Goal: Information Seeking & Learning: Learn about a topic

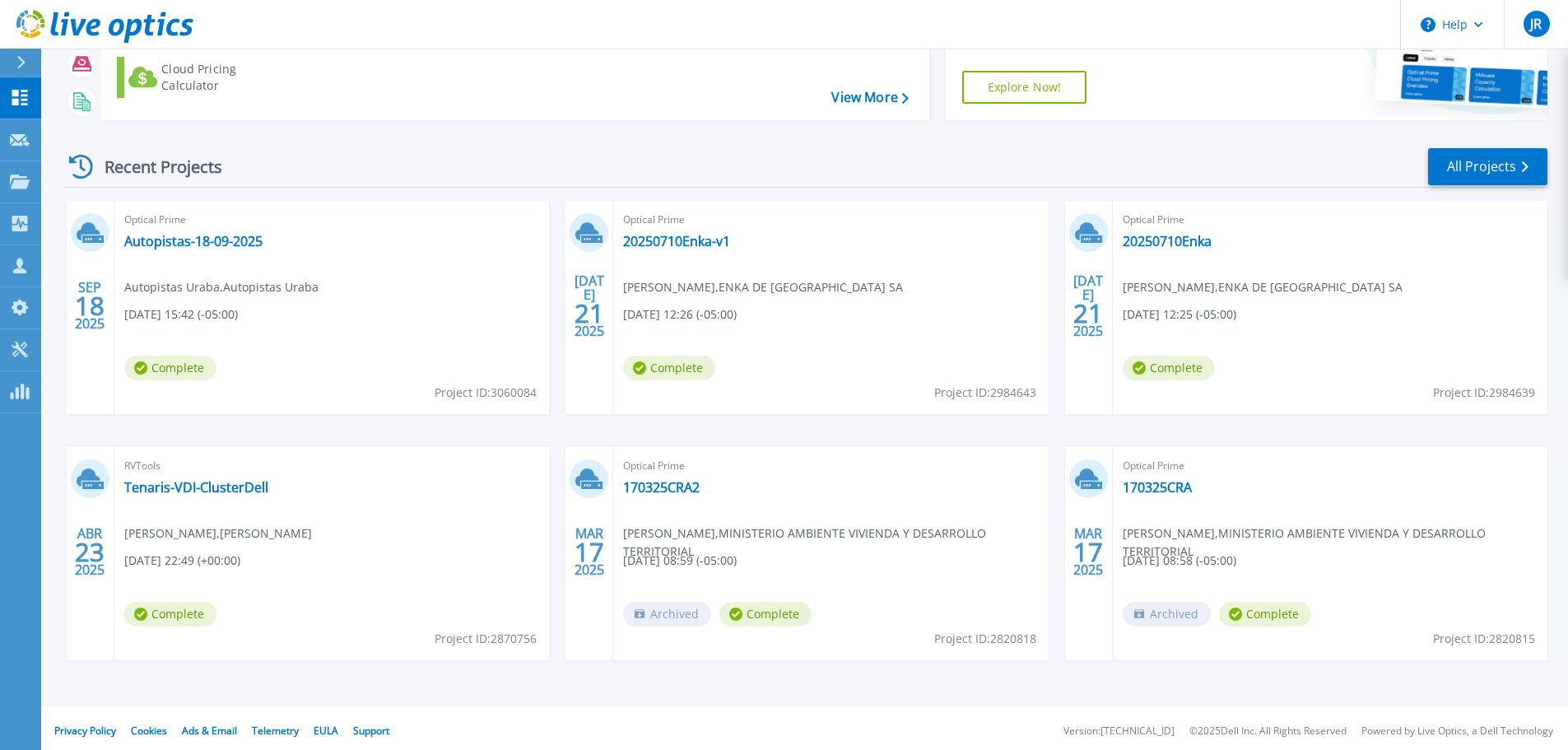
scroll to position [163, 0]
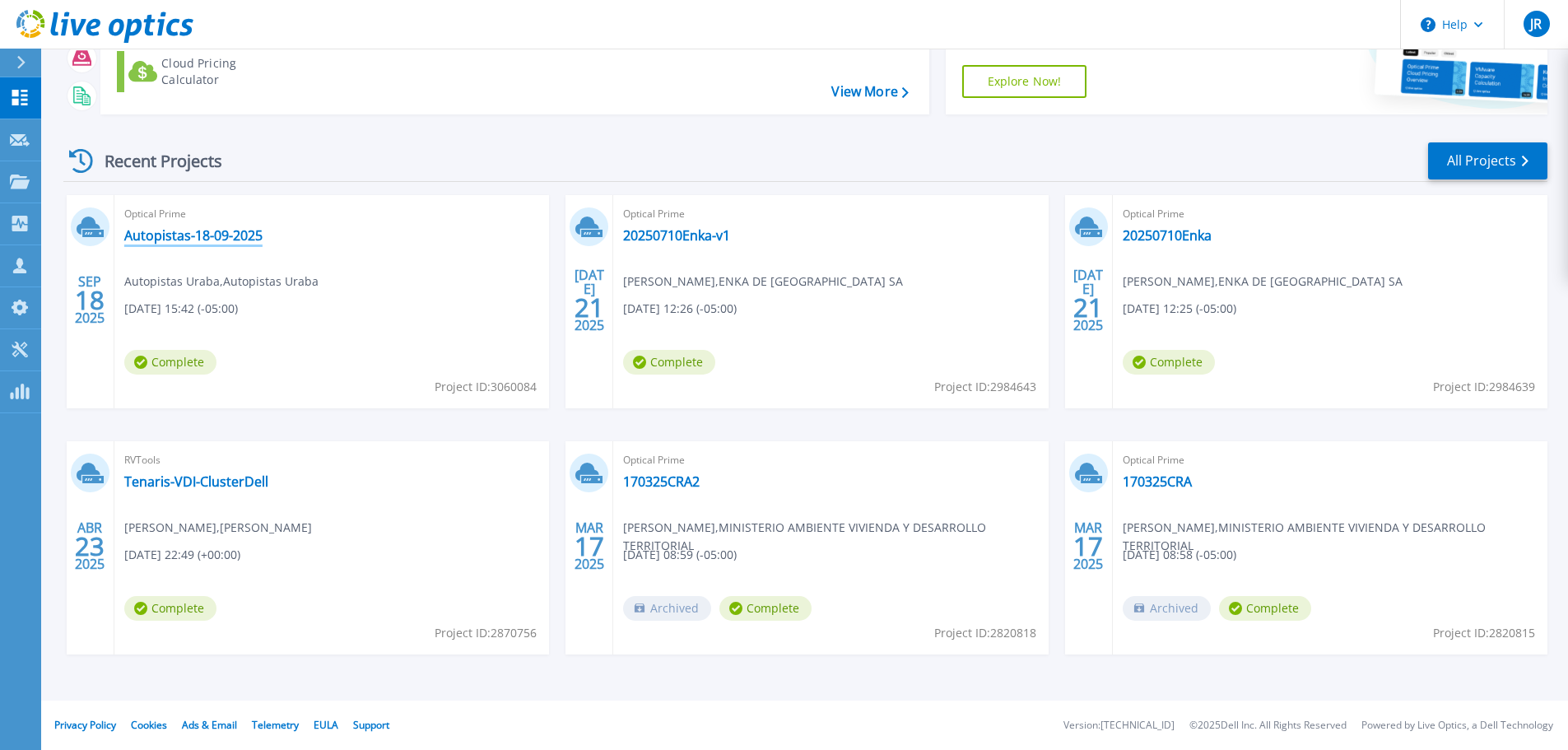
click at [190, 231] on link "Autopistas-18-09-2025" at bounding box center [193, 235] width 138 height 16
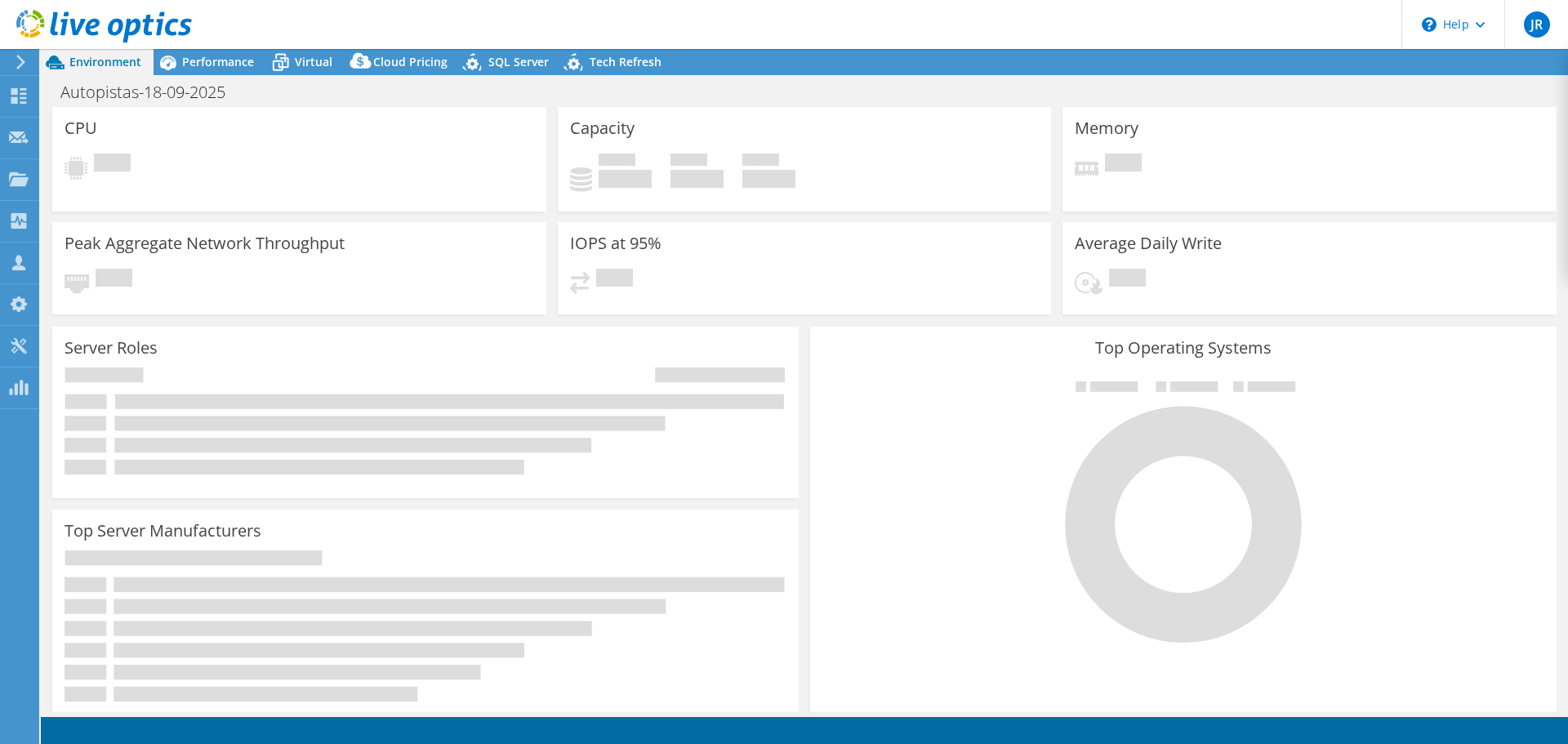
select select "USD"
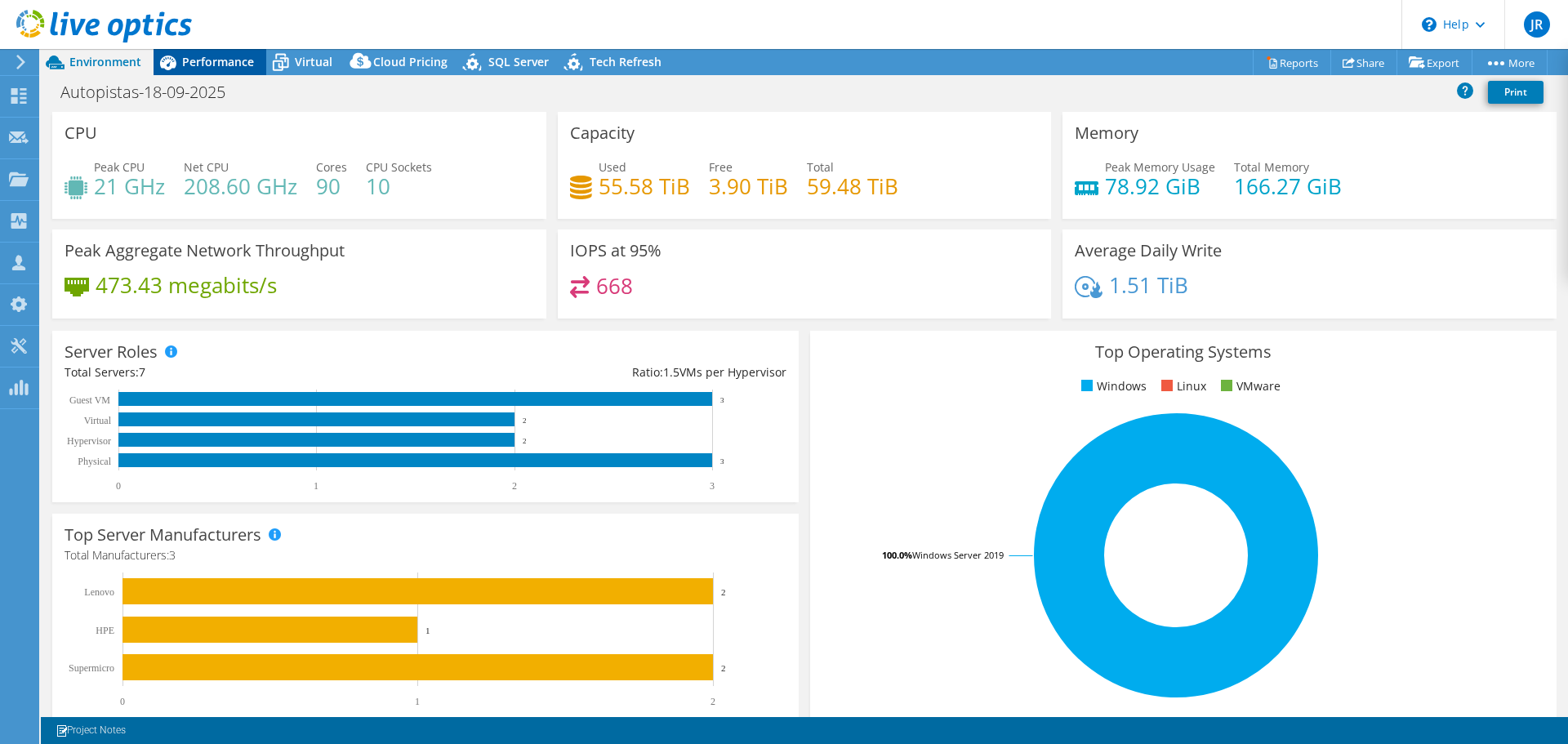
click at [206, 61] on span "Performance" at bounding box center [218, 61] width 72 height 15
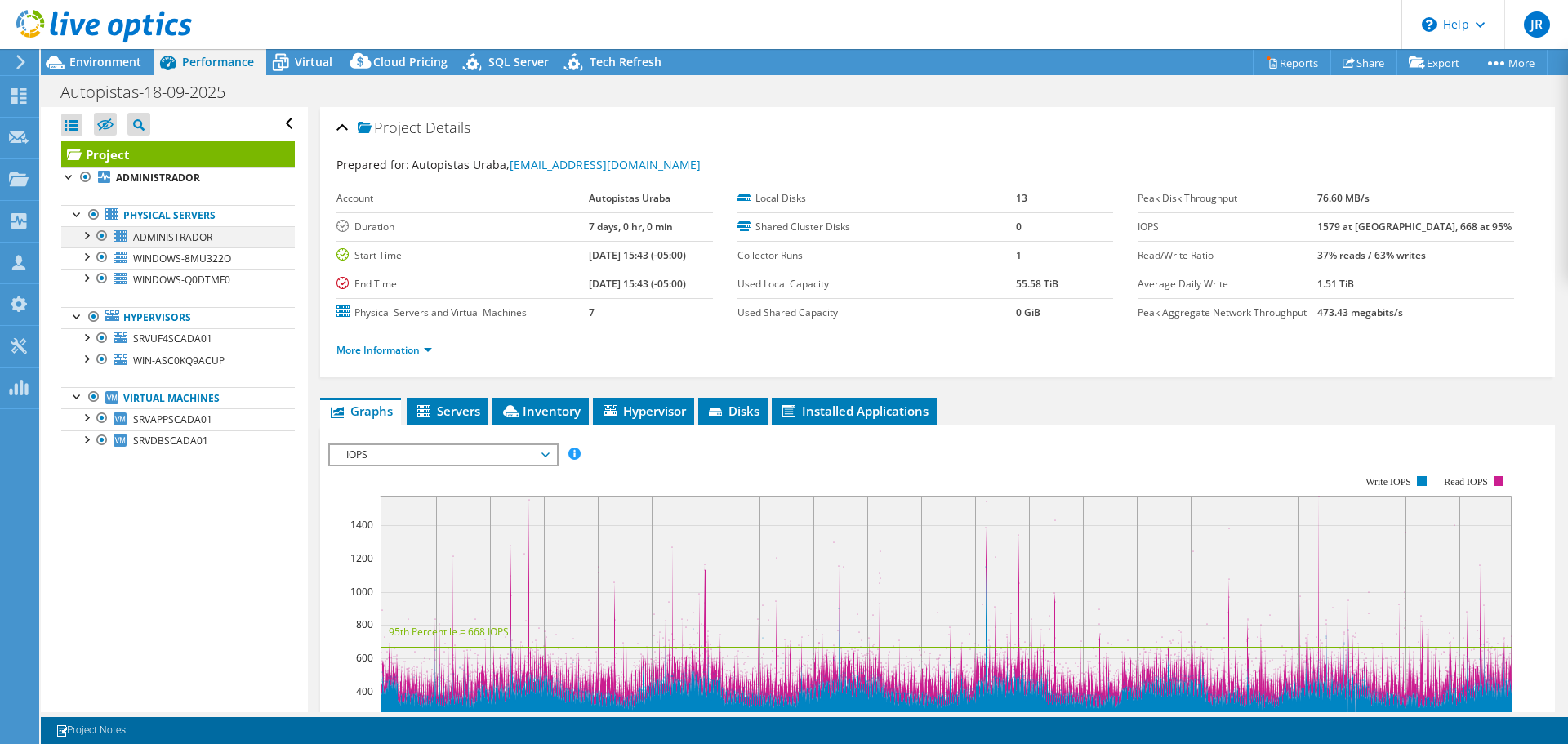
click at [87, 234] on div at bounding box center [85, 234] width 16 height 16
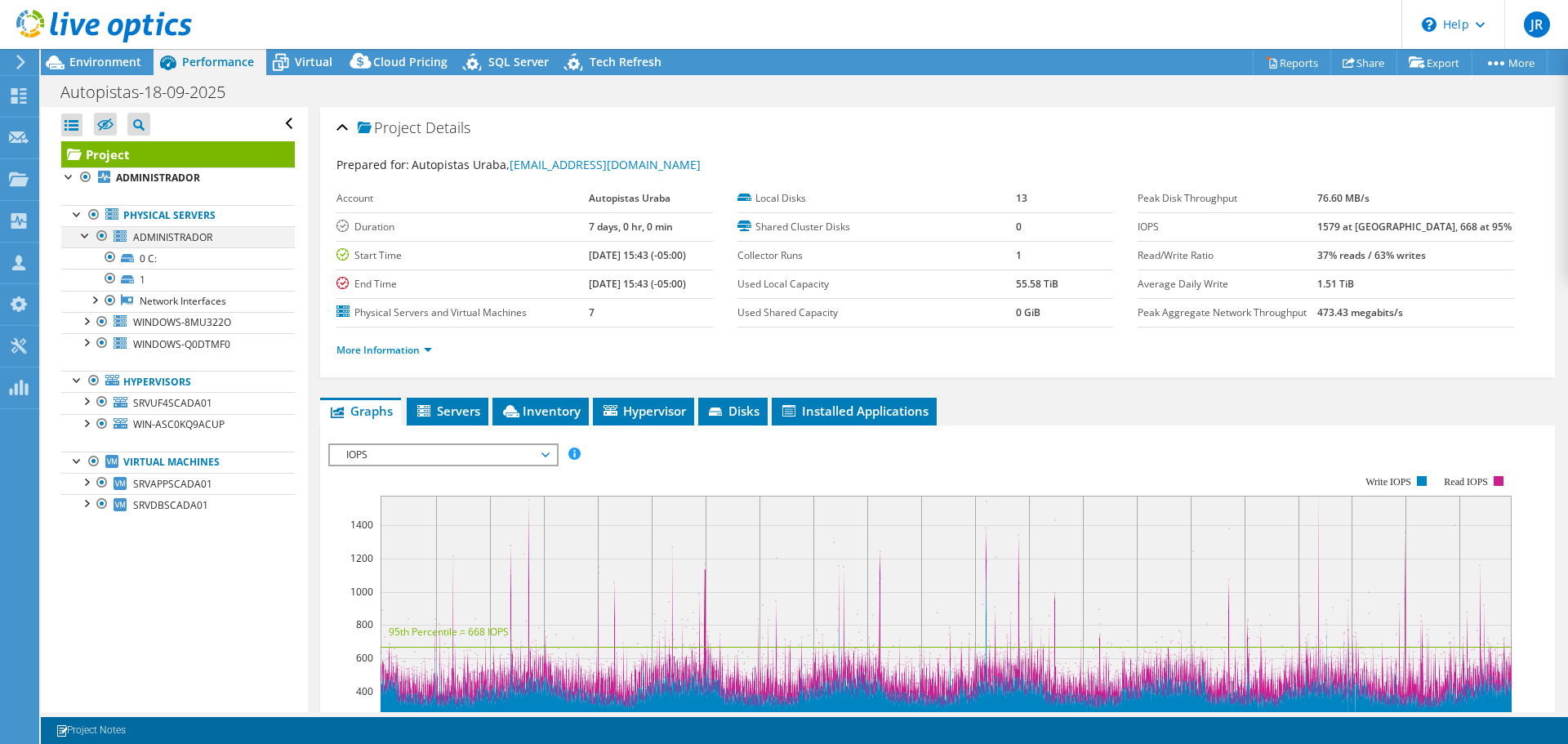
click at [83, 234] on div at bounding box center [85, 234] width 16 height 16
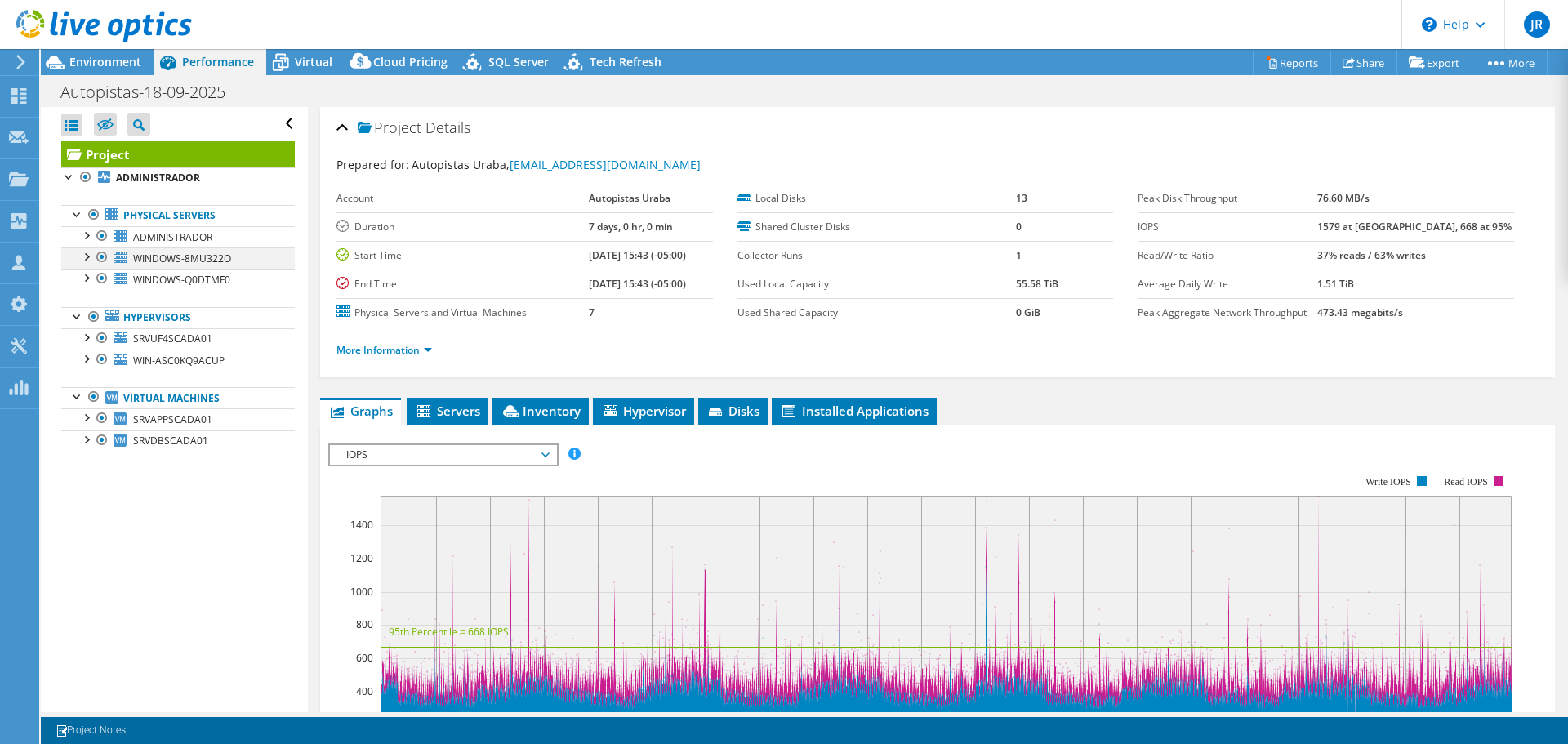
click at [87, 255] on div at bounding box center [85, 255] width 16 height 16
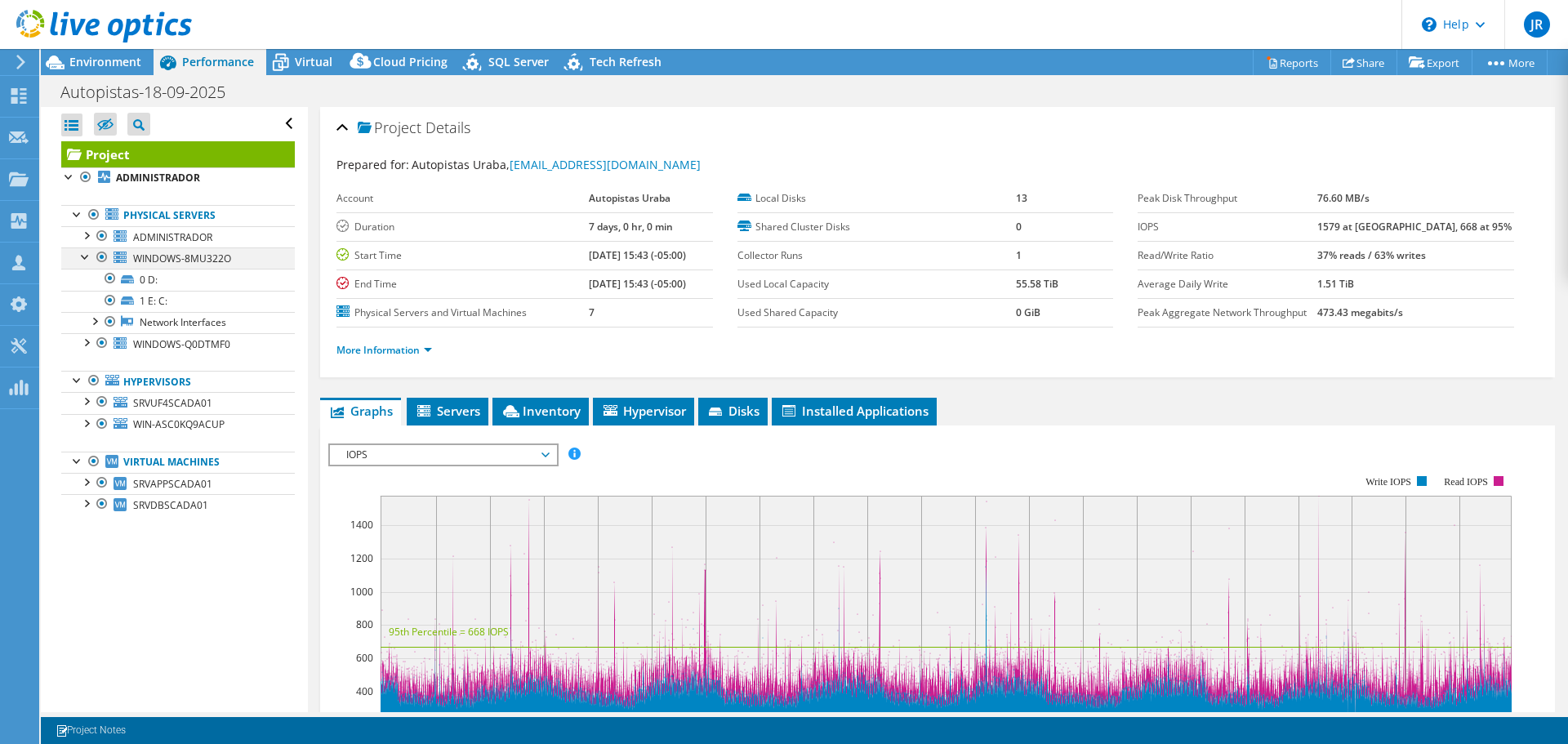
click at [87, 255] on div at bounding box center [85, 255] width 16 height 16
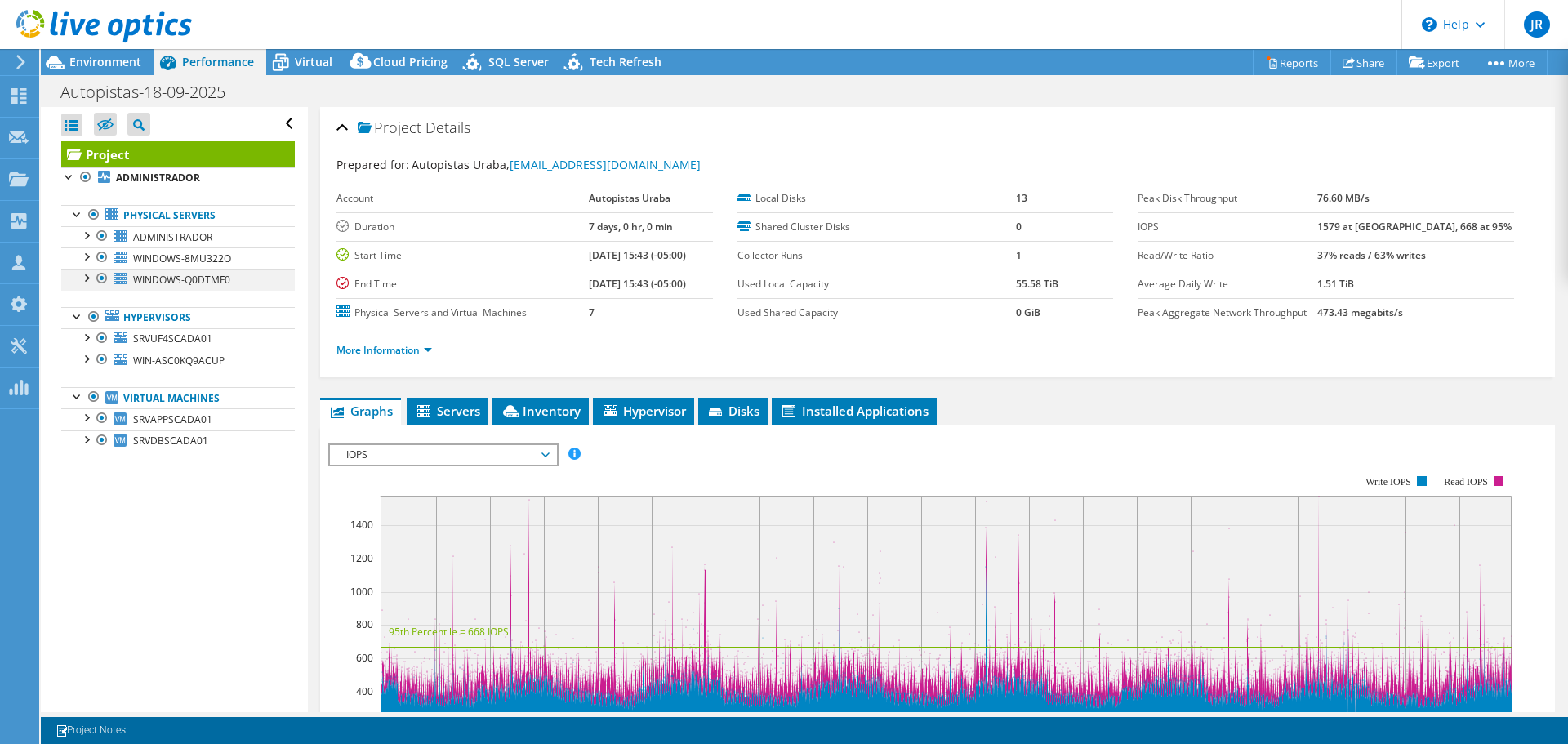
click at [82, 278] on div at bounding box center [85, 276] width 16 height 16
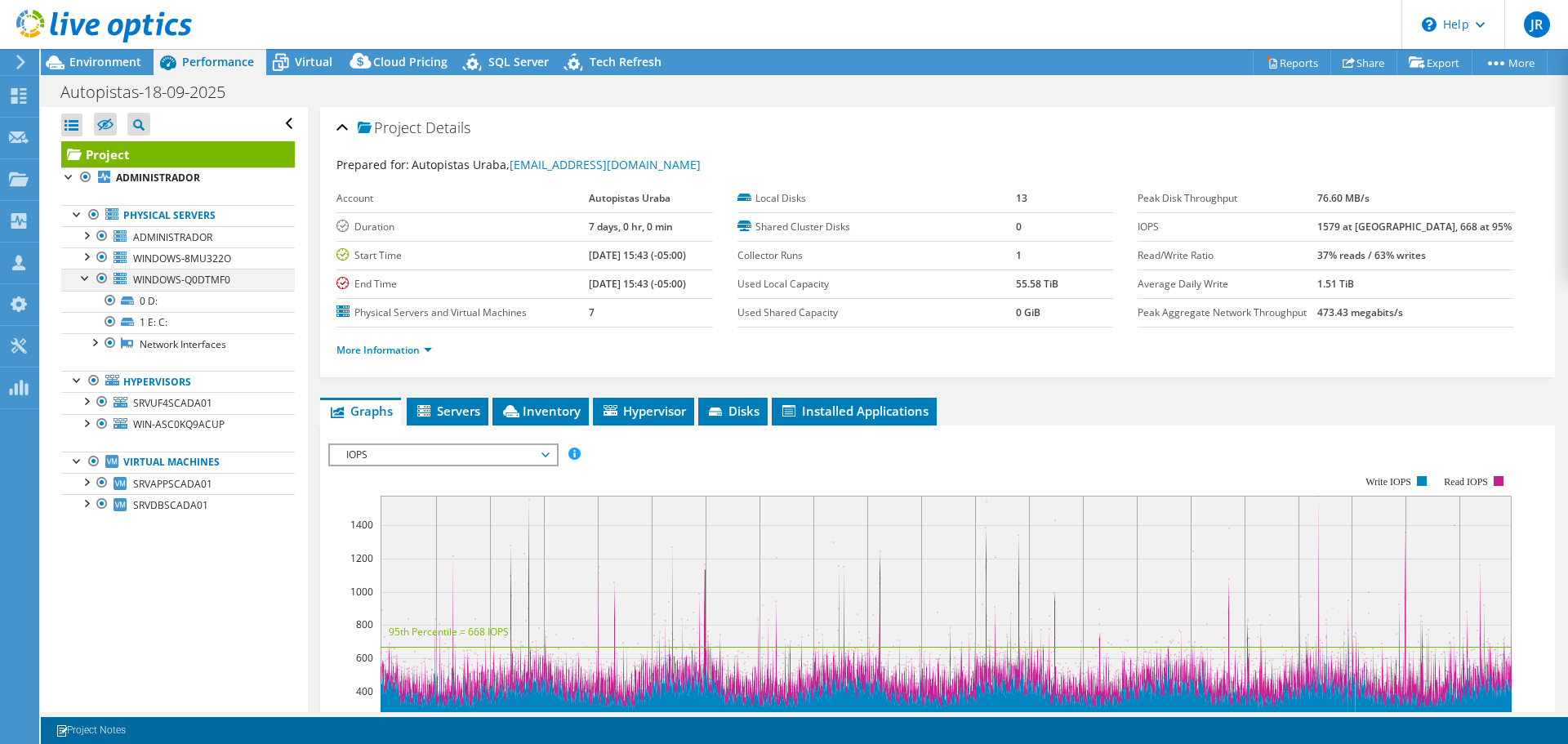
click at [84, 277] on div at bounding box center [85, 276] width 16 height 16
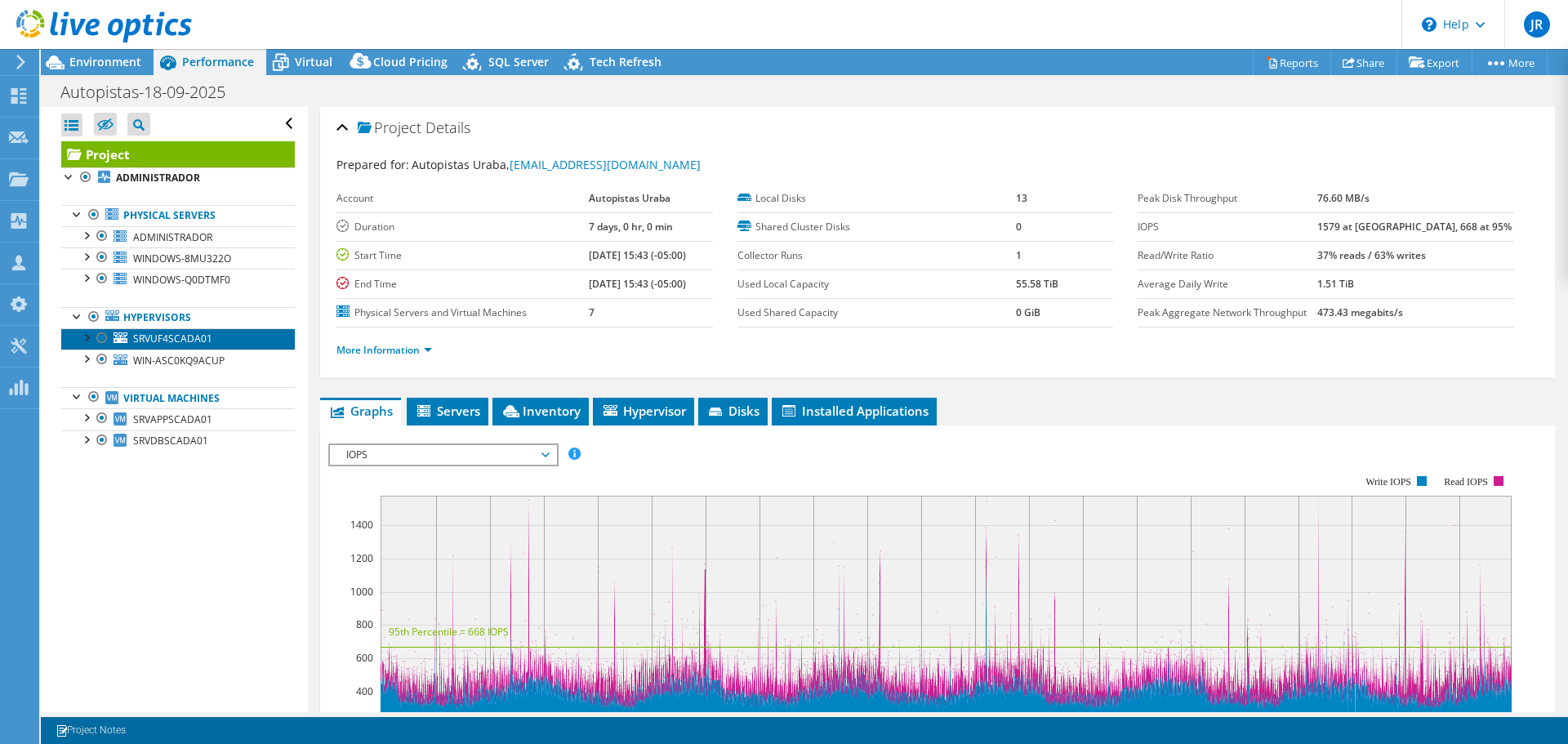
click at [179, 337] on span "SRVUF4SCADA01" at bounding box center [173, 339] width 79 height 14
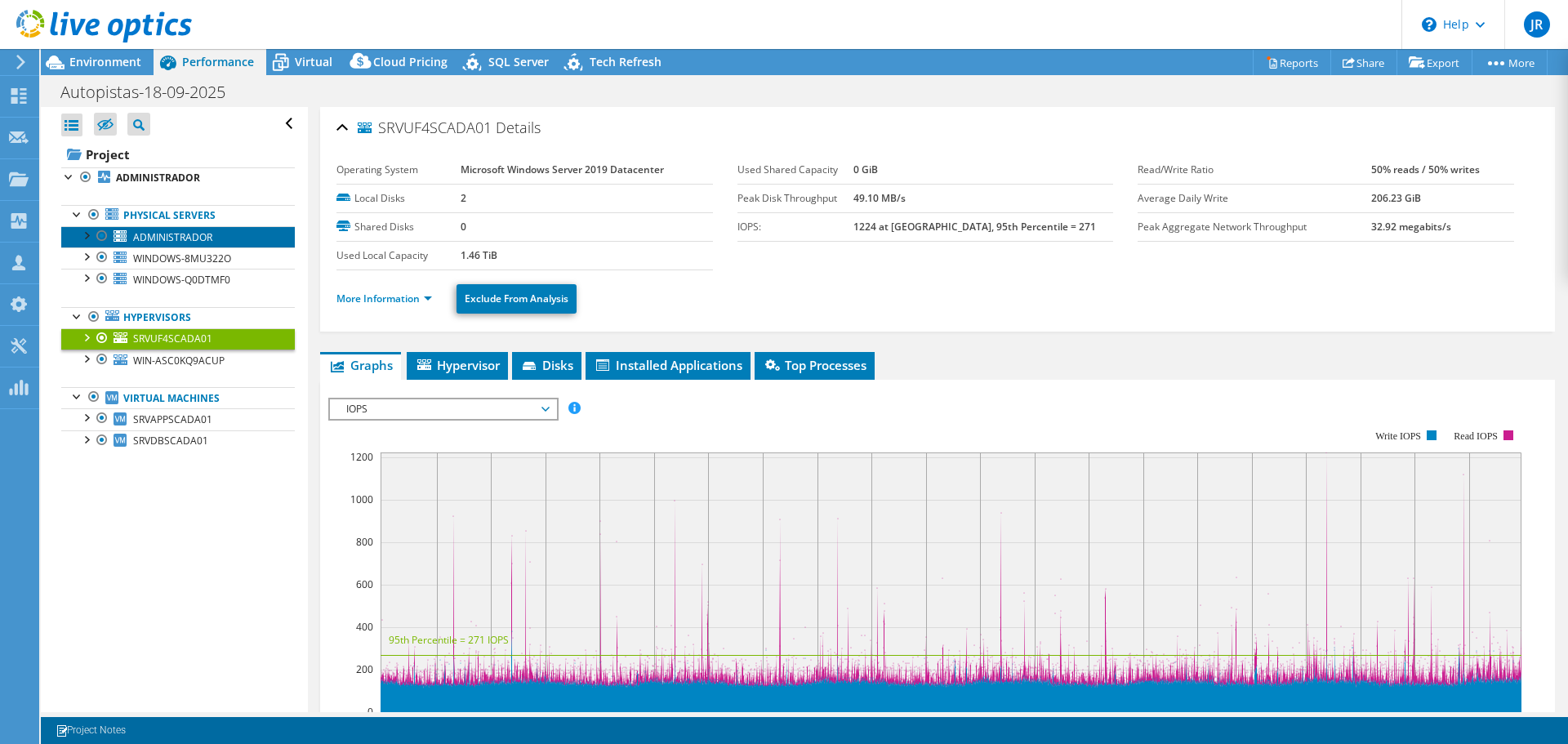
click at [149, 235] on span "ADMINISTRADOR" at bounding box center [173, 237] width 79 height 14
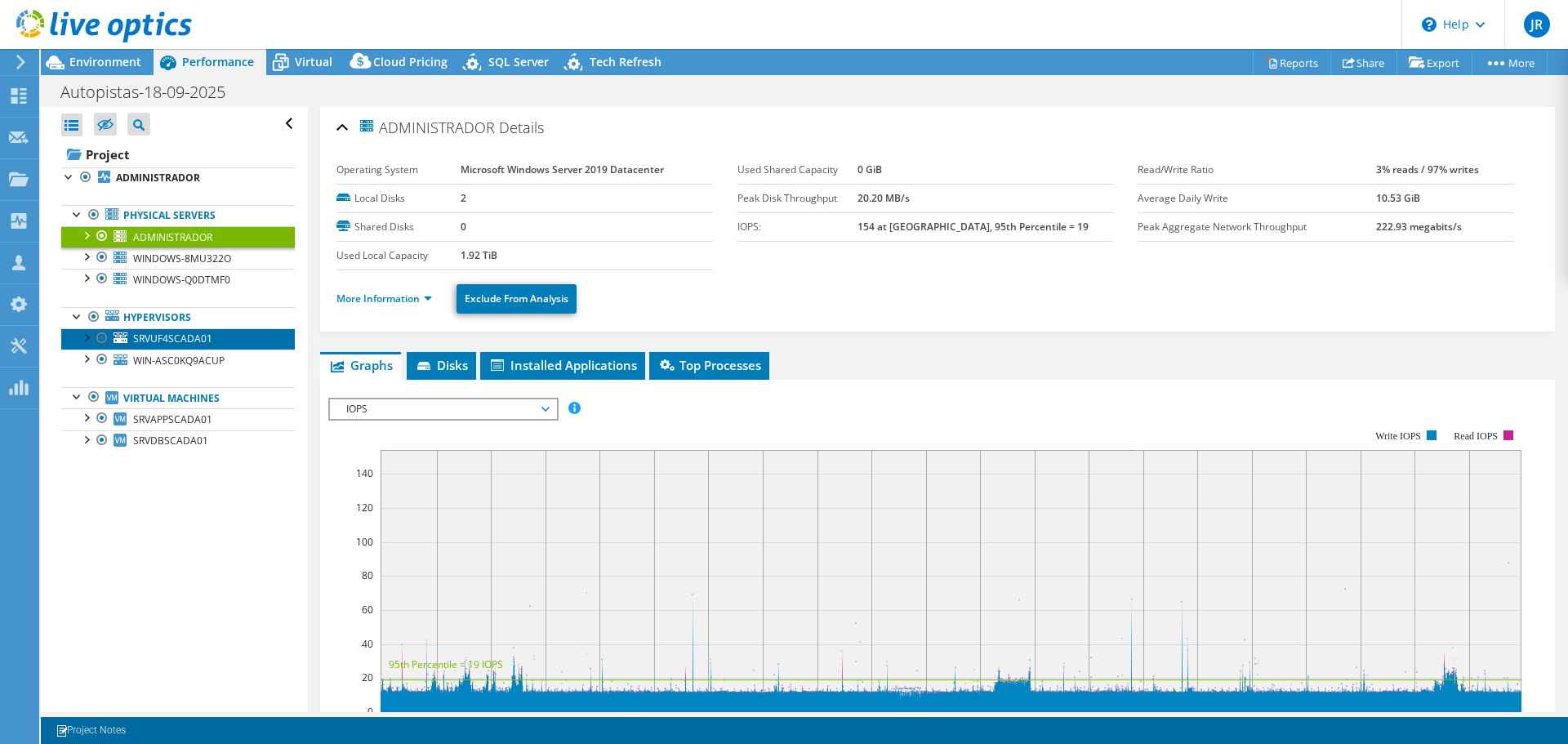
click at [158, 334] on span "SRVUF4SCADA01" at bounding box center [173, 339] width 79 height 14
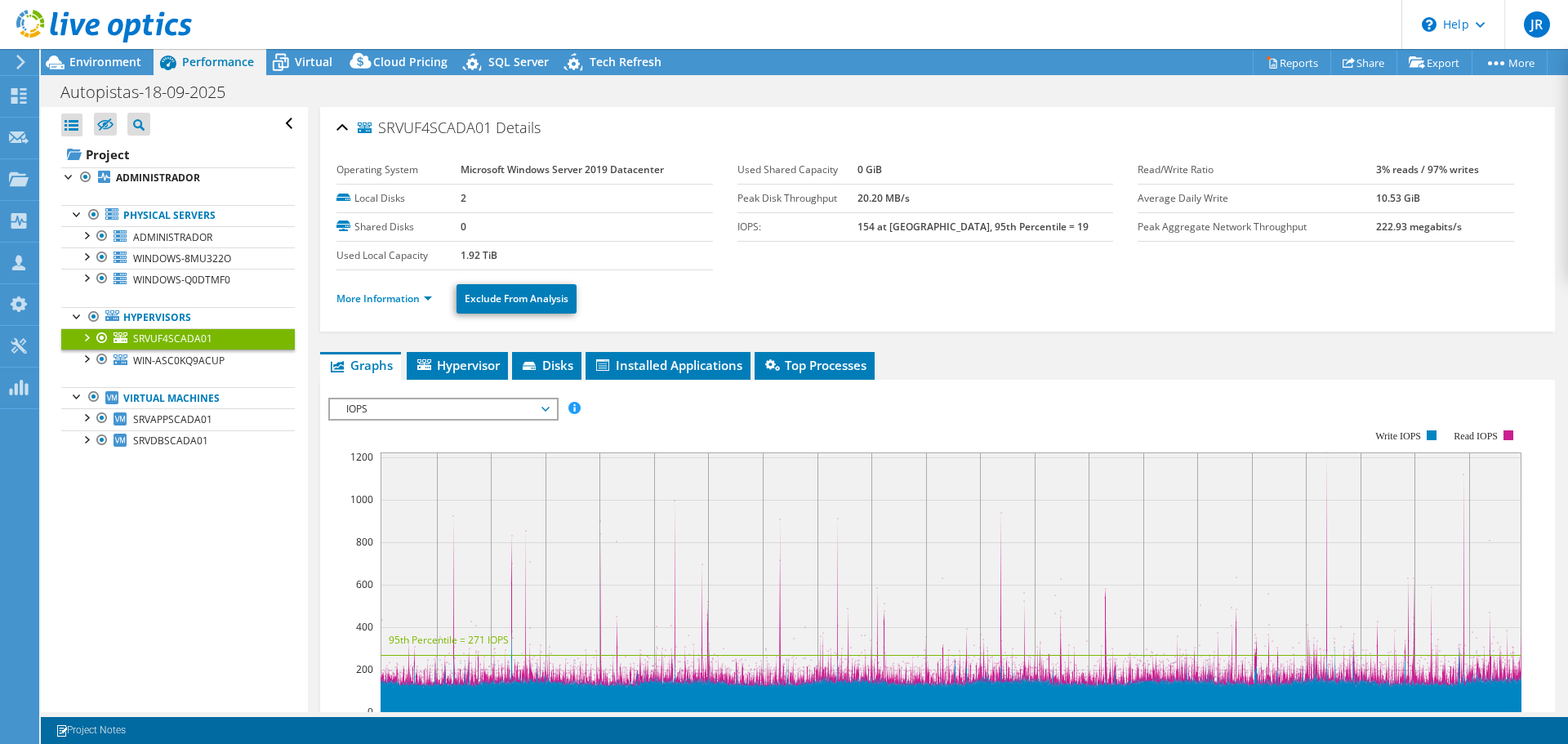
click at [85, 336] on div at bounding box center [85, 336] width 16 height 16
click at [87, 356] on div at bounding box center [85, 357] width 16 height 16
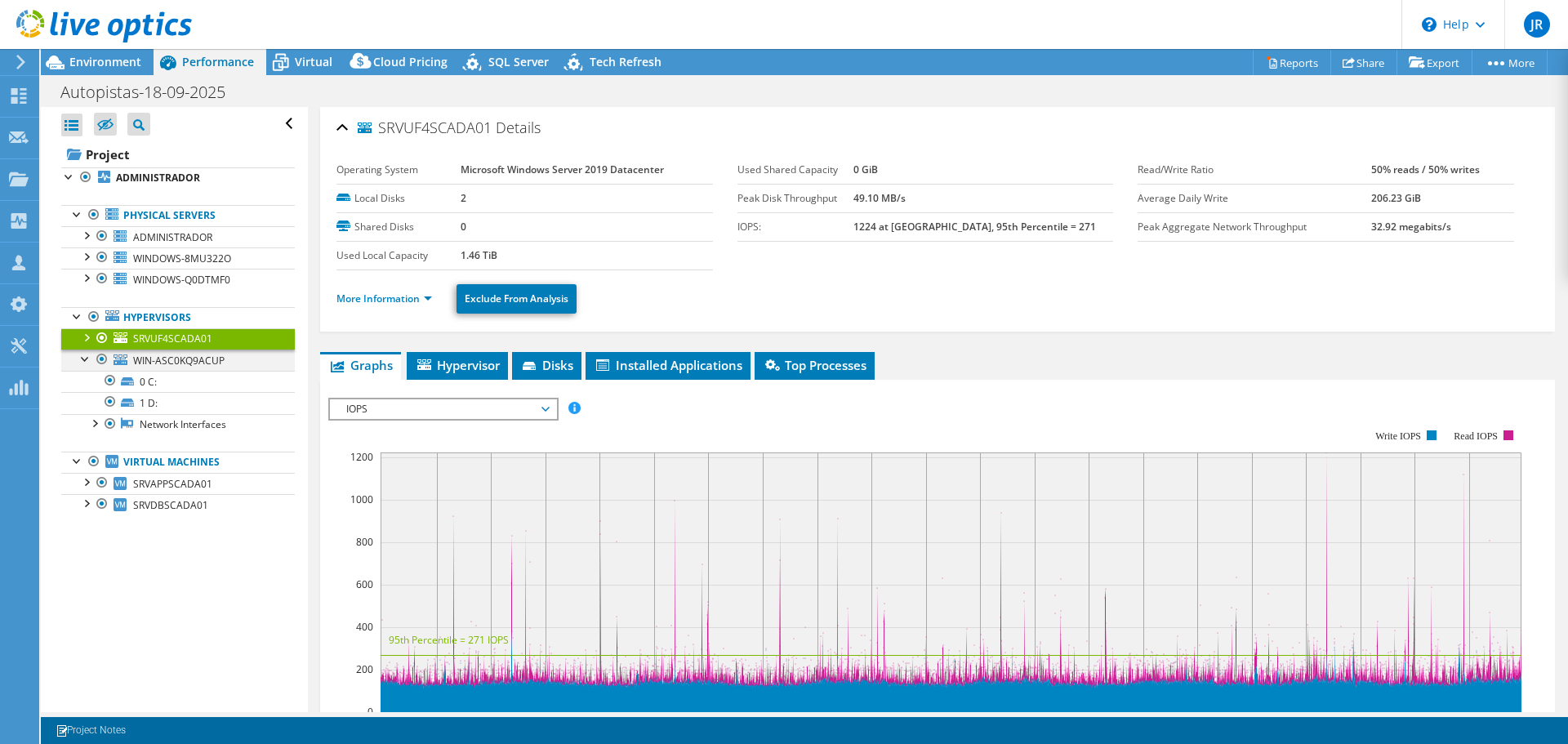
click at [87, 356] on div at bounding box center [85, 357] width 16 height 16
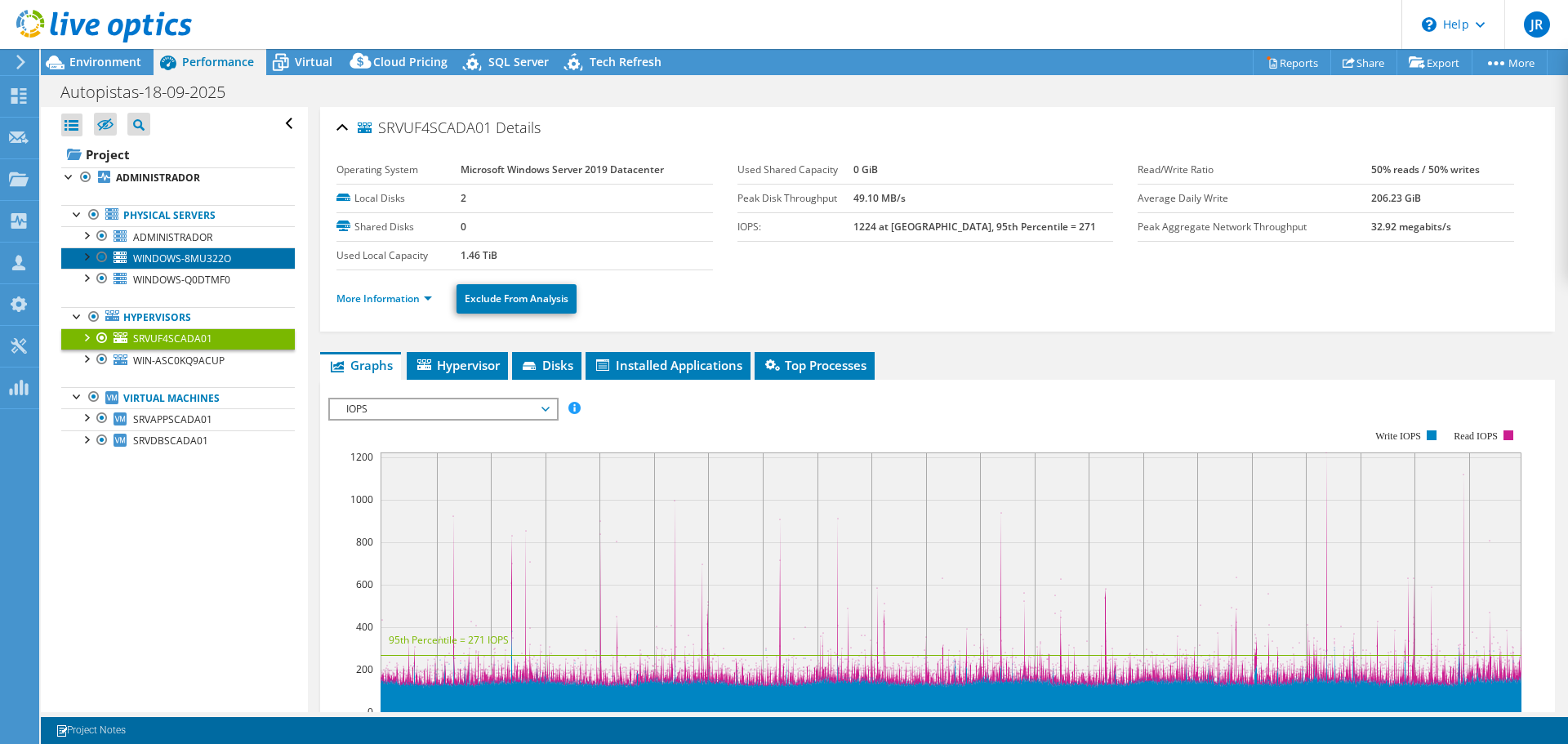
click at [196, 254] on span "WINDOWS-8MU322O" at bounding box center [182, 258] width 98 height 14
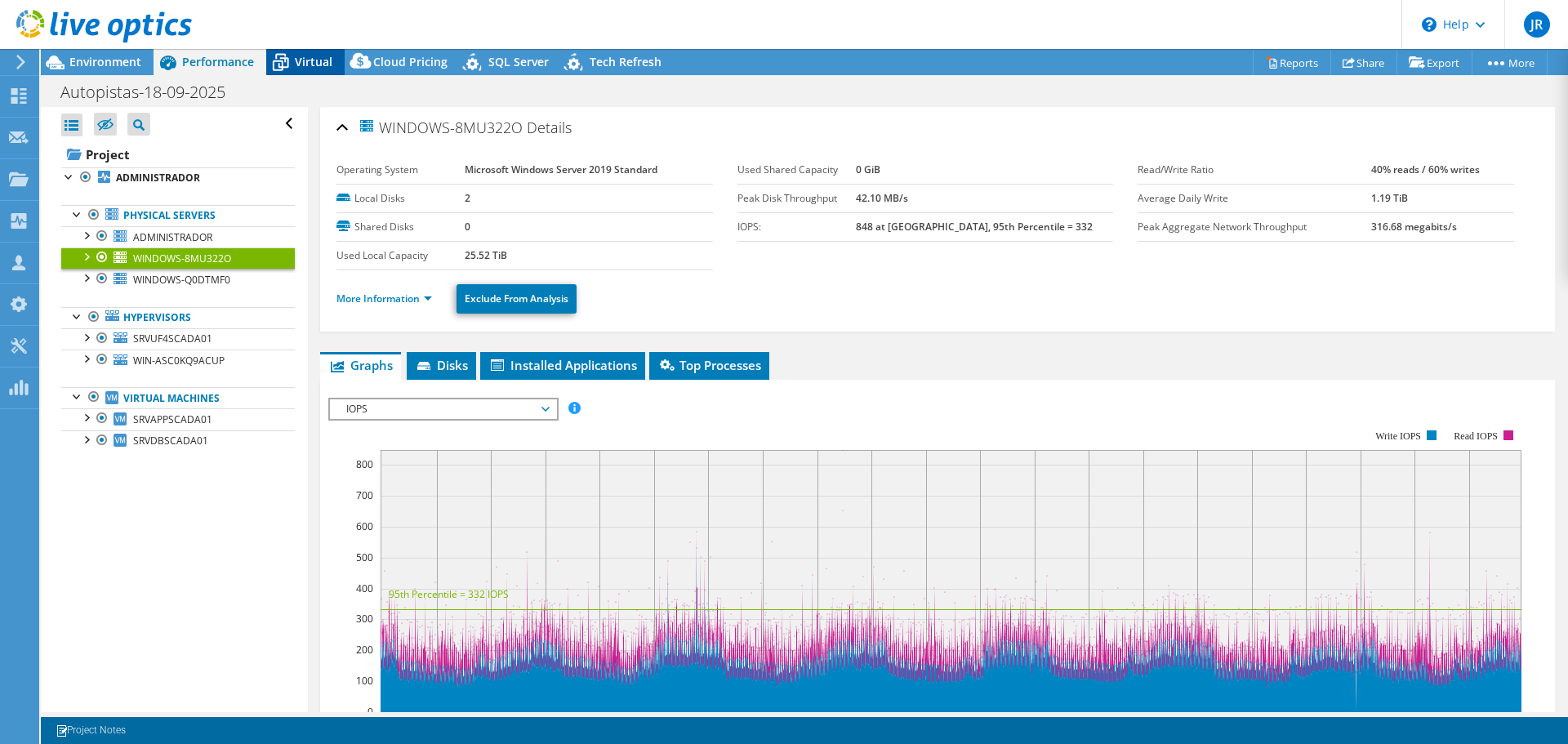
click at [310, 59] on span "Virtual" at bounding box center [314, 61] width 38 height 15
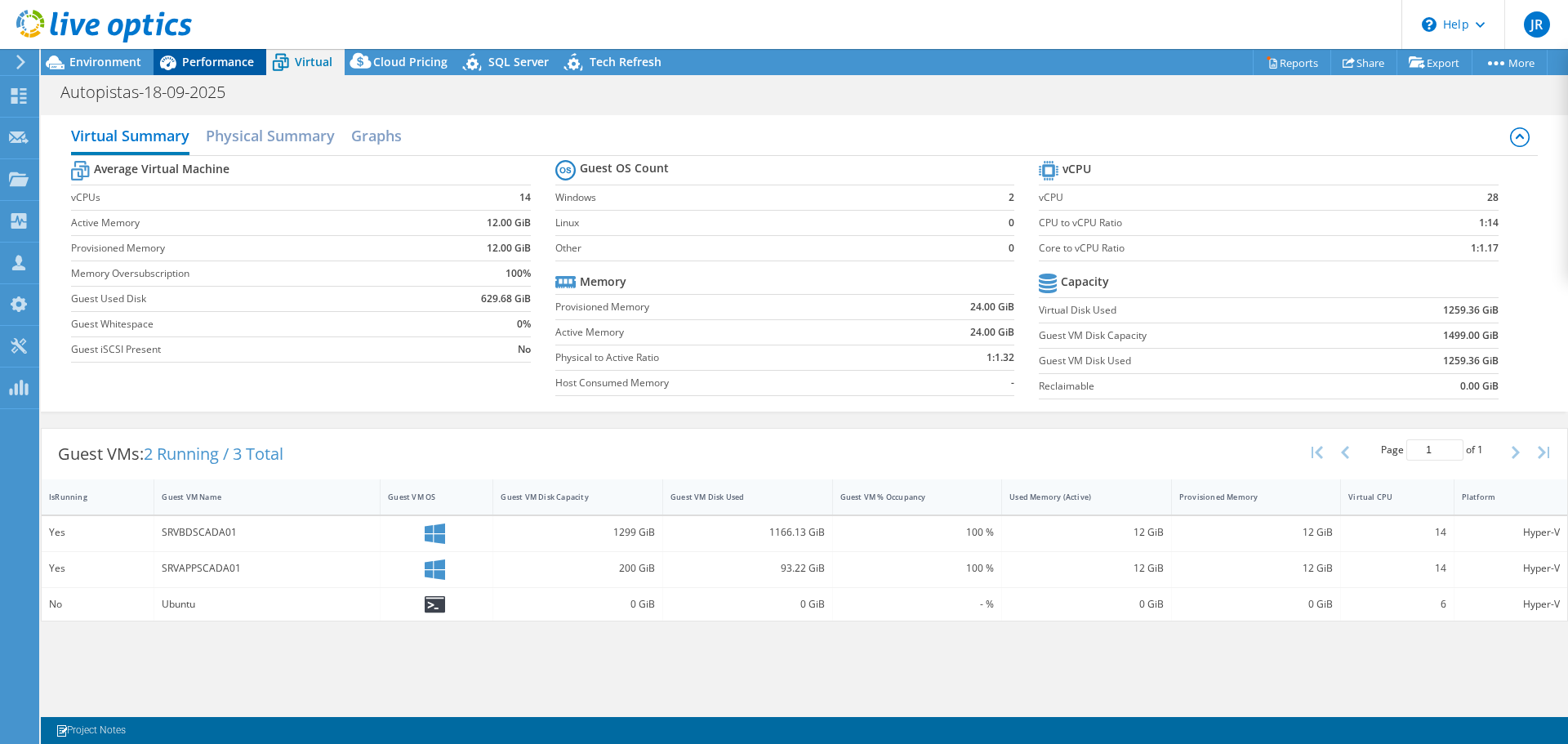
click at [223, 67] on span "Performance" at bounding box center [218, 61] width 72 height 15
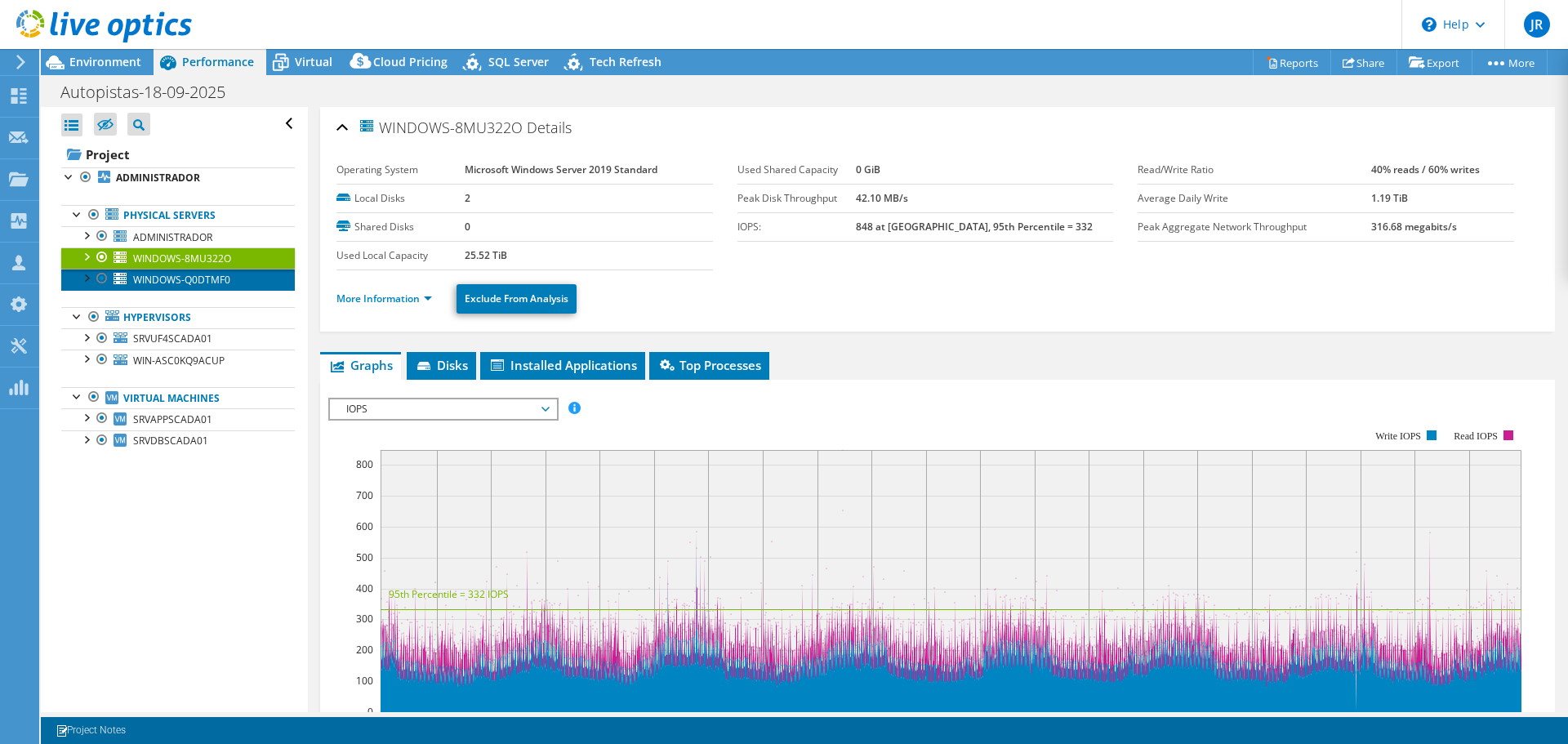
click at [204, 276] on span "WINDOWS-Q0DTMF0" at bounding box center [181, 279] width 97 height 14
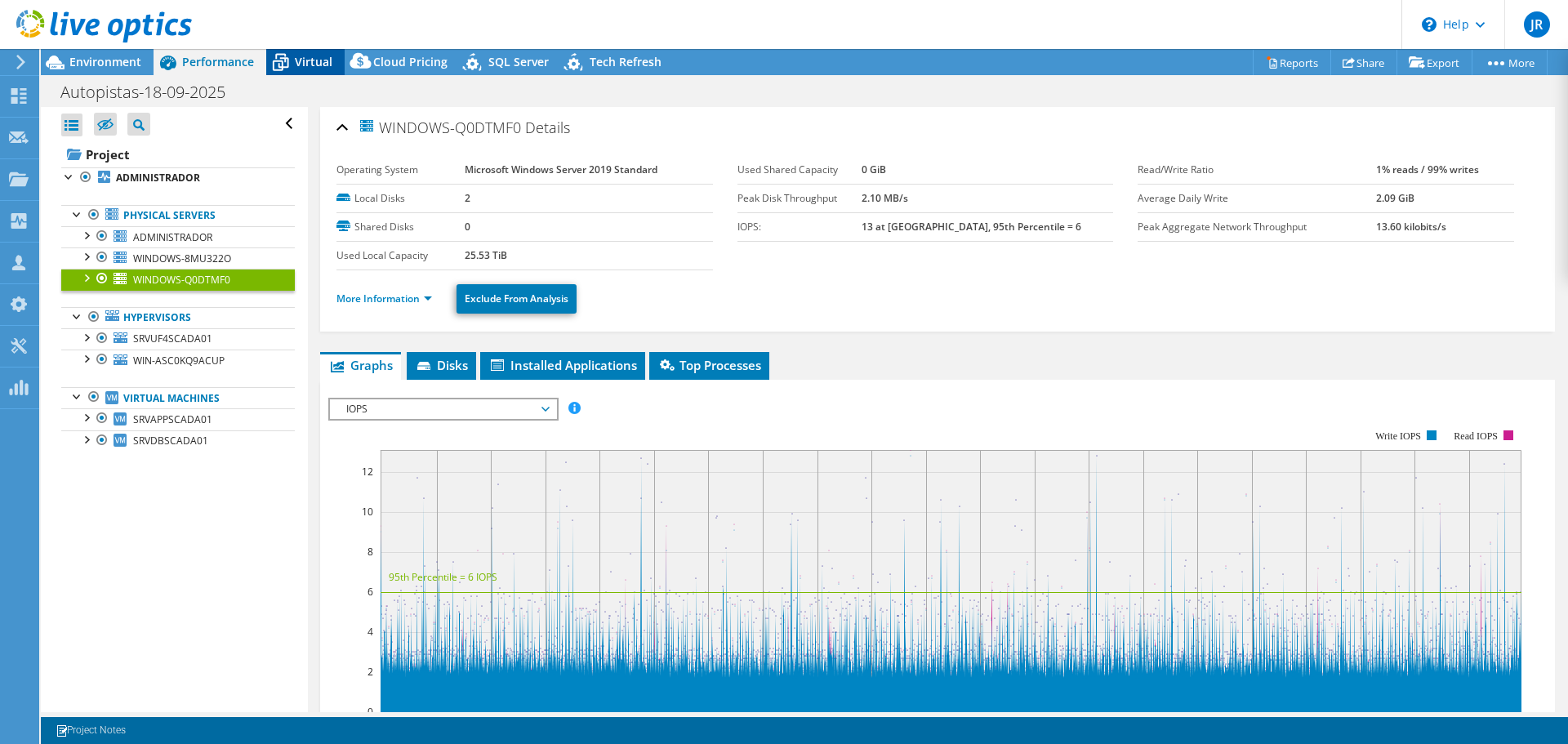
click at [307, 52] on div "Virtual" at bounding box center [305, 62] width 78 height 26
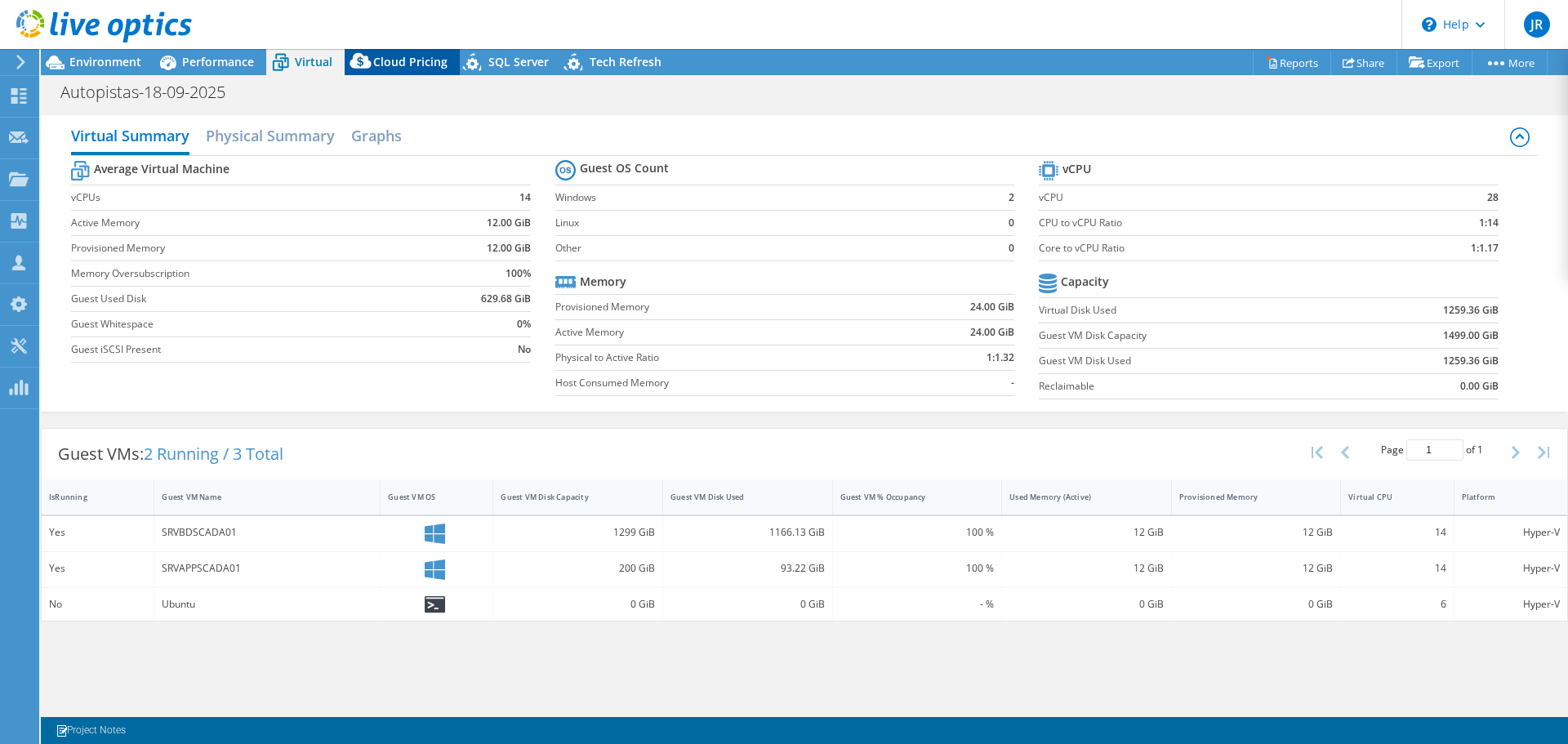
click at [391, 61] on span "Cloud Pricing" at bounding box center [410, 61] width 74 height 15
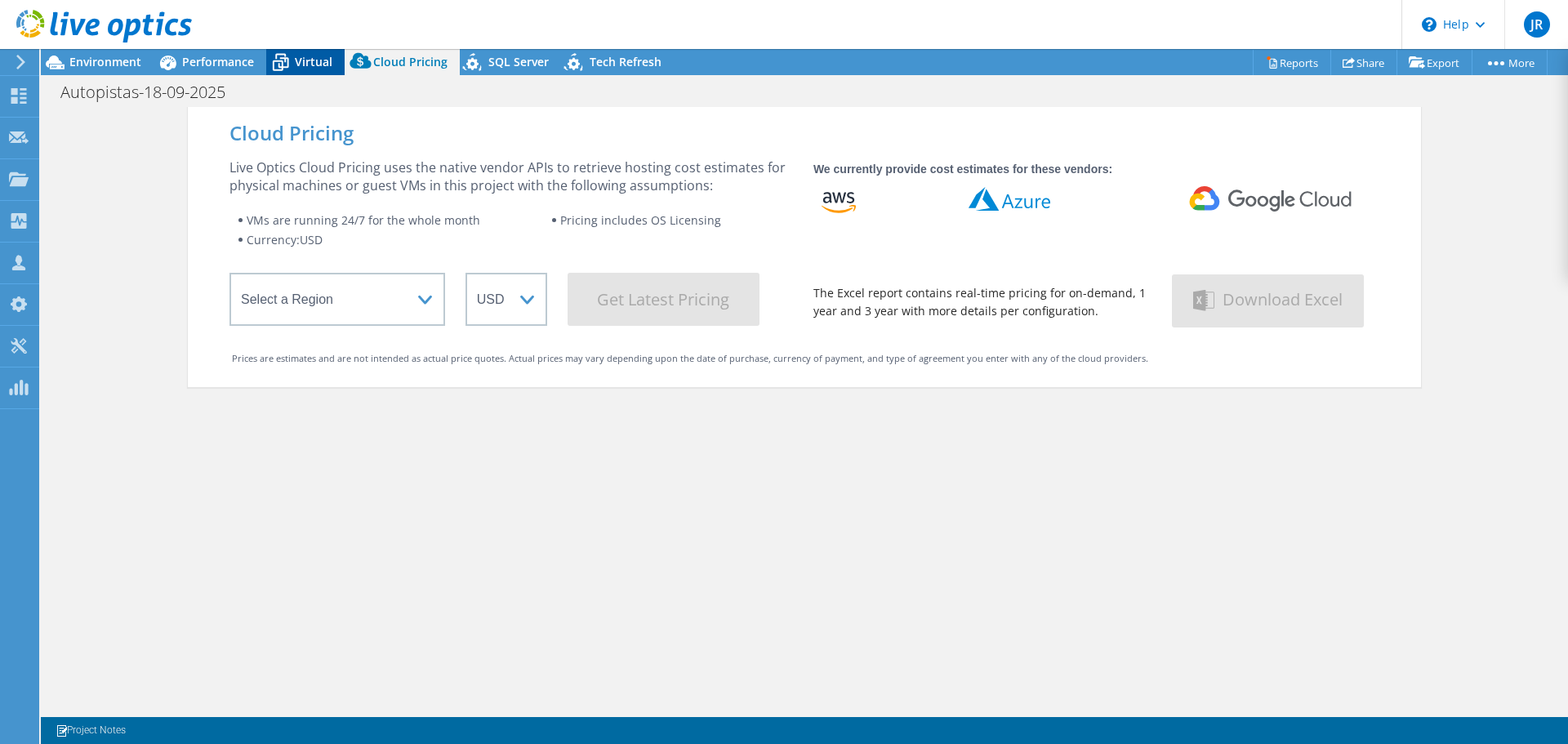
click at [297, 57] on span "Virtual" at bounding box center [314, 61] width 38 height 15
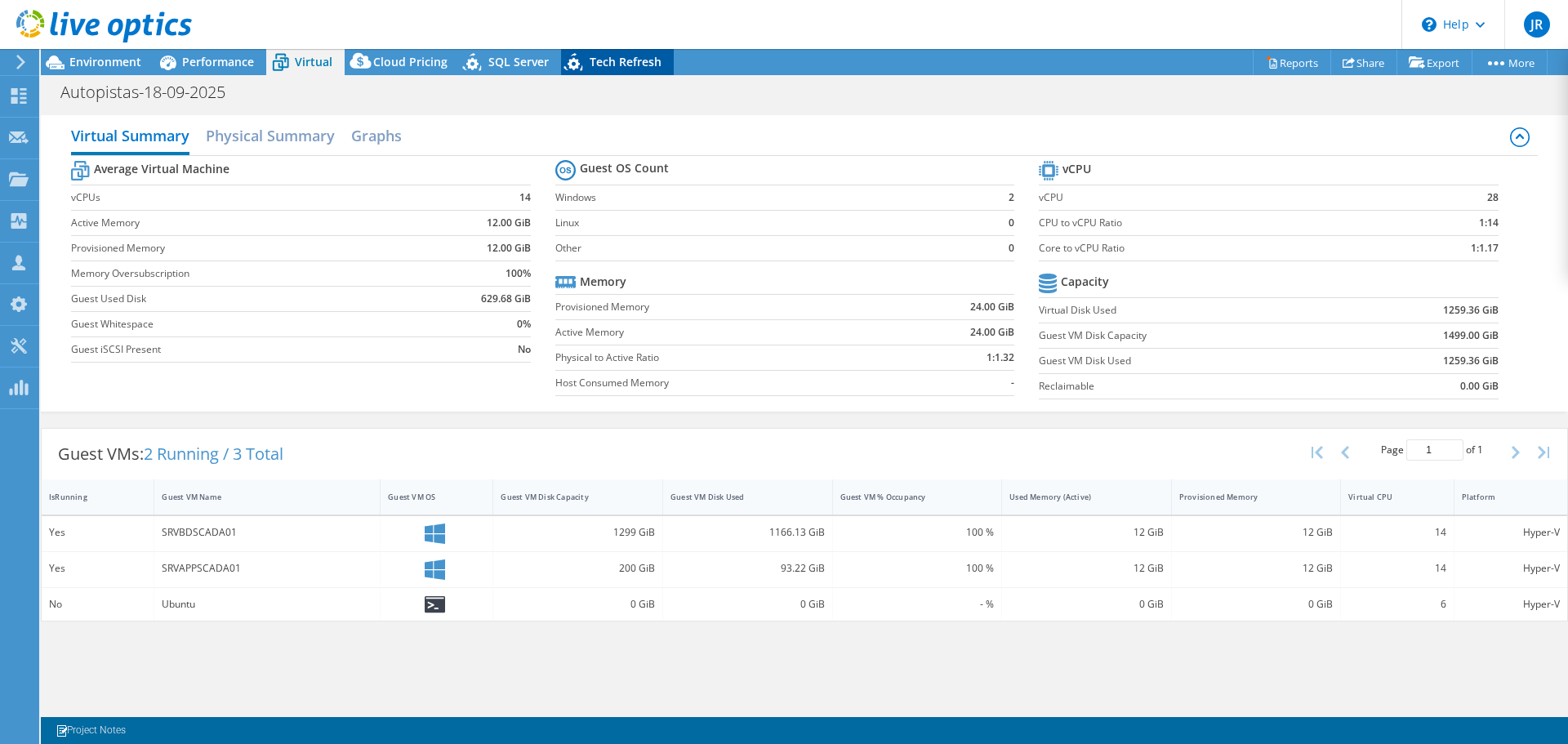
click at [636, 59] on span "Tech Refresh" at bounding box center [625, 61] width 72 height 15
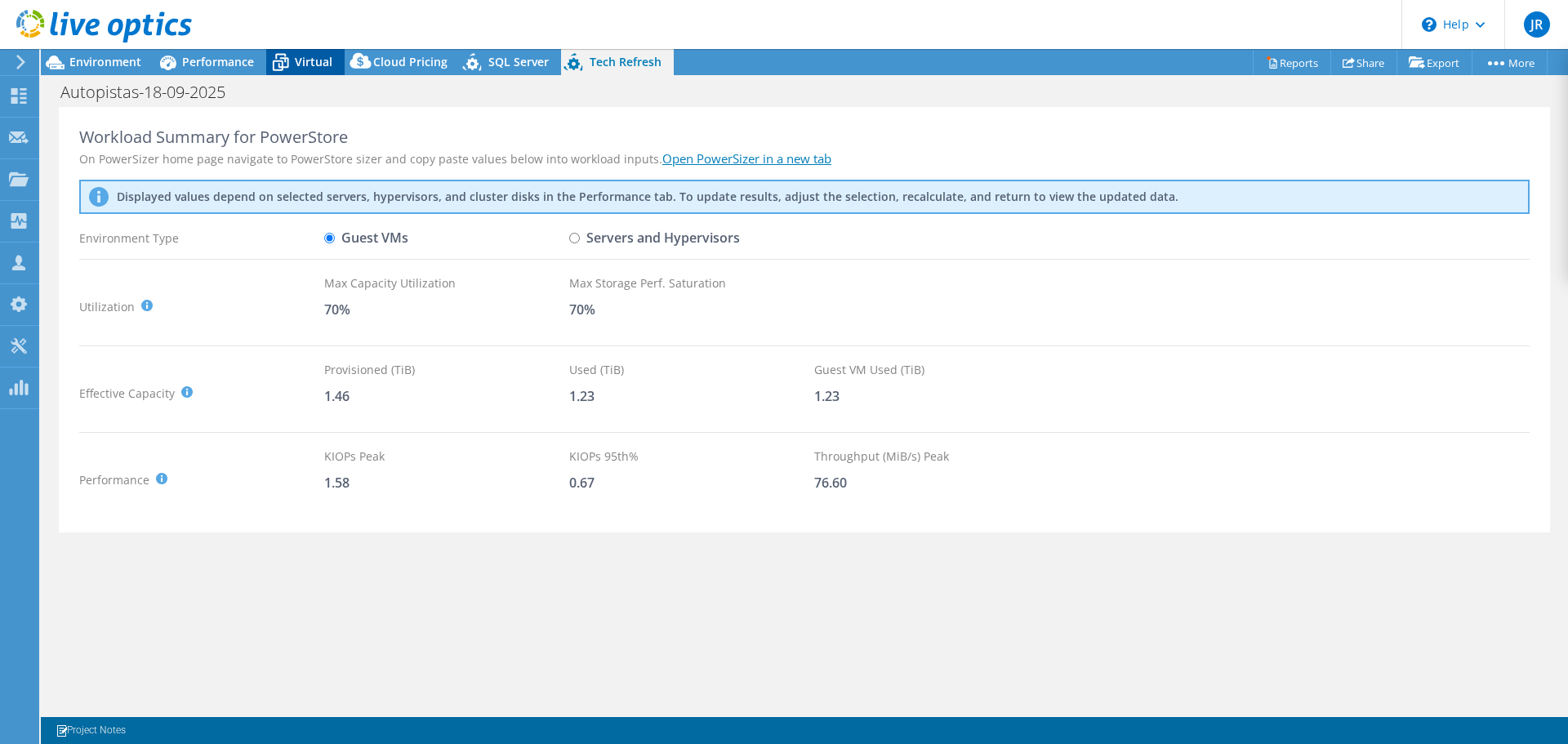
click at [314, 58] on span "Virtual" at bounding box center [314, 61] width 38 height 15
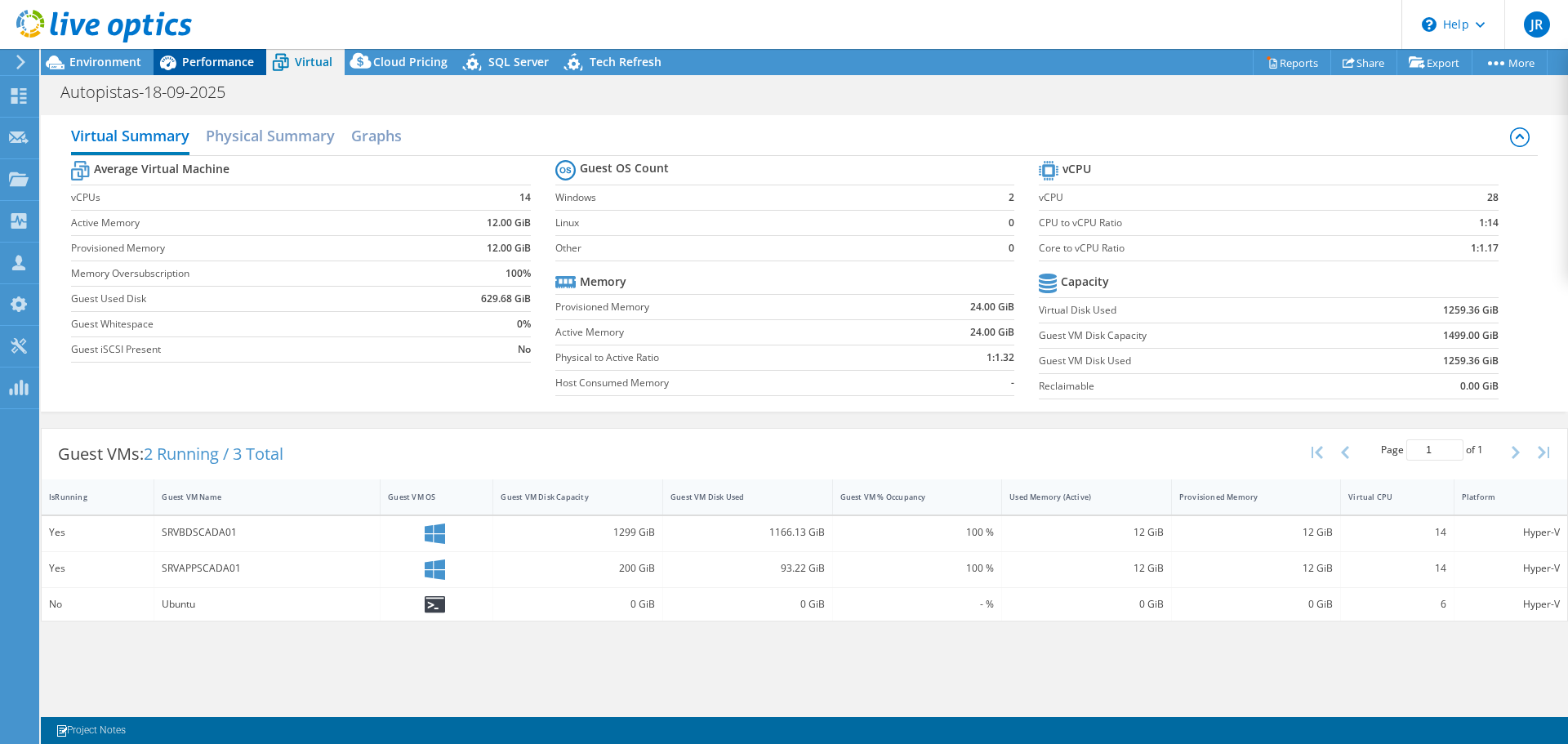
click at [224, 61] on span "Performance" at bounding box center [218, 61] width 72 height 15
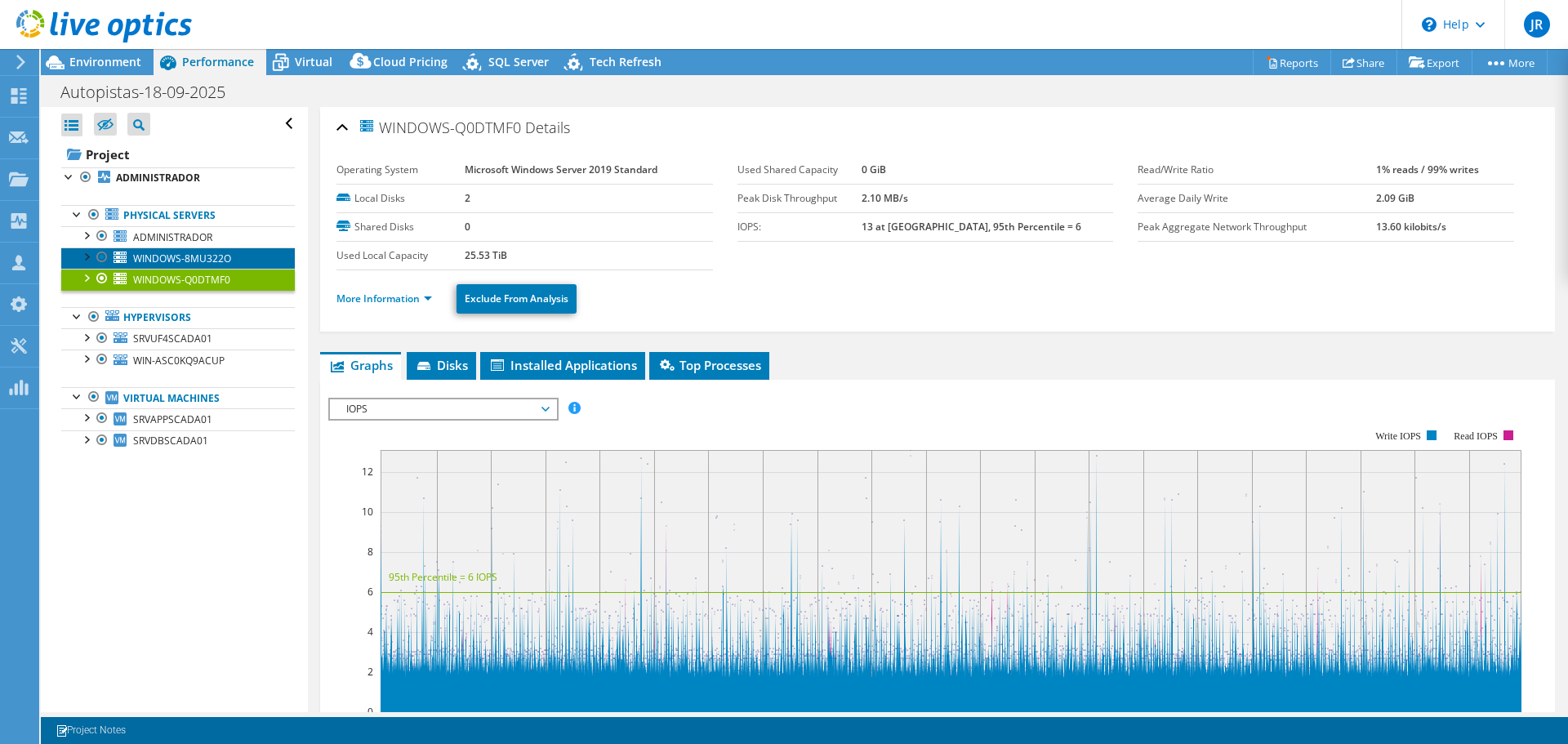
click at [185, 257] on span "WINDOWS-8MU322O" at bounding box center [182, 258] width 98 height 14
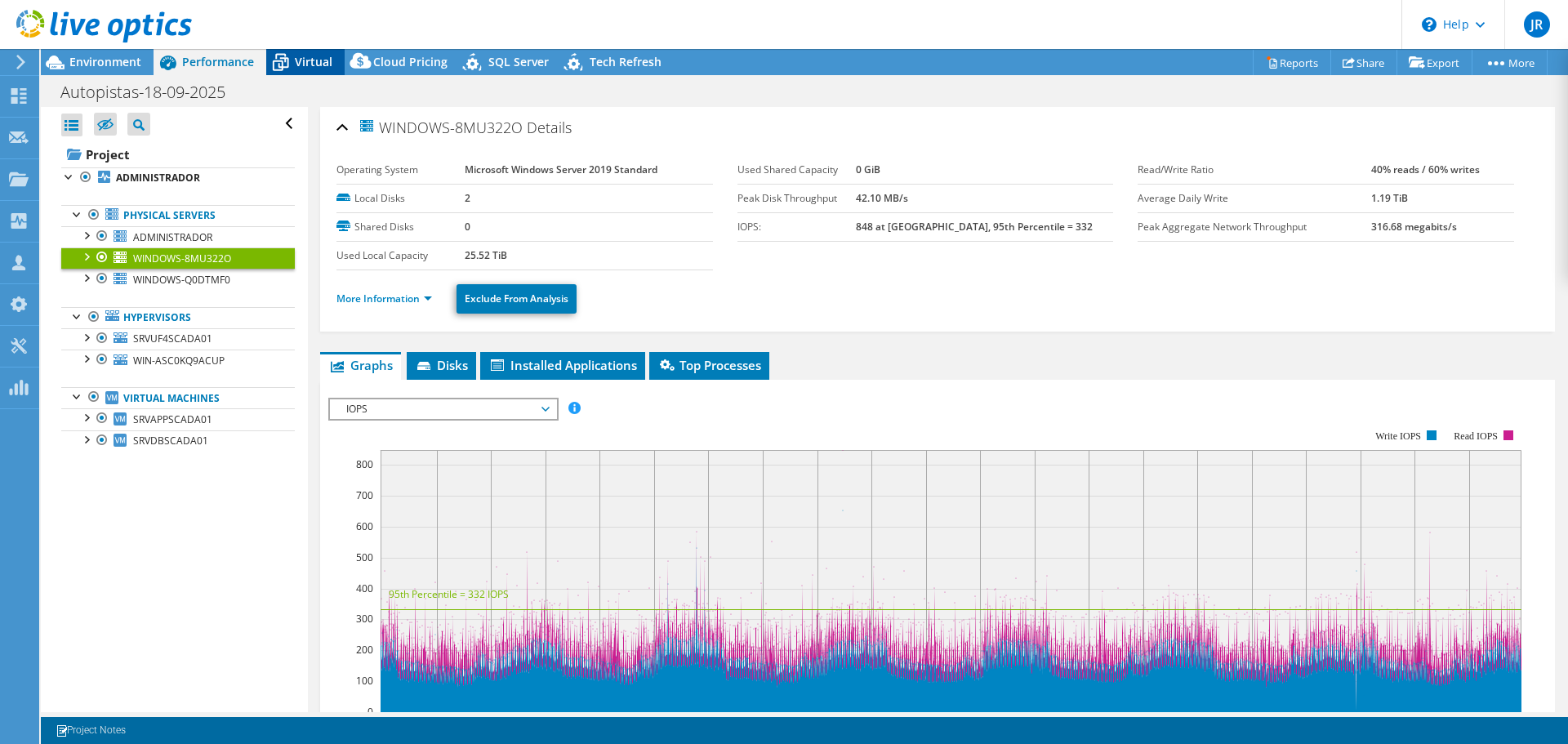
click at [305, 64] on span "Virtual" at bounding box center [314, 61] width 38 height 15
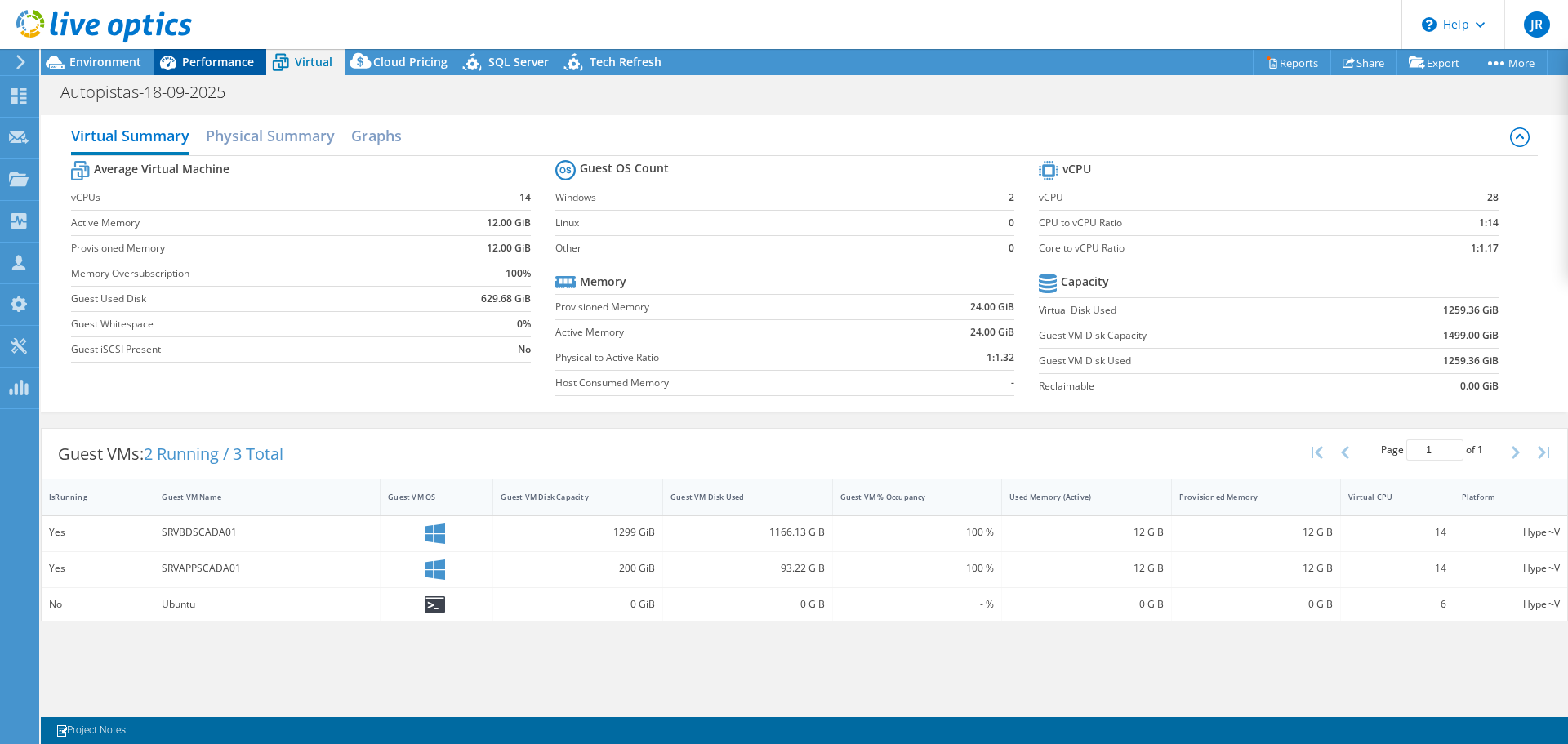
click at [213, 58] on span "Performance" at bounding box center [218, 61] width 72 height 15
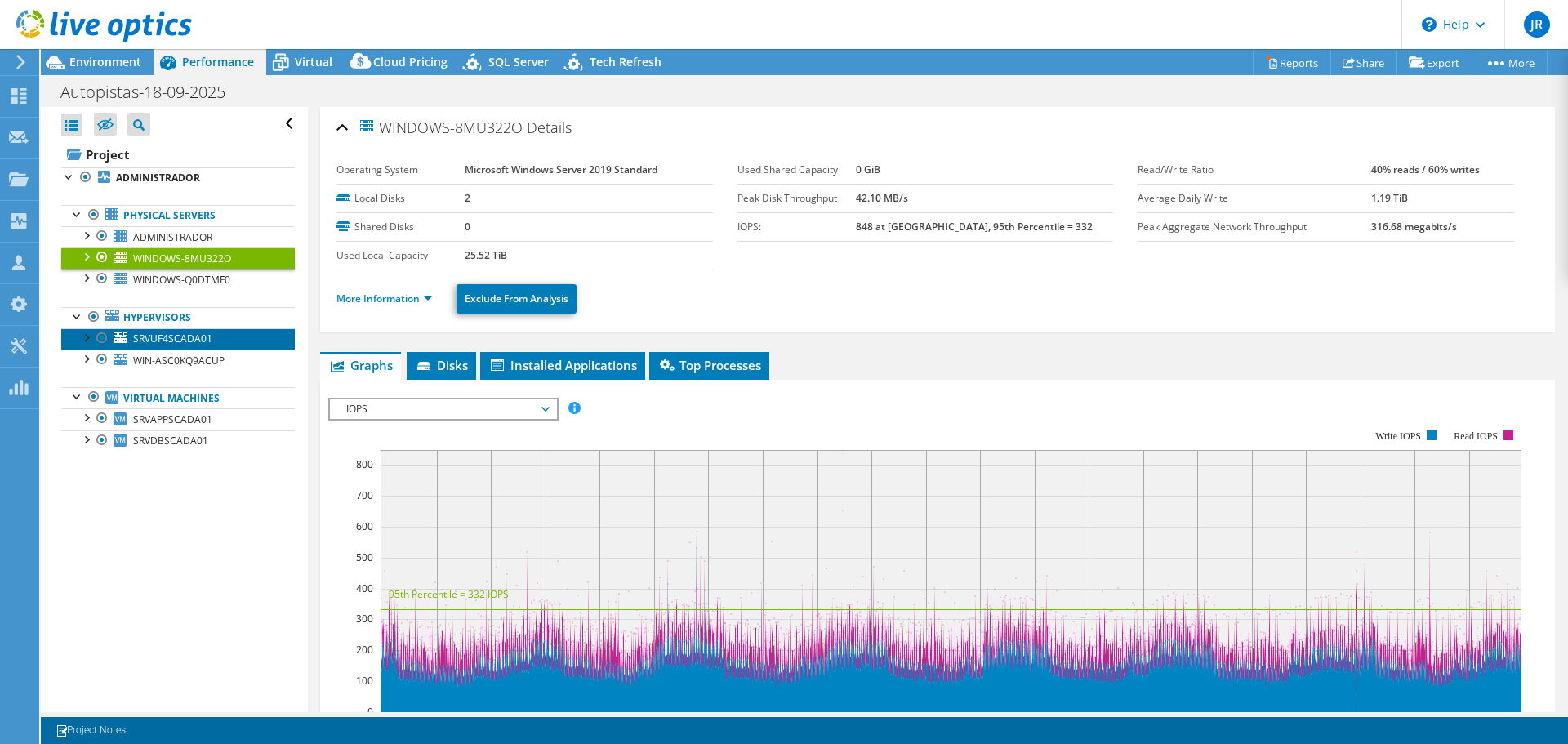
click at [143, 338] on span "SRVUF4SCADA01" at bounding box center [173, 339] width 79 height 14
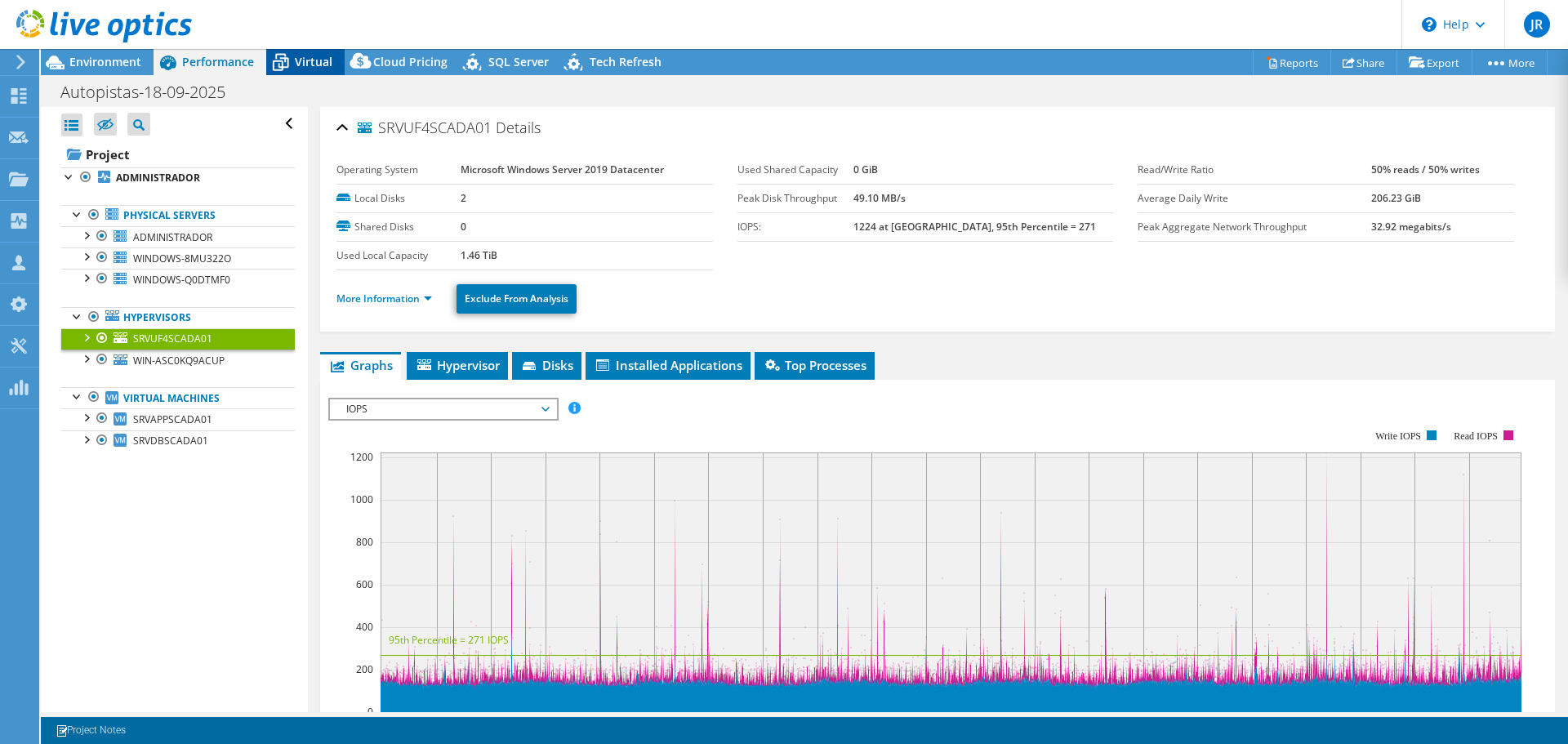
click at [300, 61] on span "Virtual" at bounding box center [314, 61] width 38 height 15
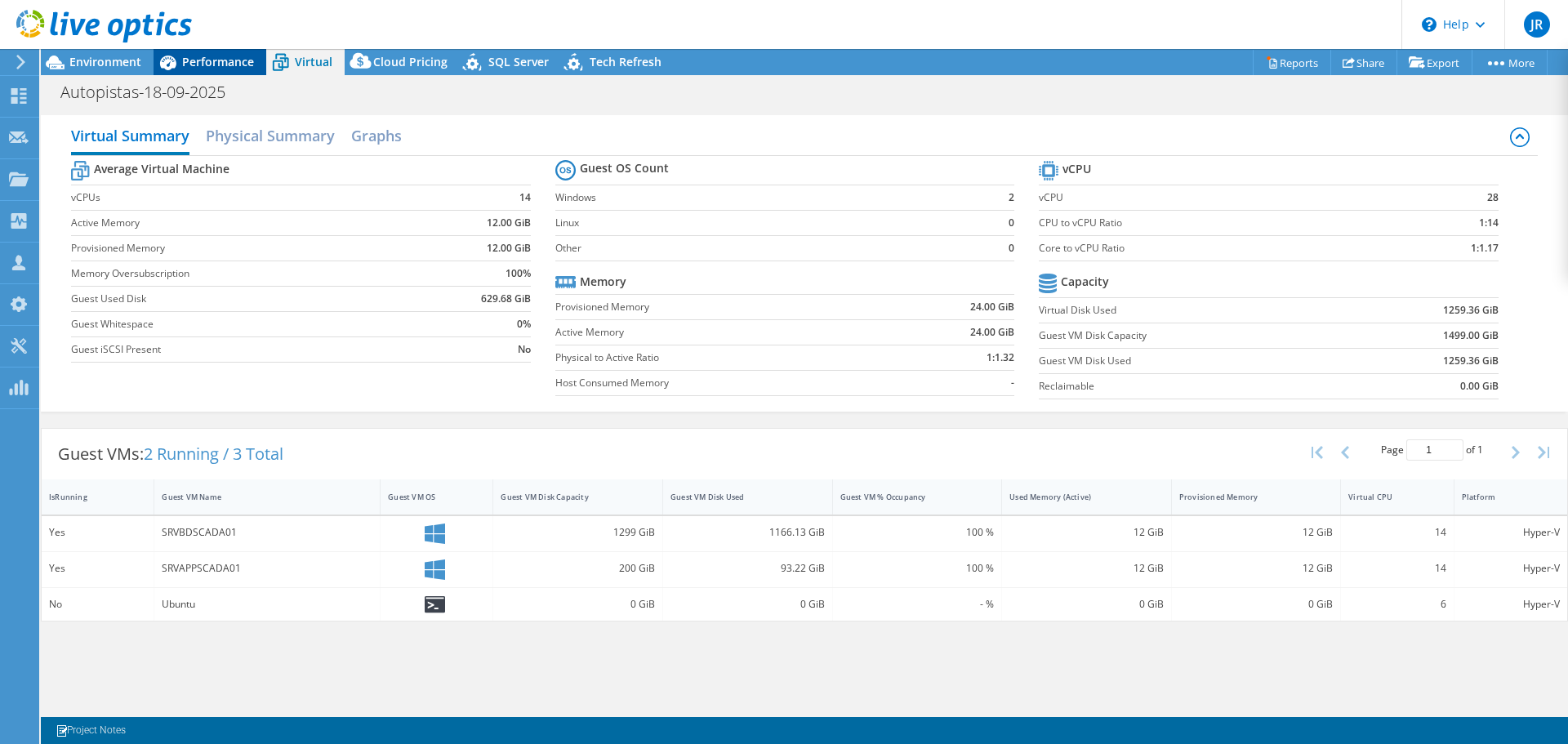
click at [226, 59] on span "Performance" at bounding box center [218, 61] width 72 height 15
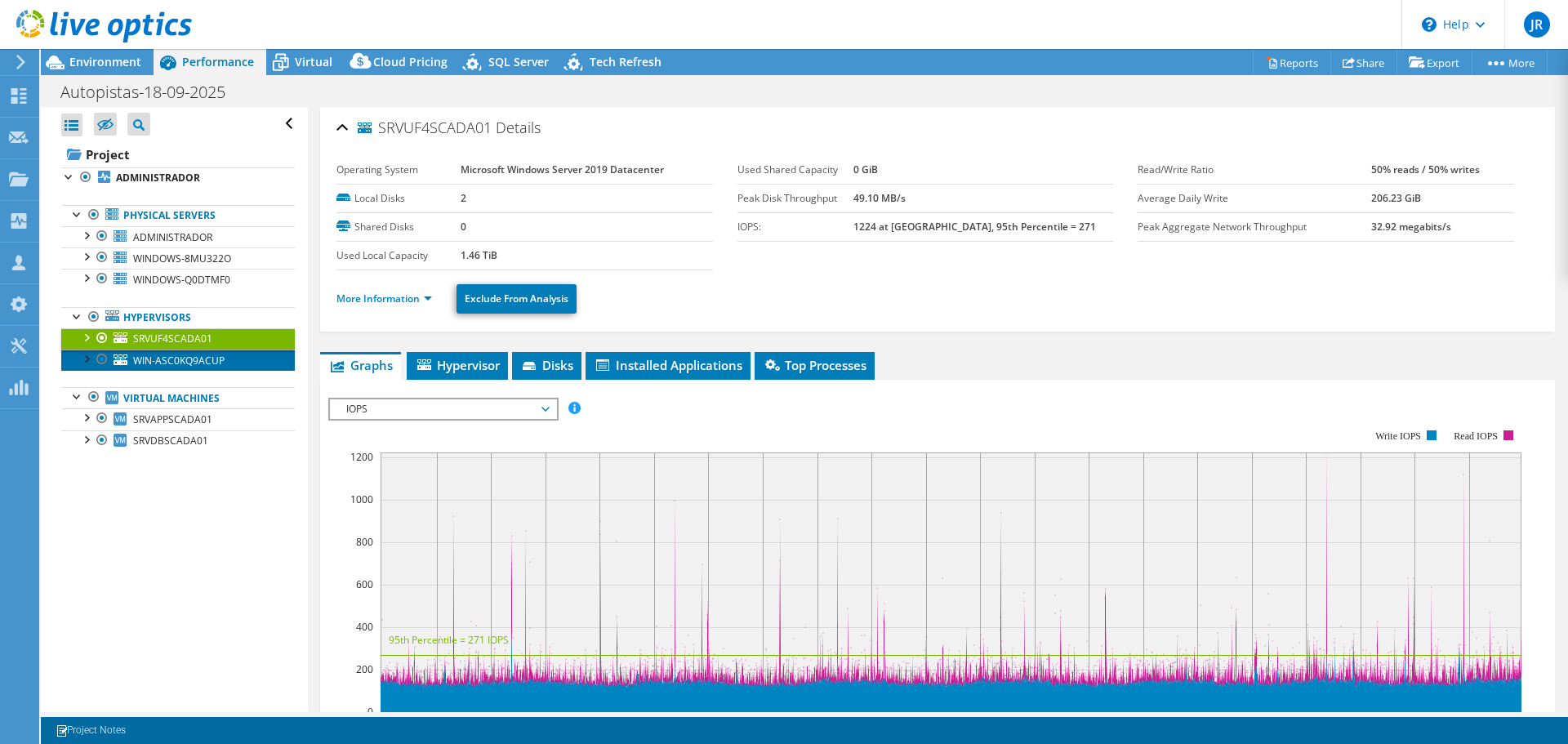
click at [191, 358] on span "WIN-ASC0KQ9ACUP" at bounding box center [178, 360] width 91 height 14
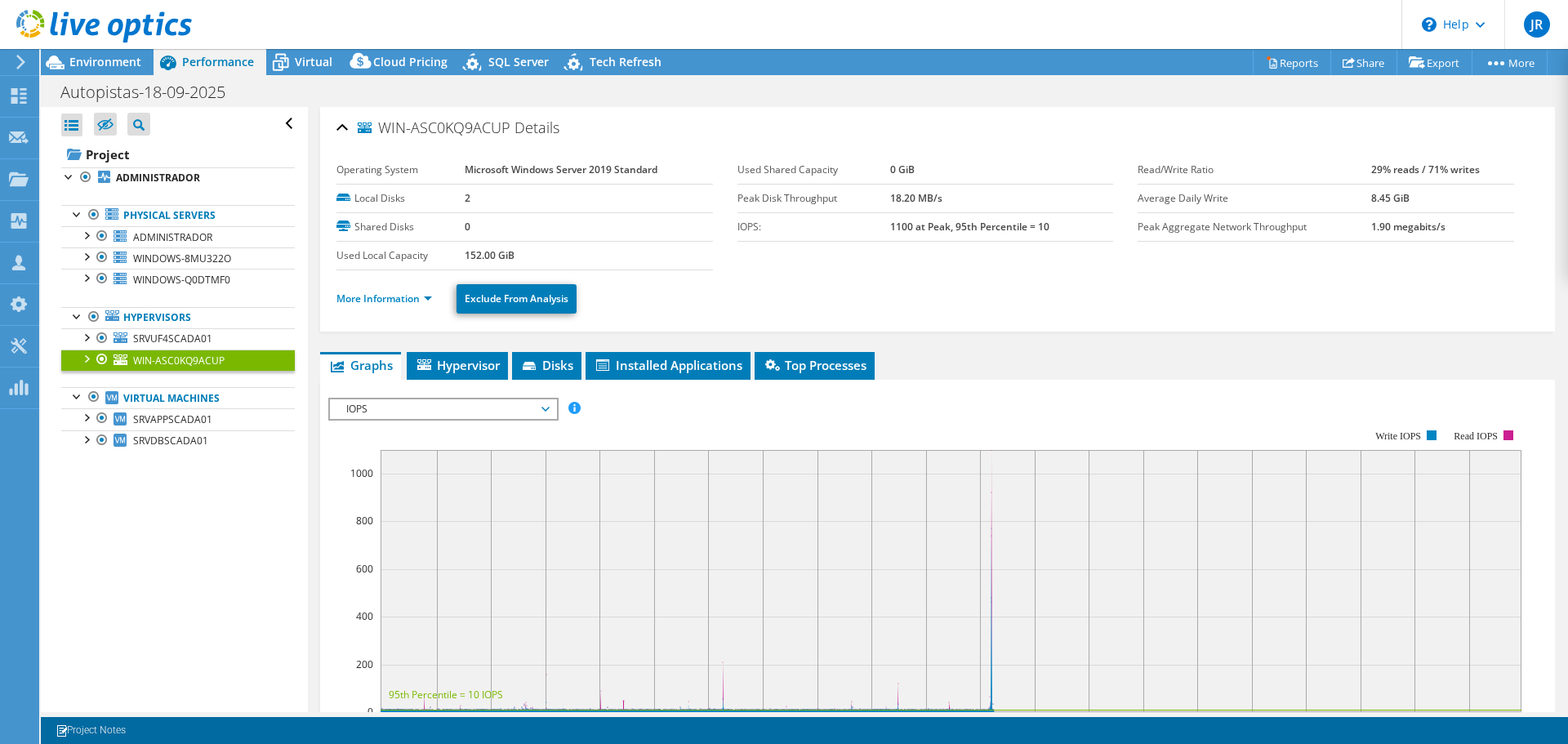
click at [392, 290] on li "More Information" at bounding box center [389, 298] width 106 height 18
click at [375, 297] on link "More Information" at bounding box center [384, 298] width 95 height 14
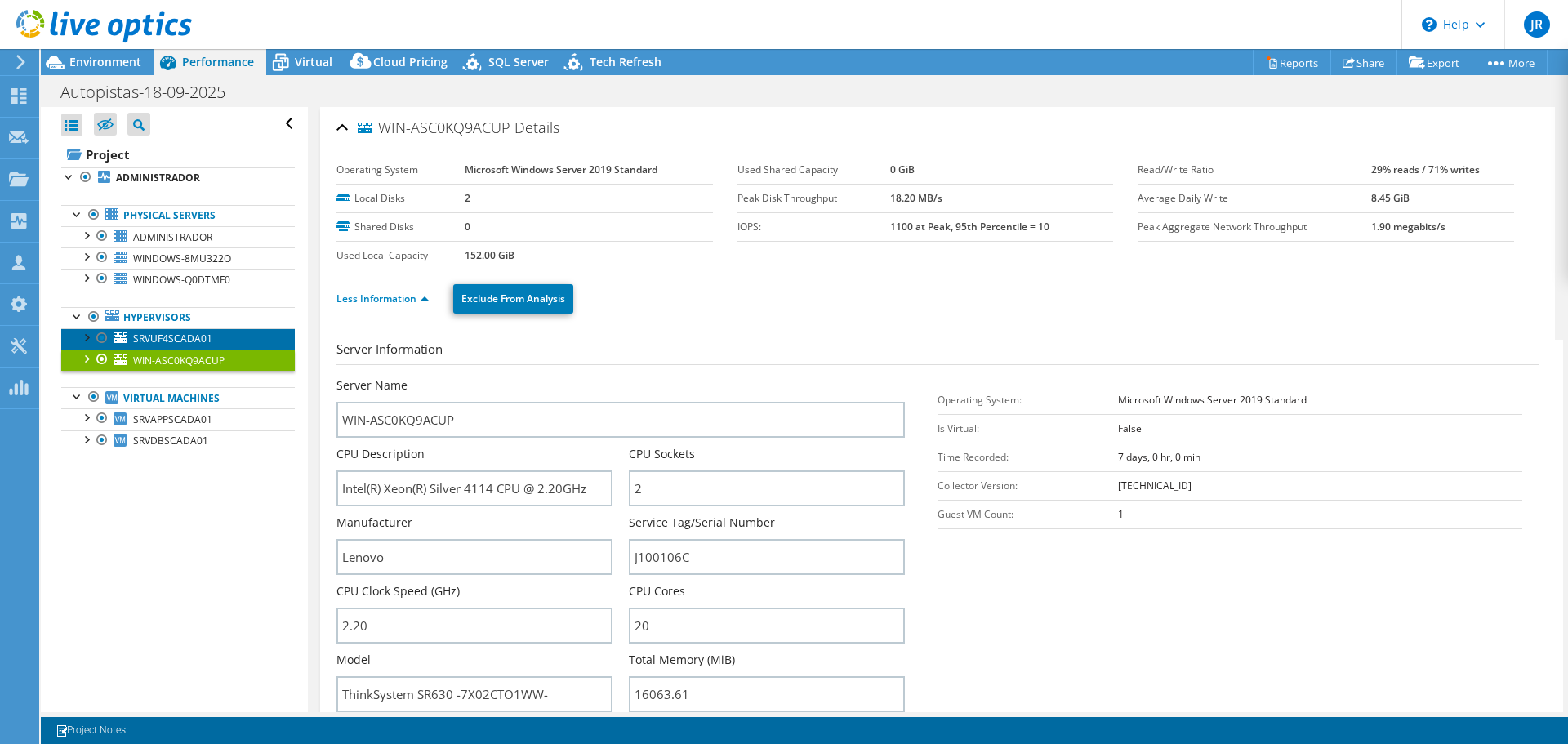
click at [184, 339] on span "SRVUF4SCADA01" at bounding box center [173, 339] width 79 height 14
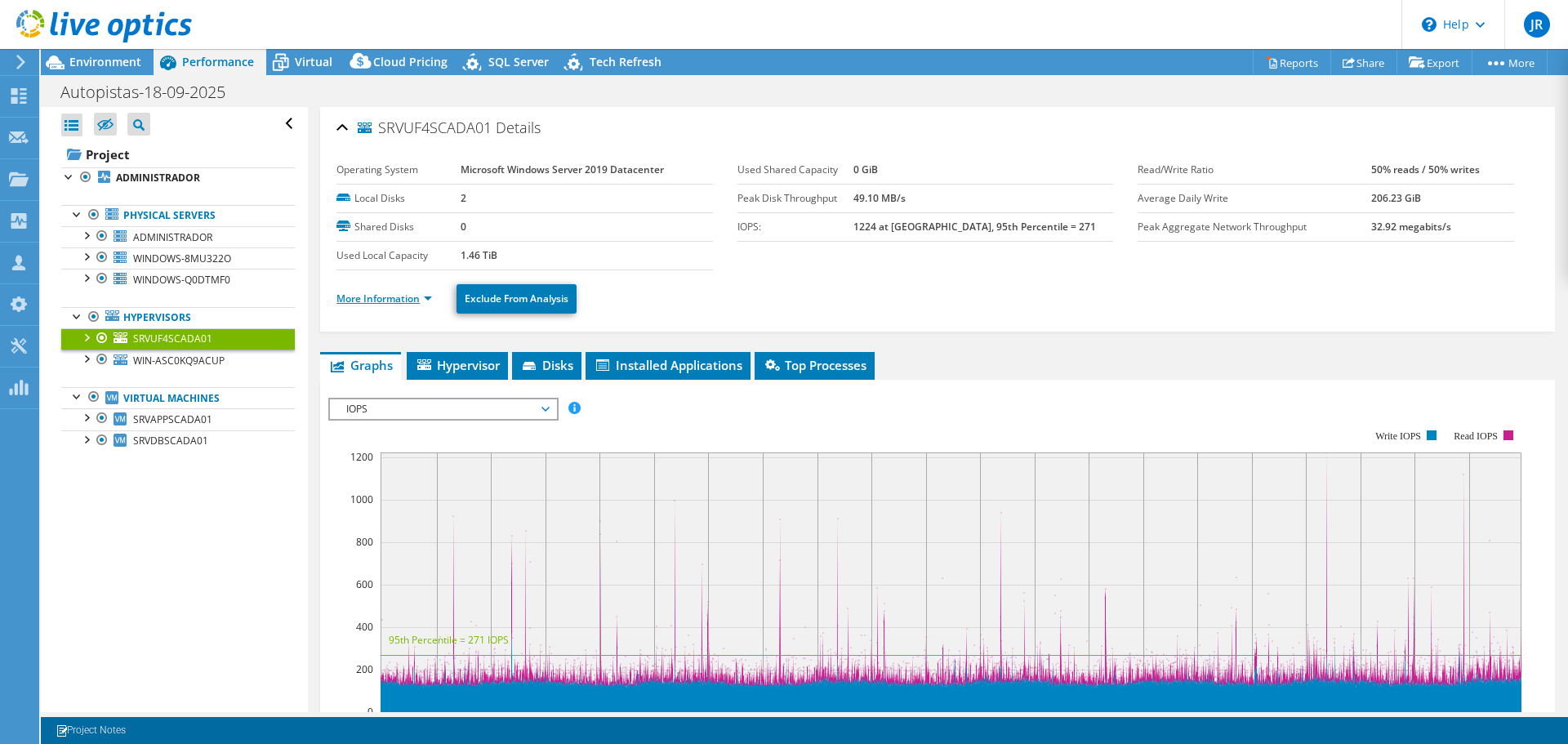
click at [384, 293] on link "More Information" at bounding box center [384, 298] width 95 height 14
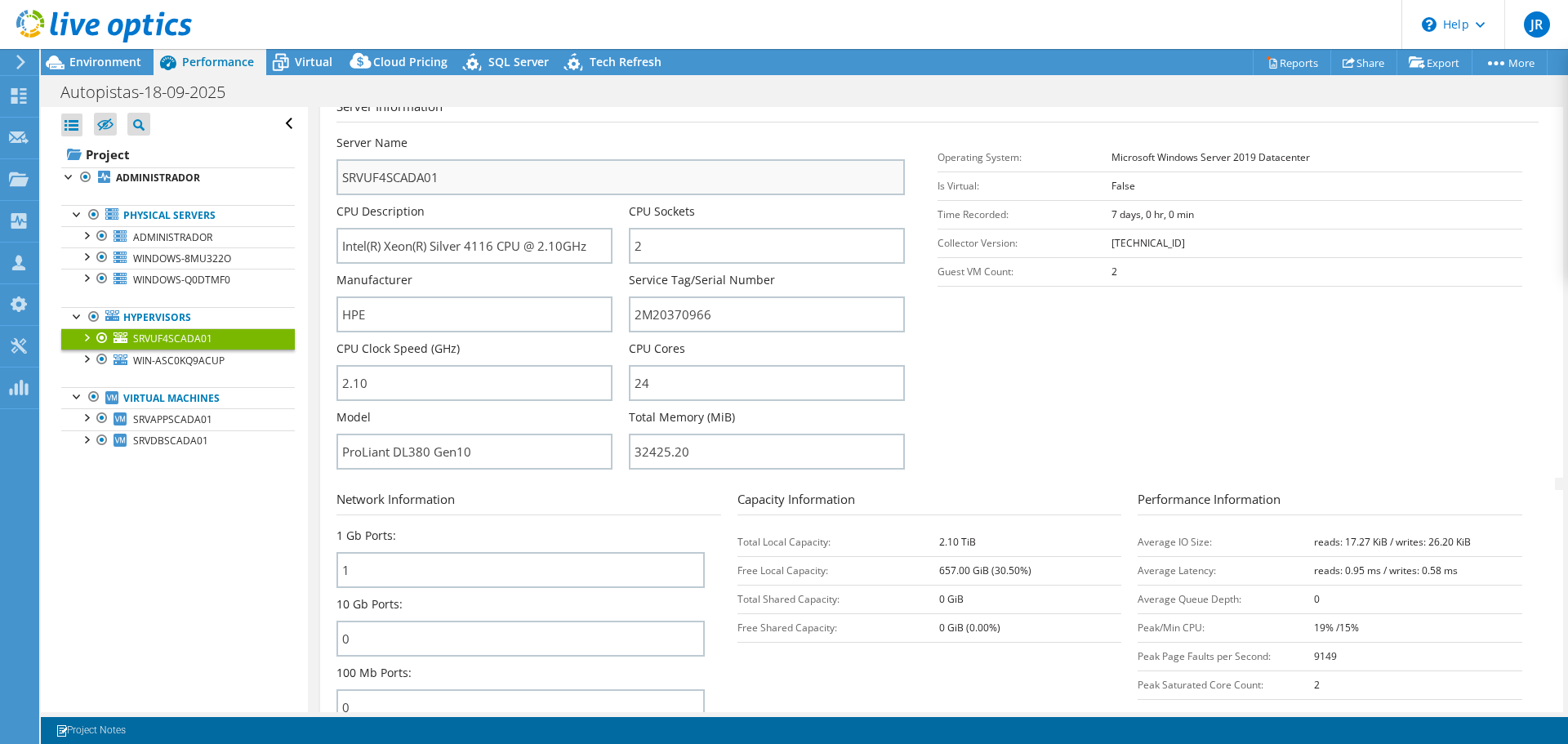
scroll to position [245, 0]
click at [156, 259] on span "WINDOWS-8MU322O" at bounding box center [182, 258] width 98 height 14
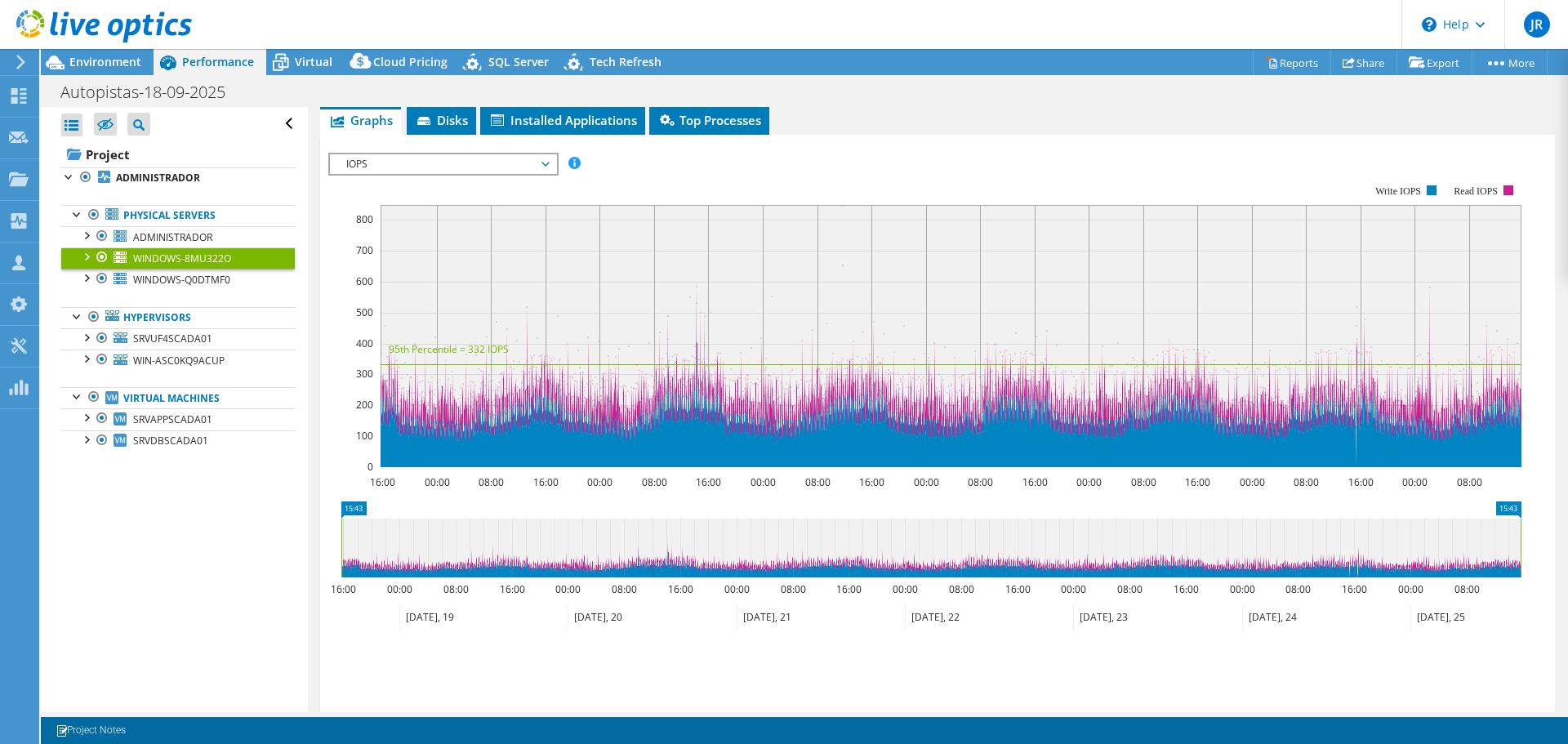
scroll to position [0, 0]
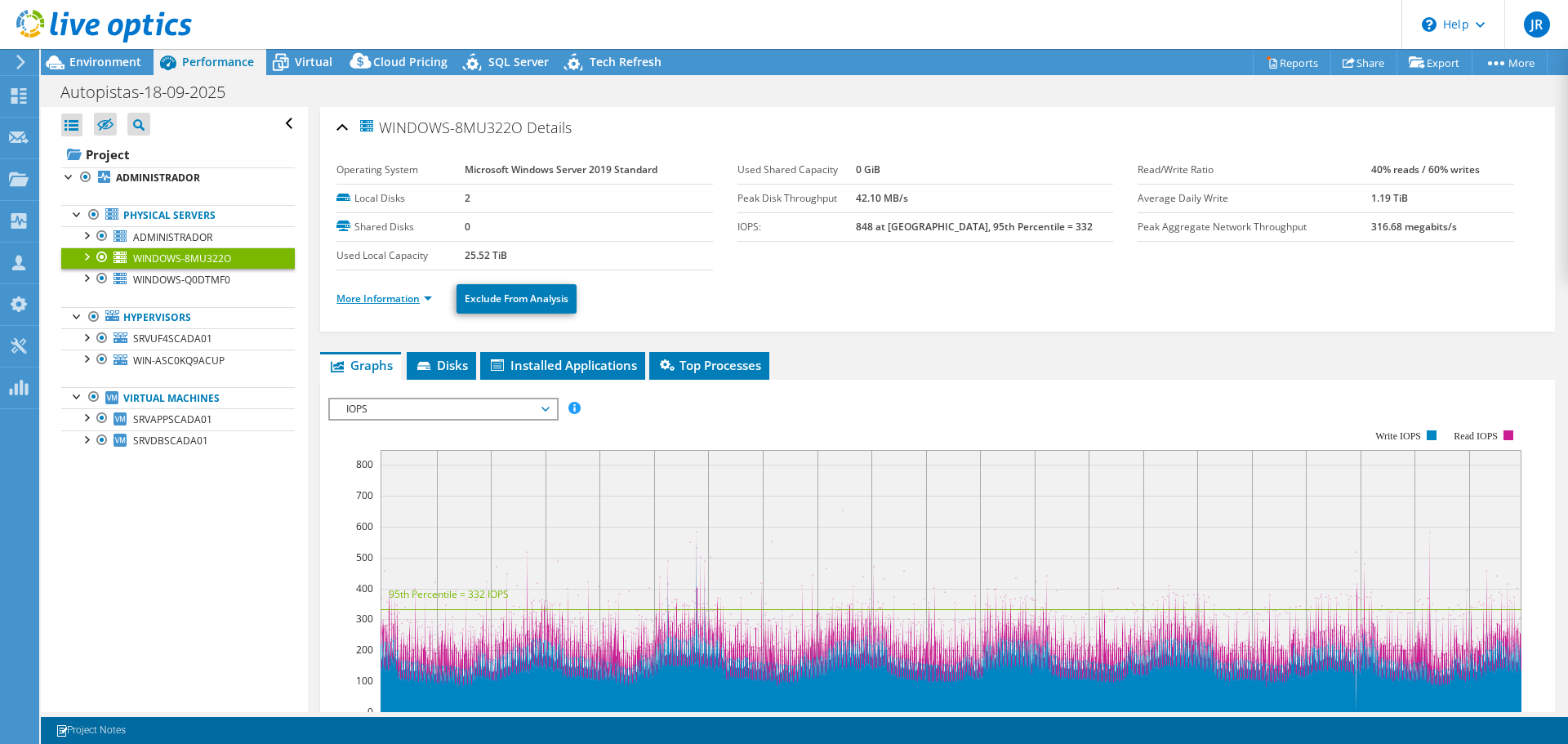
click at [397, 297] on link "More Information" at bounding box center [384, 298] width 95 height 14
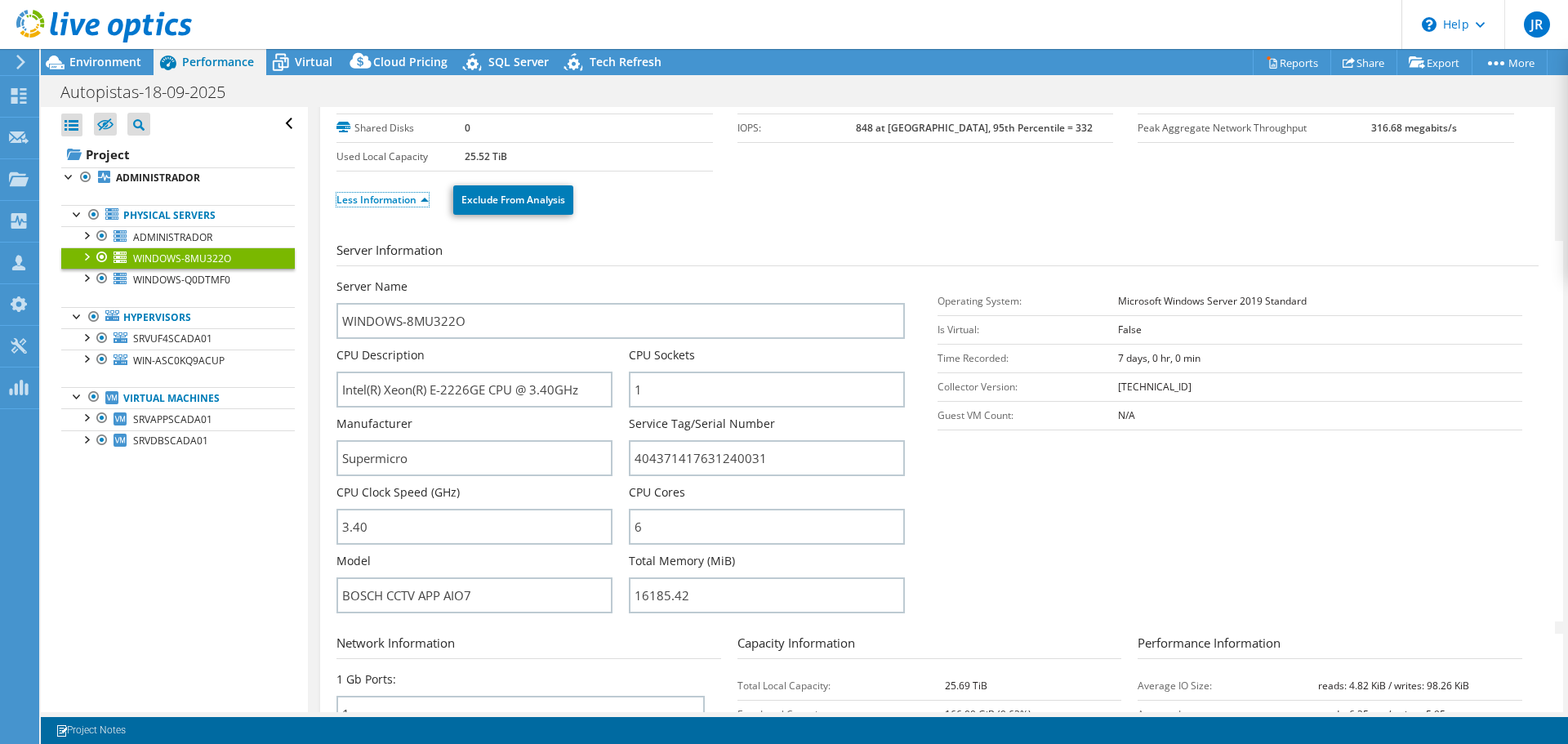
scroll to position [163, 0]
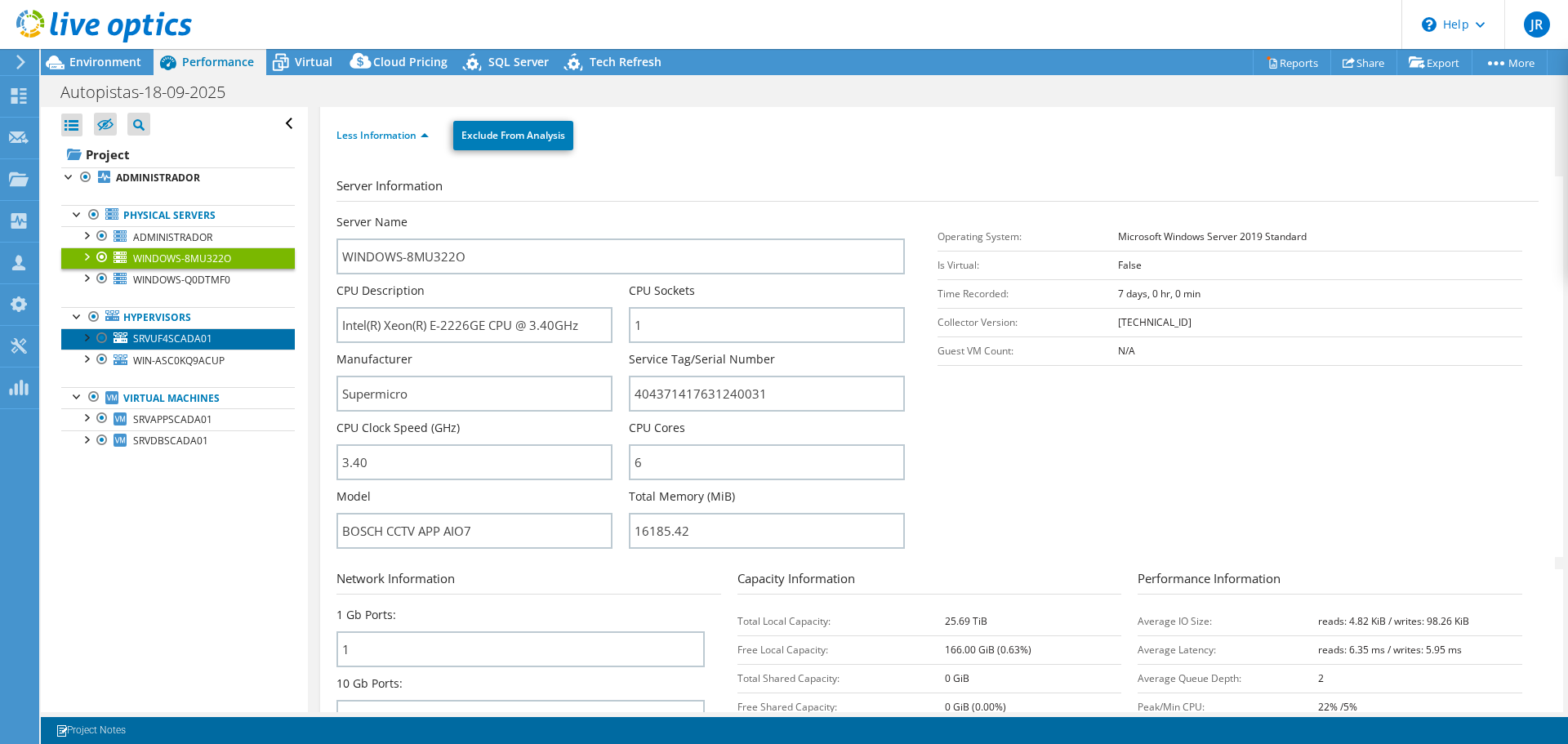
click at [177, 338] on span "SRVUF4SCADA01" at bounding box center [173, 339] width 79 height 14
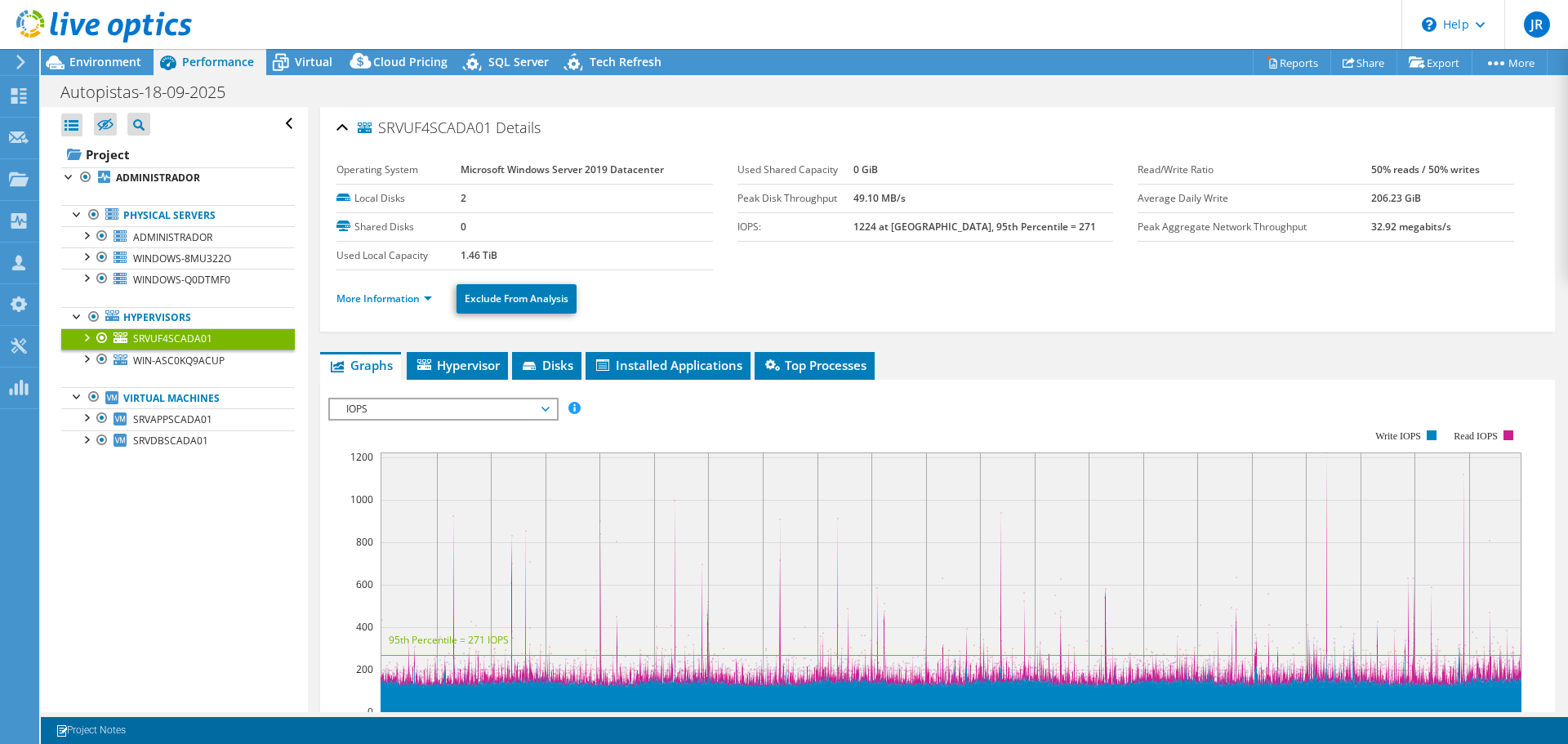
select select "USD"
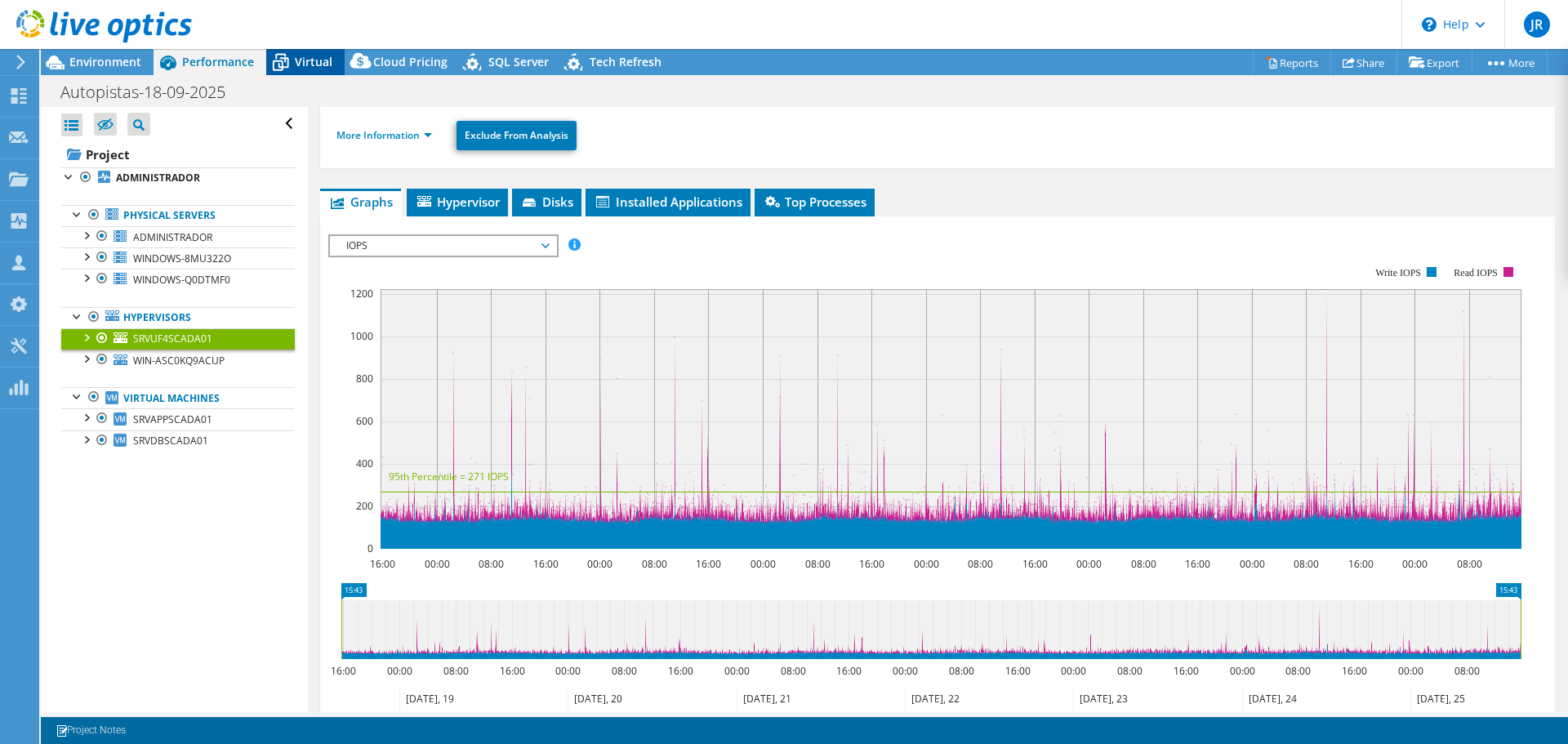
click at [305, 58] on span "Virtual" at bounding box center [314, 61] width 38 height 15
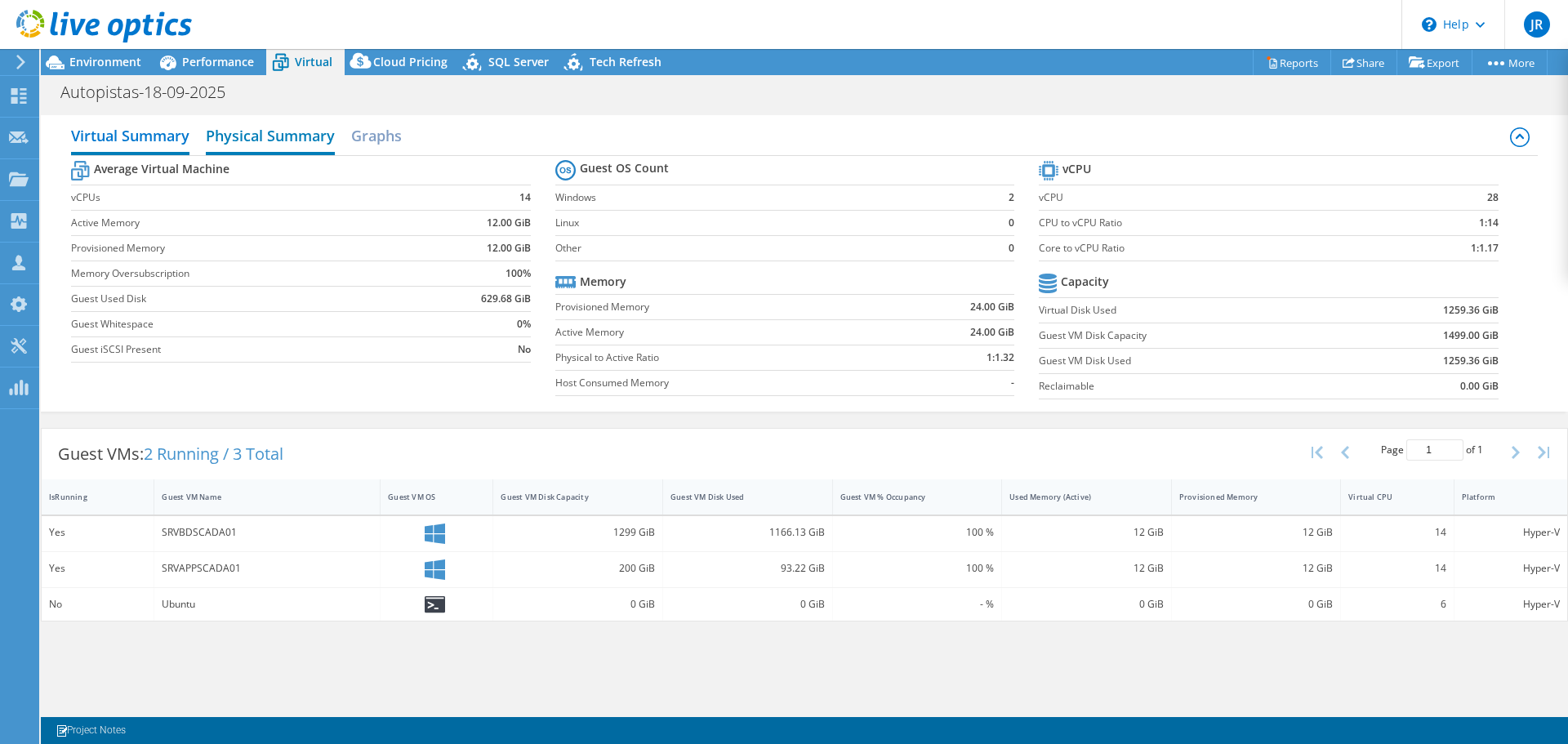
click at [283, 134] on h2 "Physical Summary" at bounding box center [270, 137] width 129 height 36
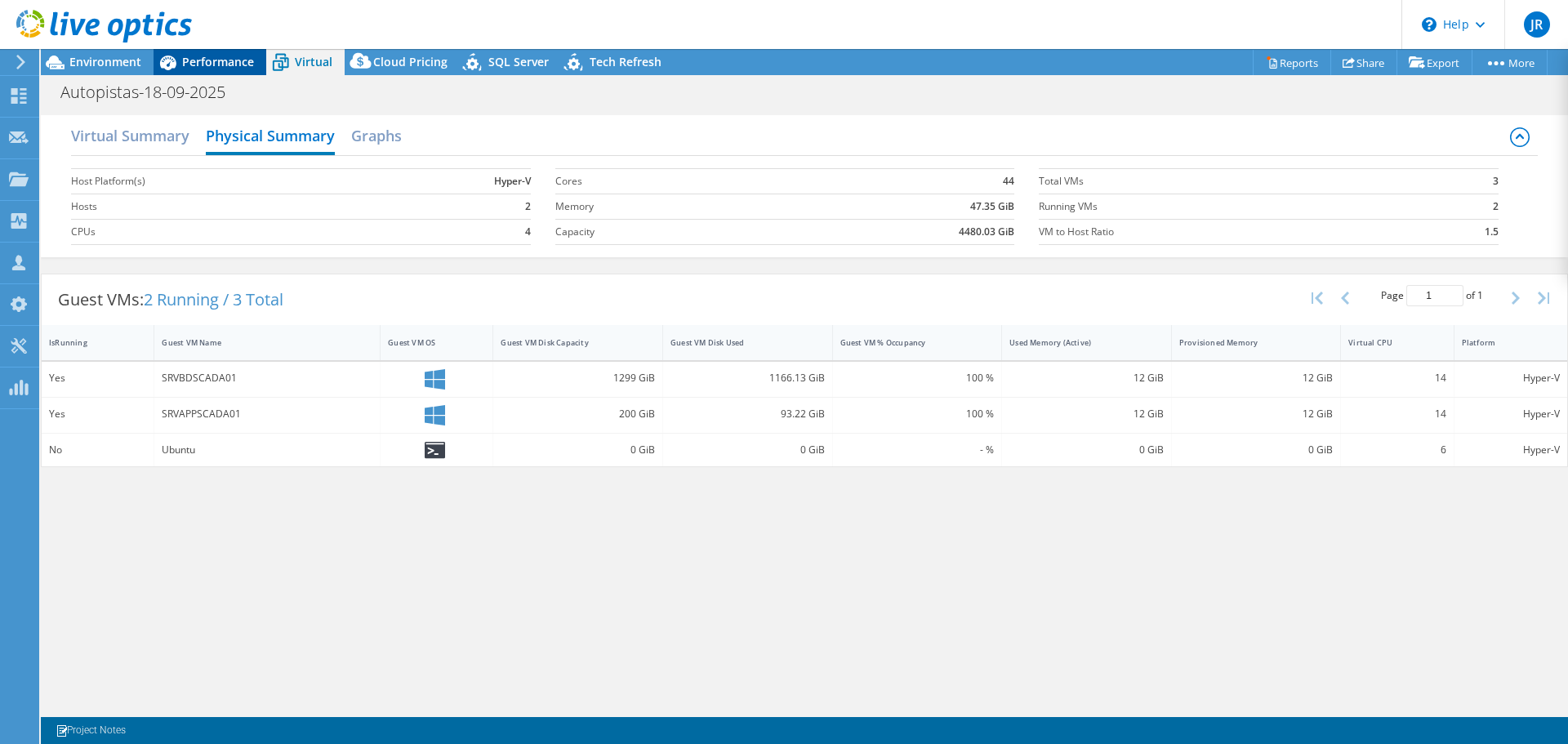
click at [228, 61] on span "Performance" at bounding box center [218, 61] width 72 height 15
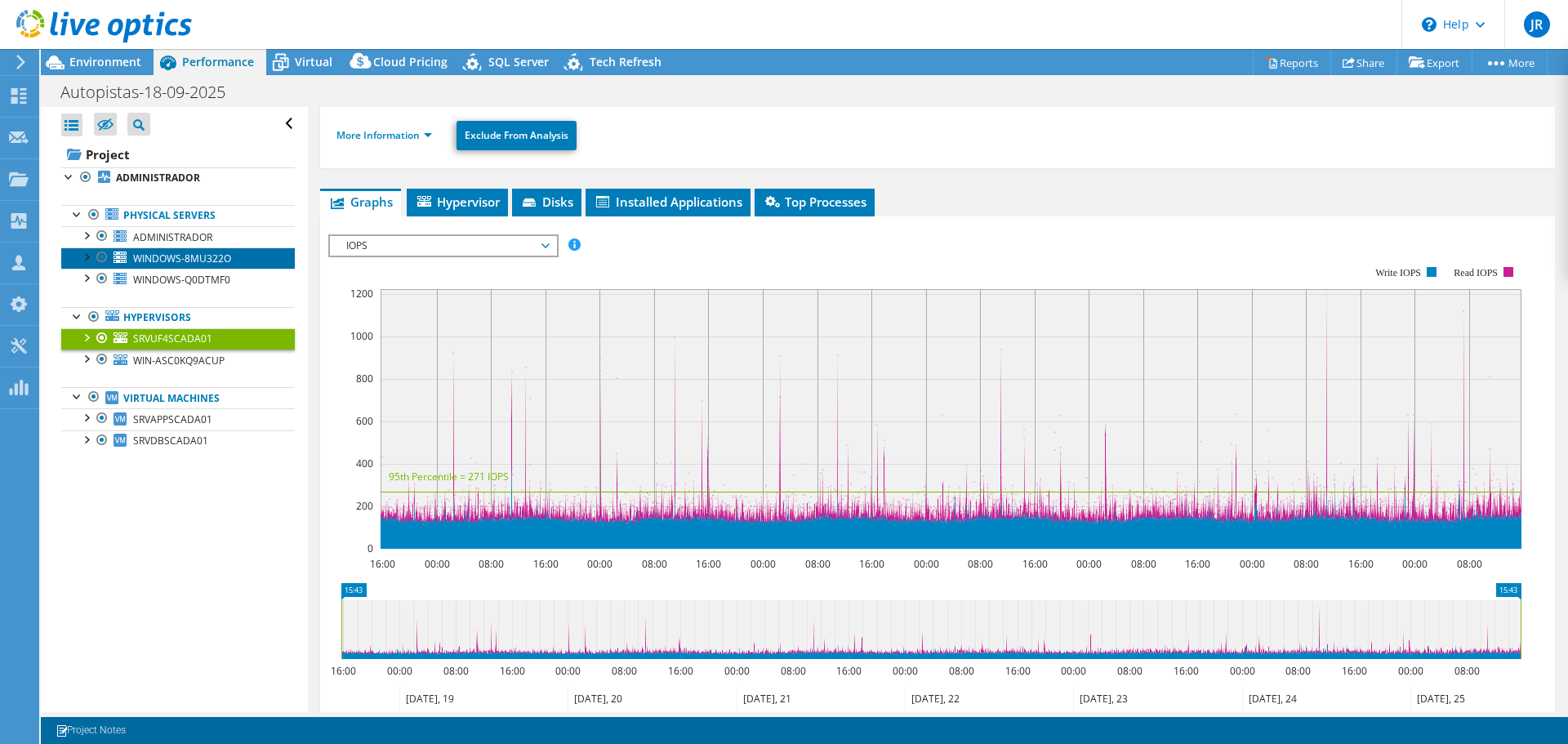
click at [169, 252] on span "WINDOWS-8MU322O" at bounding box center [182, 258] width 98 height 14
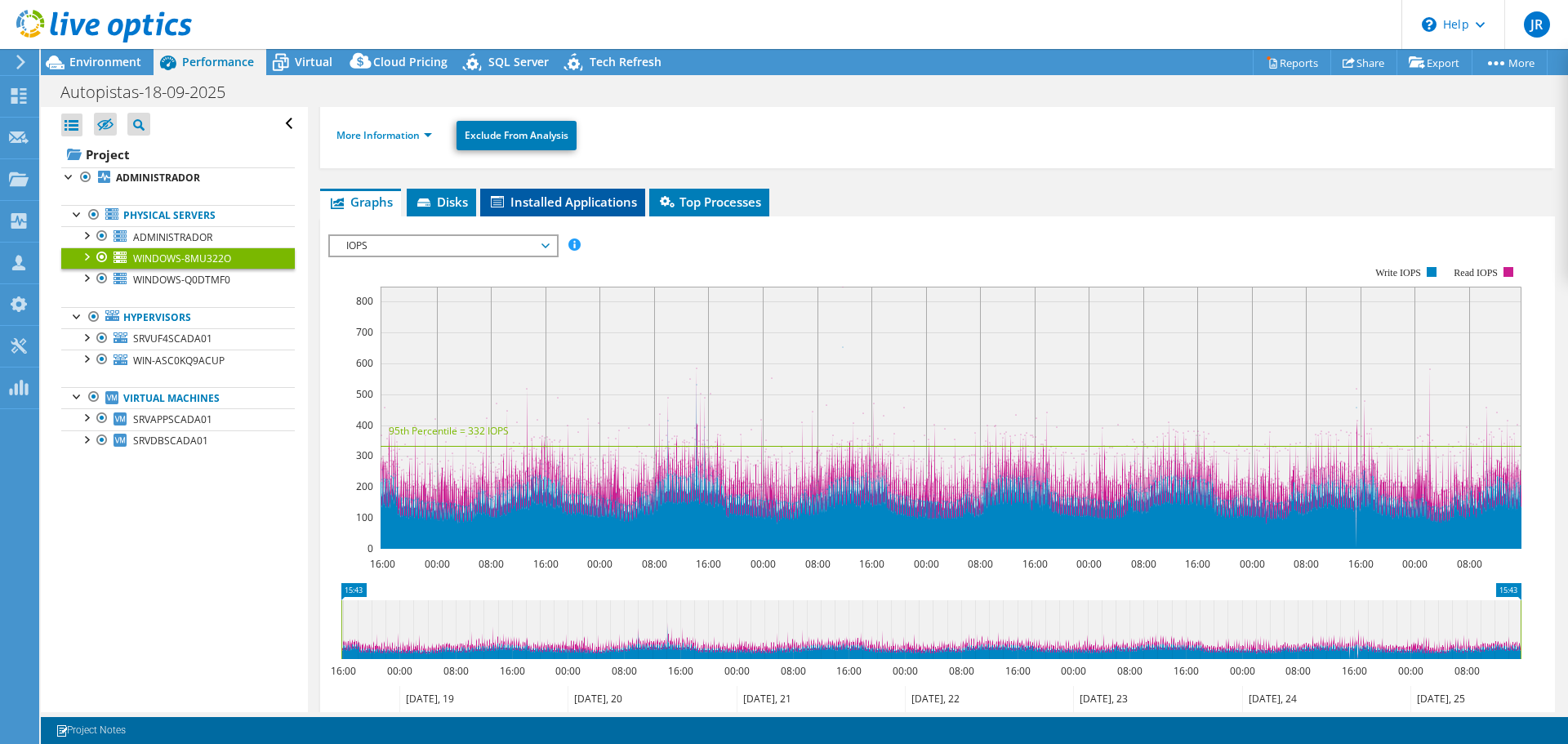
click at [551, 203] on span "Installed Applications" at bounding box center [563, 201] width 149 height 16
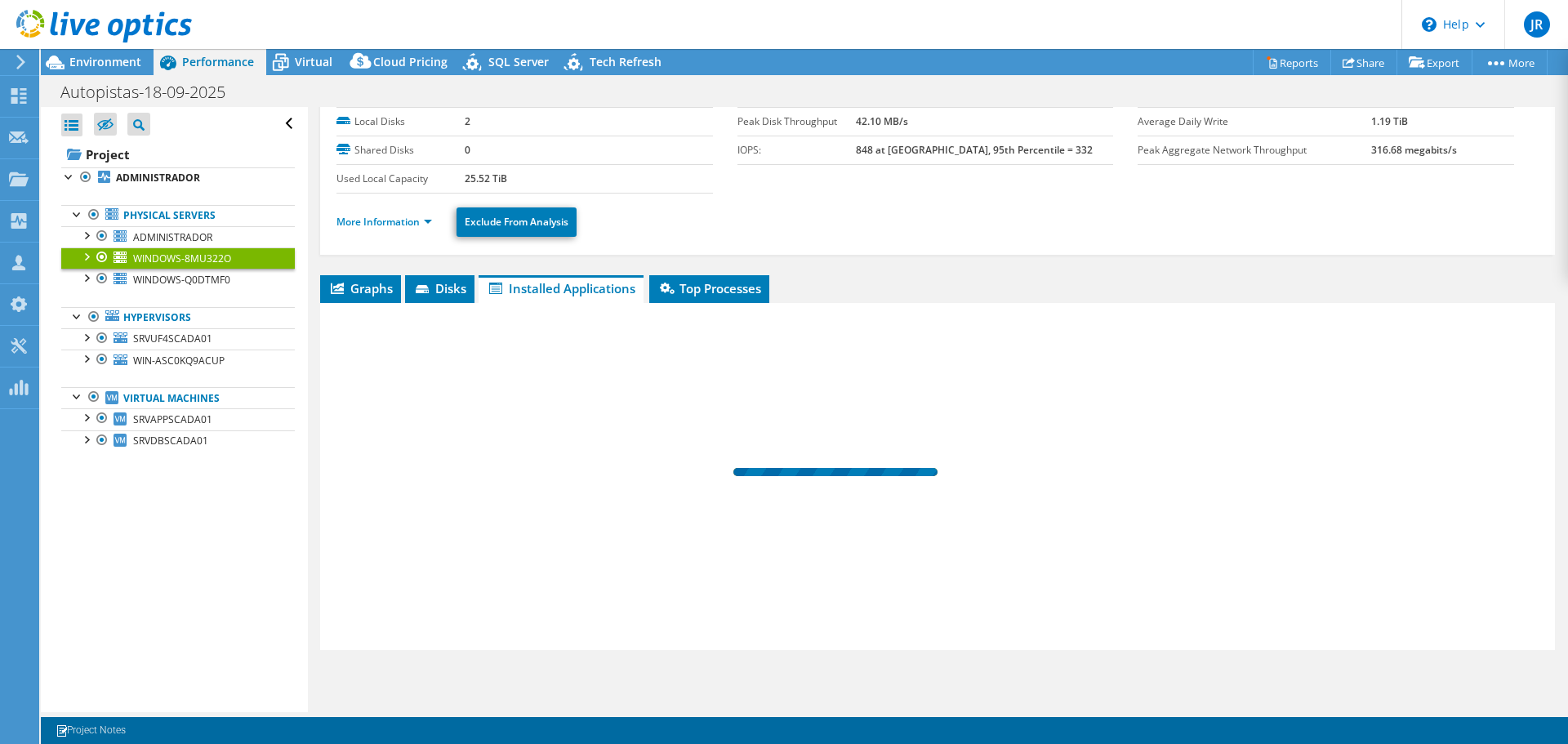
scroll to position [76, 0]
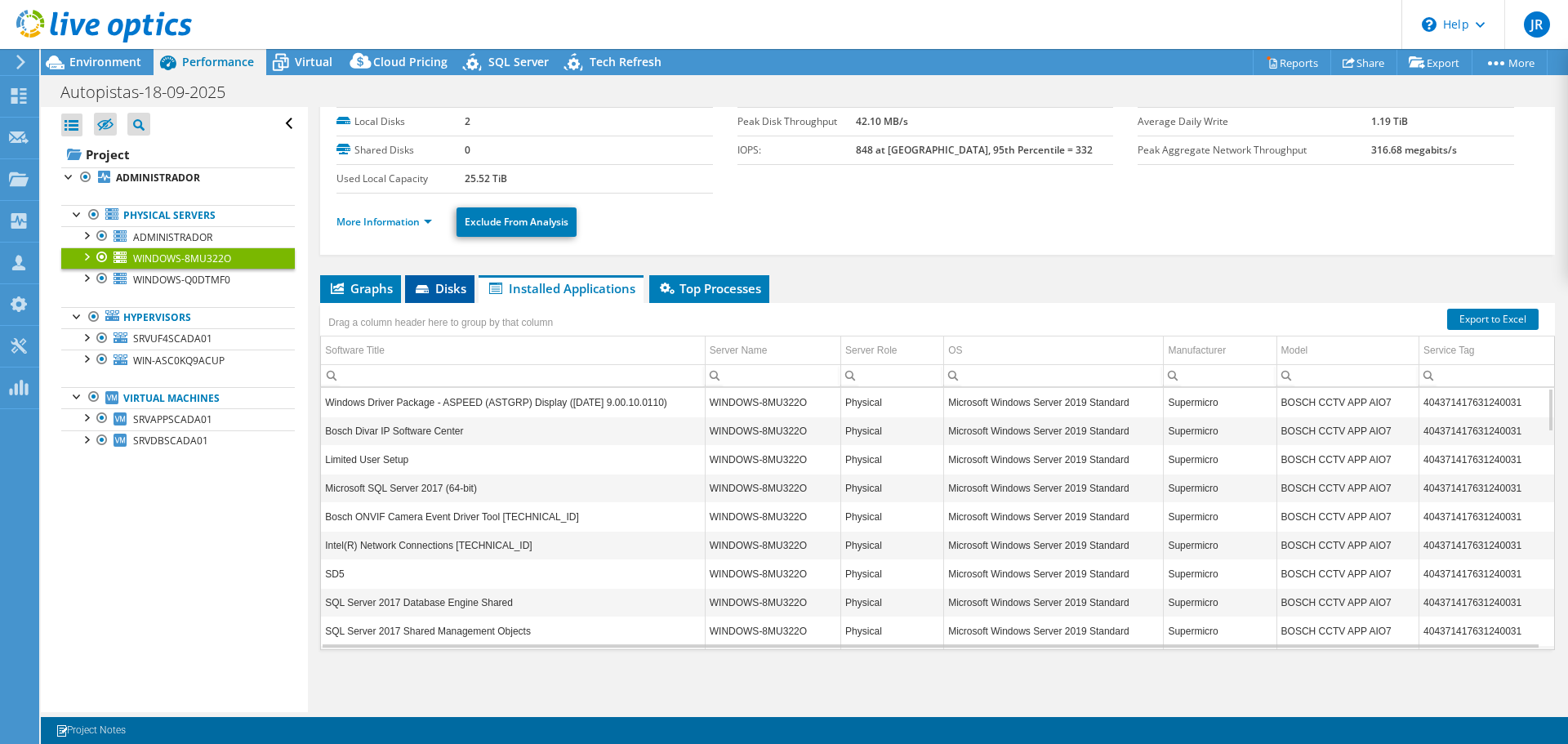
click at [438, 289] on span "Disks" at bounding box center [439, 288] width 53 height 16
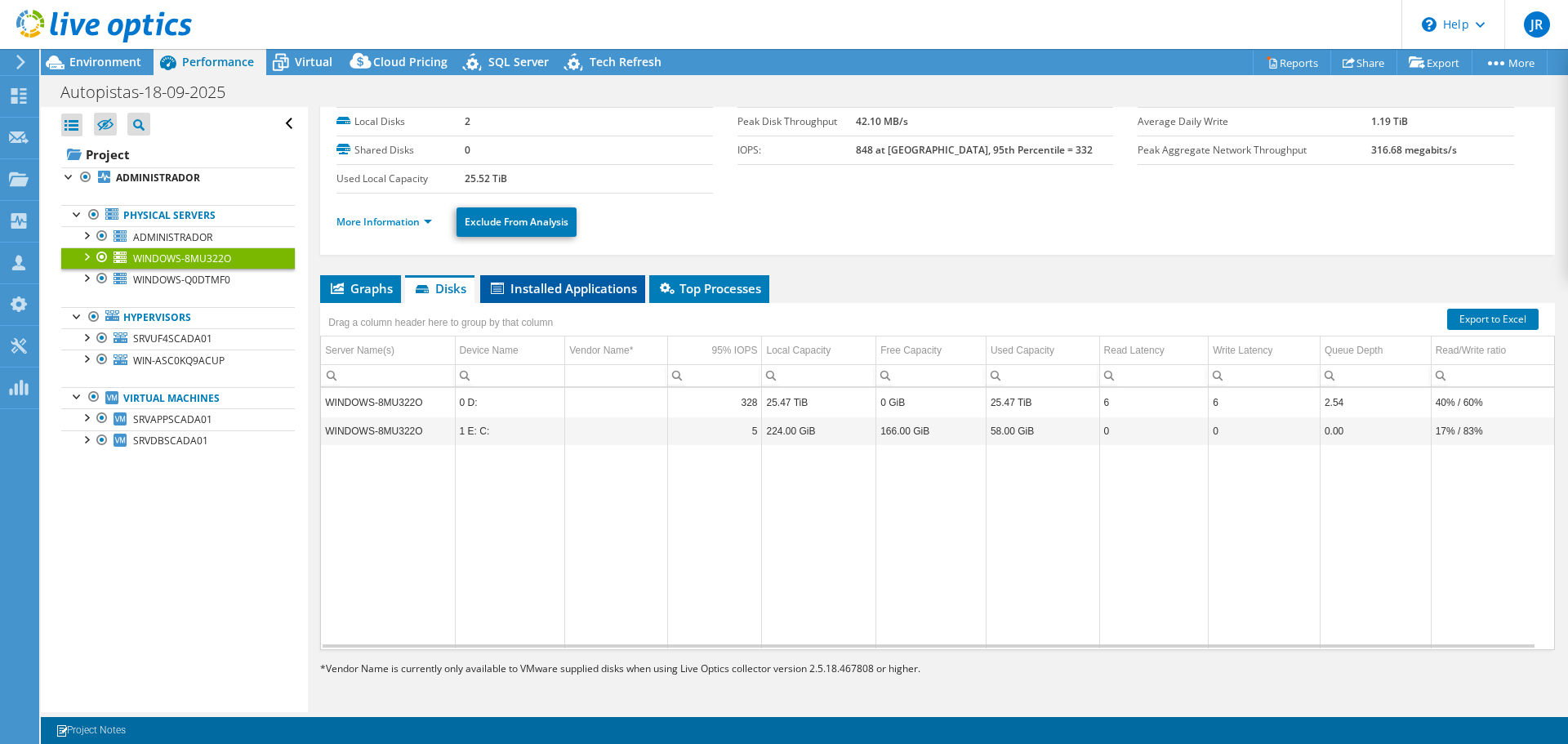
click at [592, 289] on span "Installed Applications" at bounding box center [563, 288] width 149 height 16
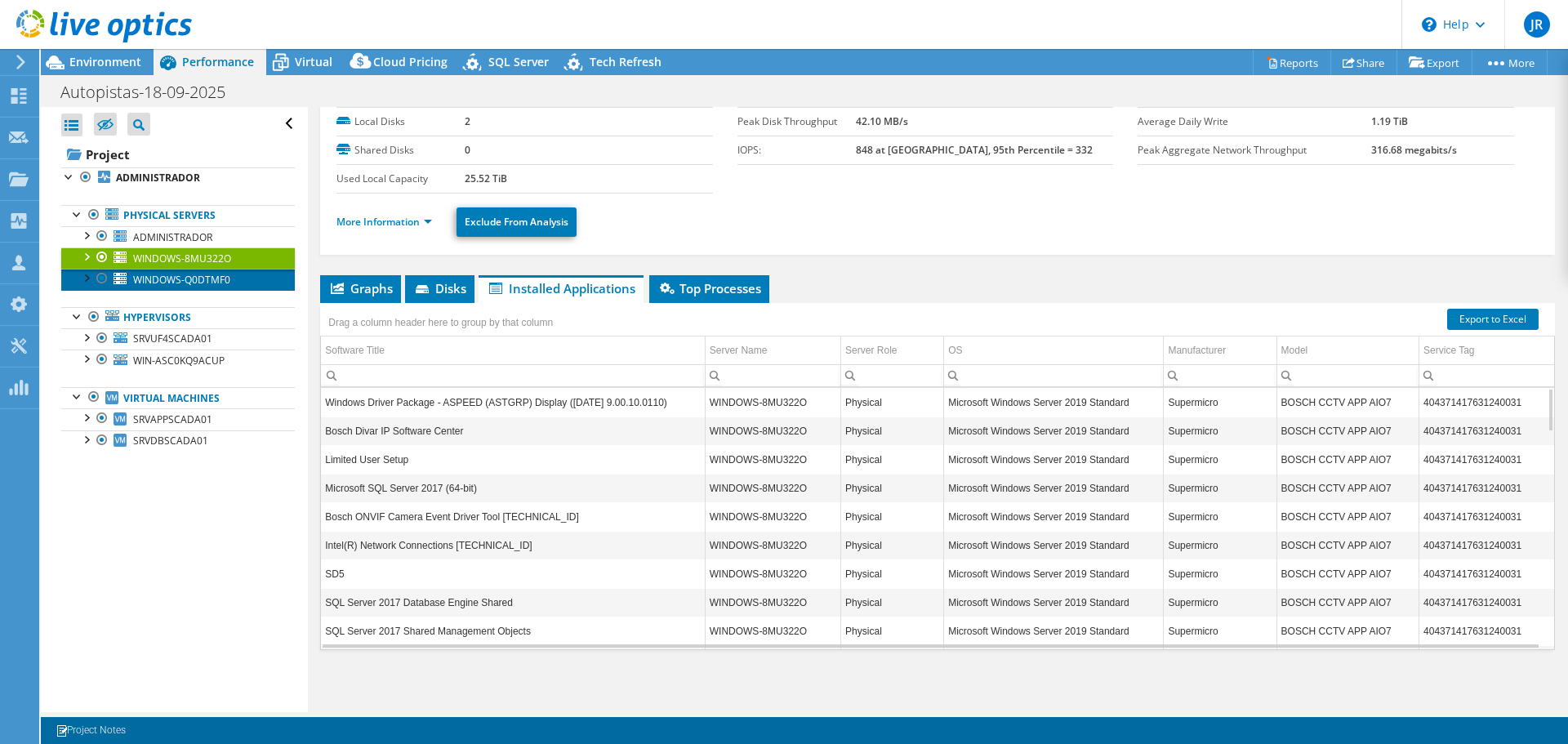
click at [163, 274] on span "WINDOWS-Q0DTMF0" at bounding box center [181, 279] width 97 height 14
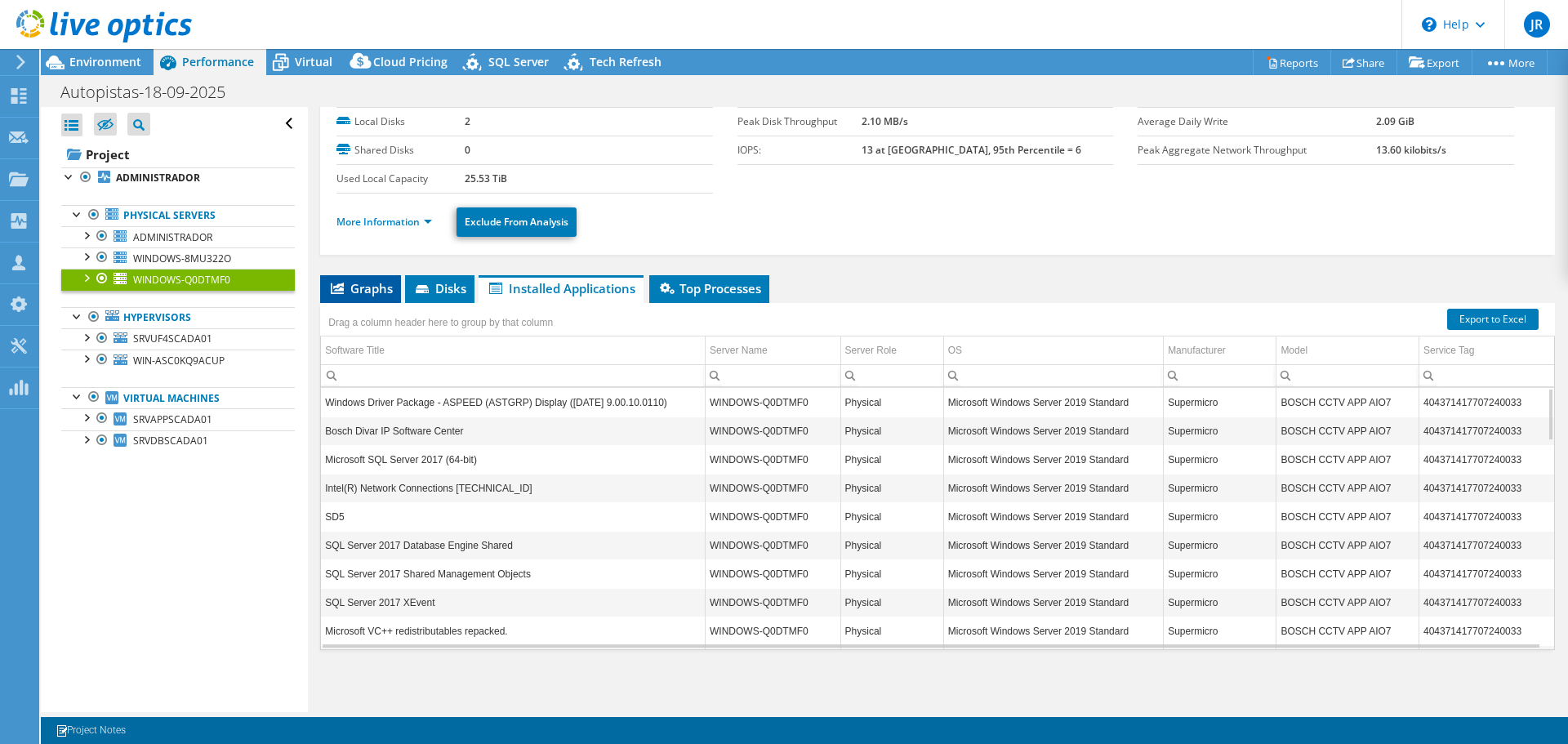
click at [365, 283] on span "Graphs" at bounding box center [360, 288] width 64 height 16
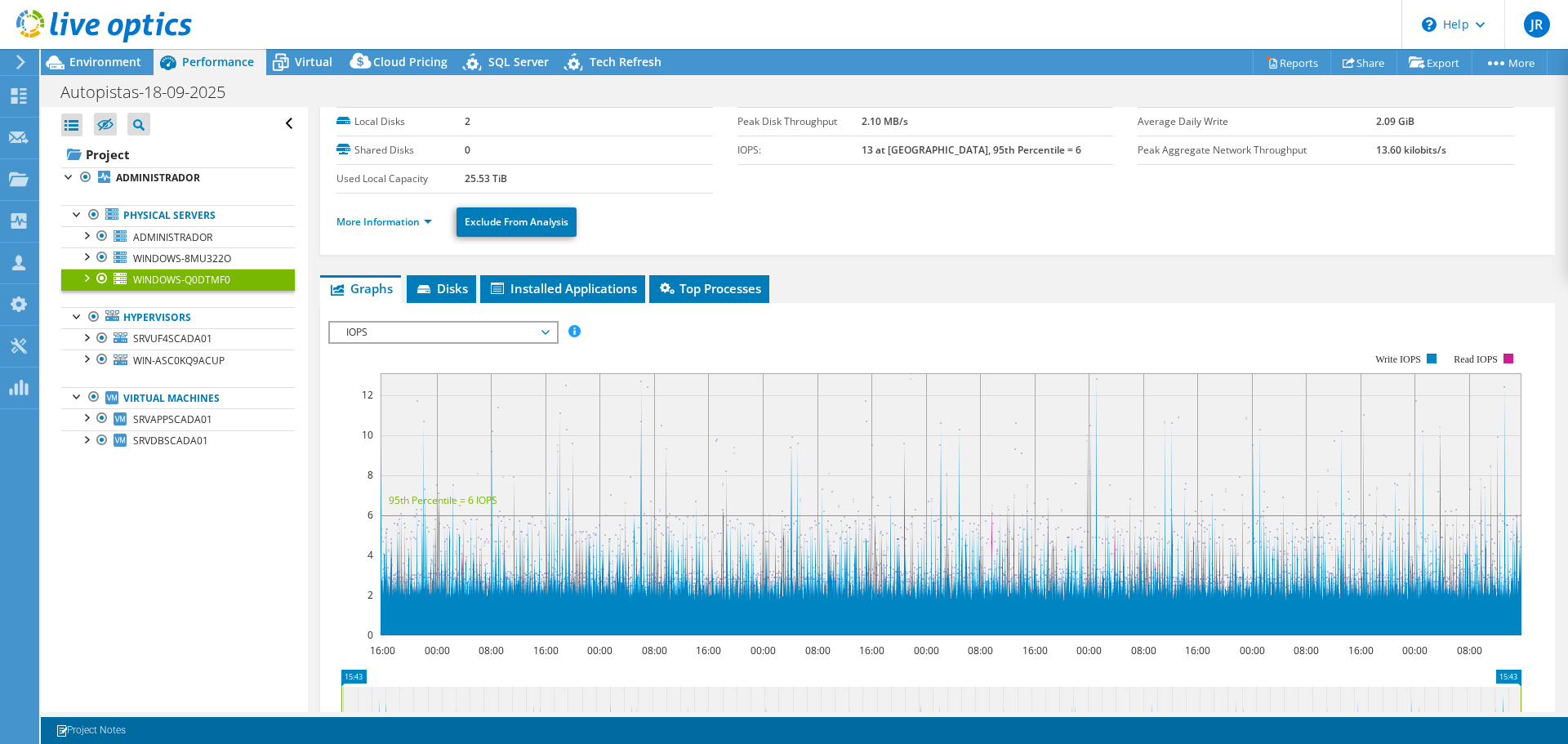
scroll to position [163, 0]
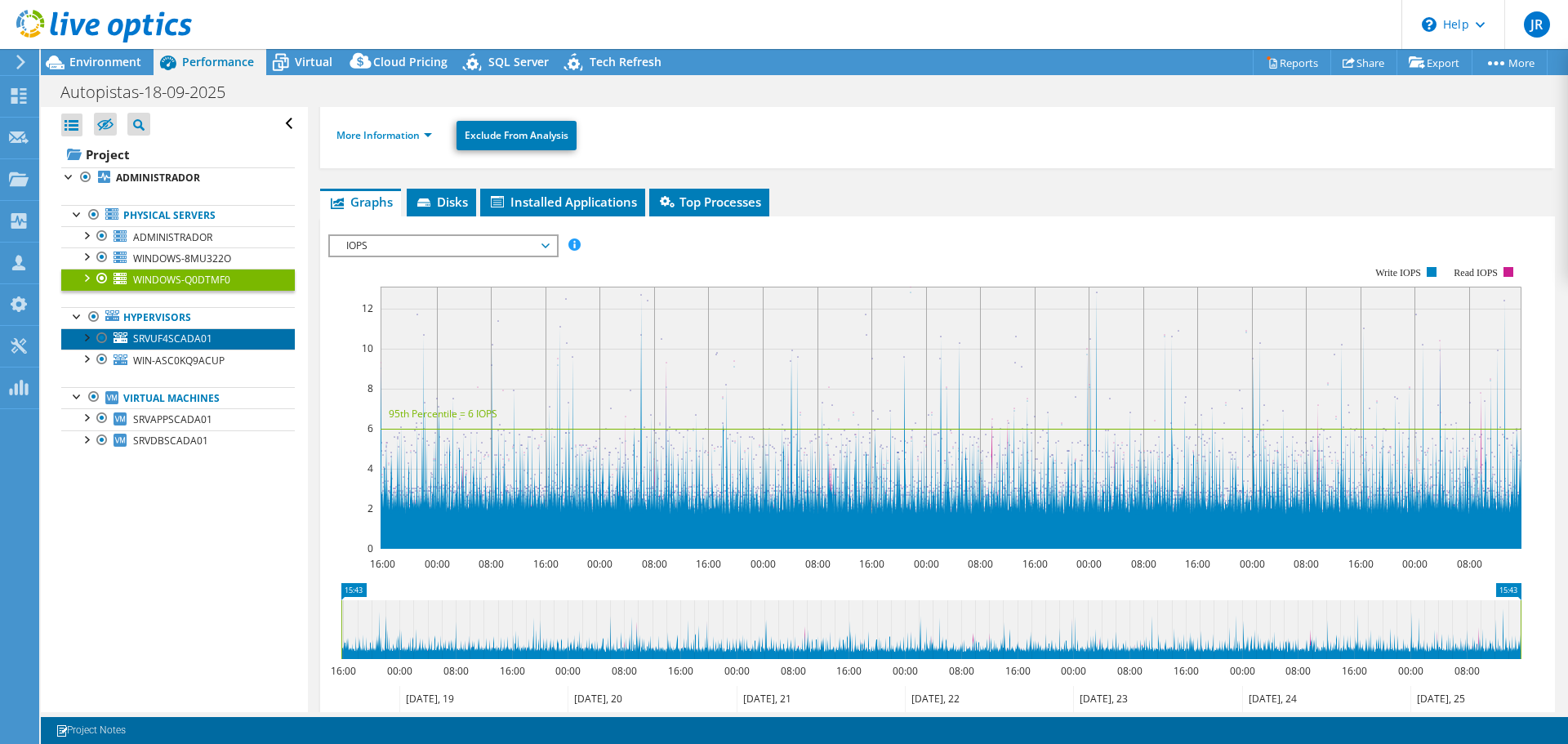
click at [161, 336] on span "SRVUF4SCADA01" at bounding box center [173, 339] width 79 height 14
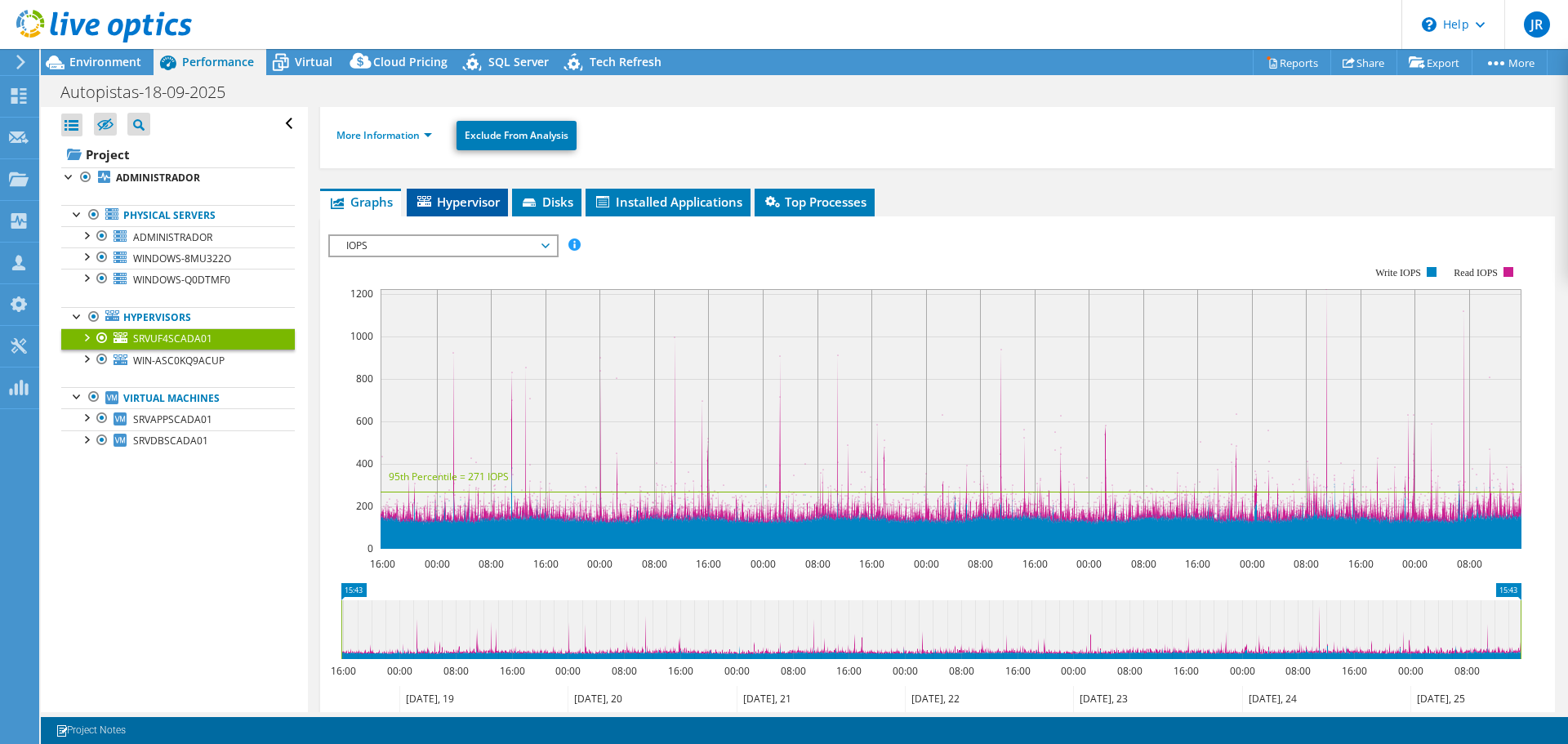
click at [468, 200] on span "Hypervisor" at bounding box center [457, 201] width 85 height 16
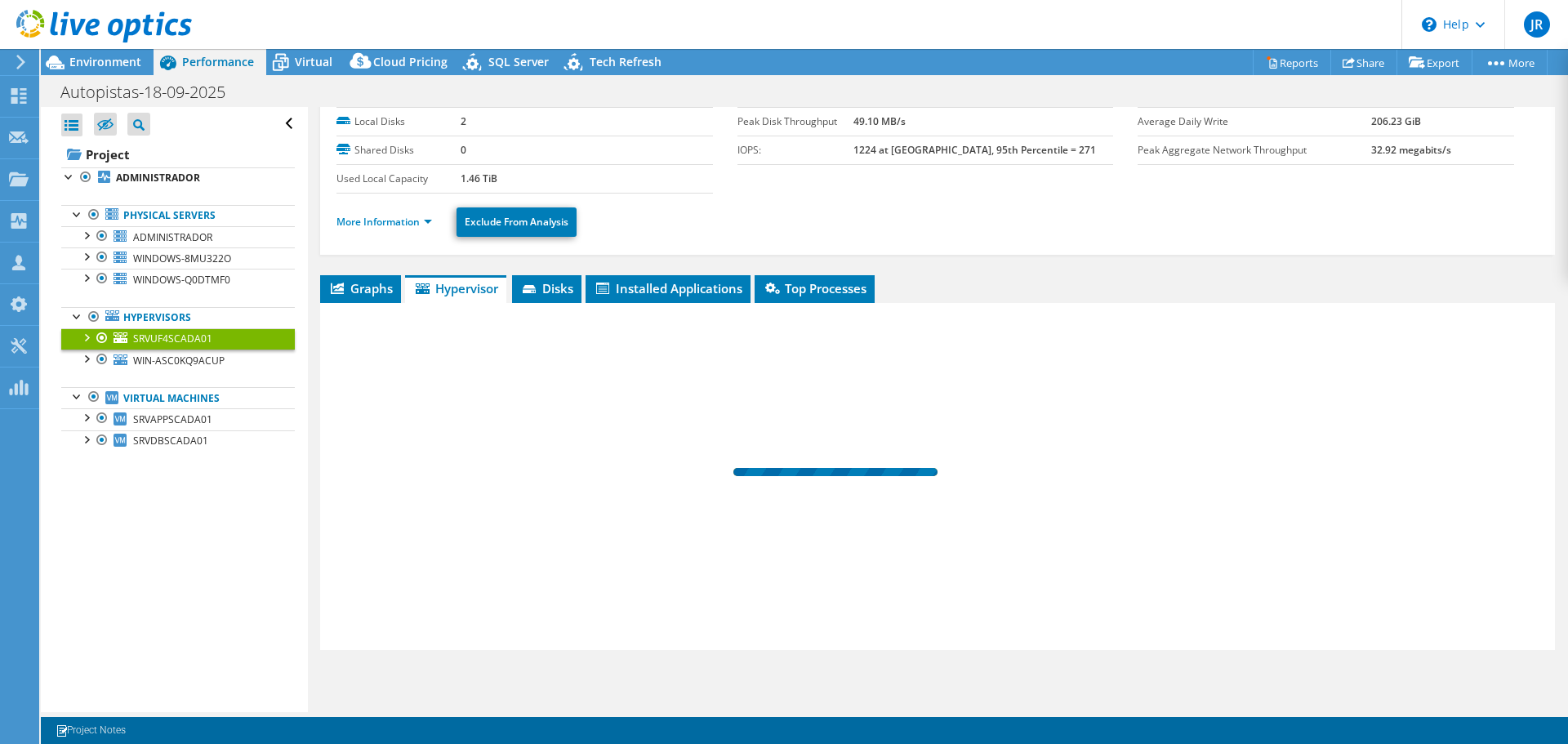
scroll to position [76, 0]
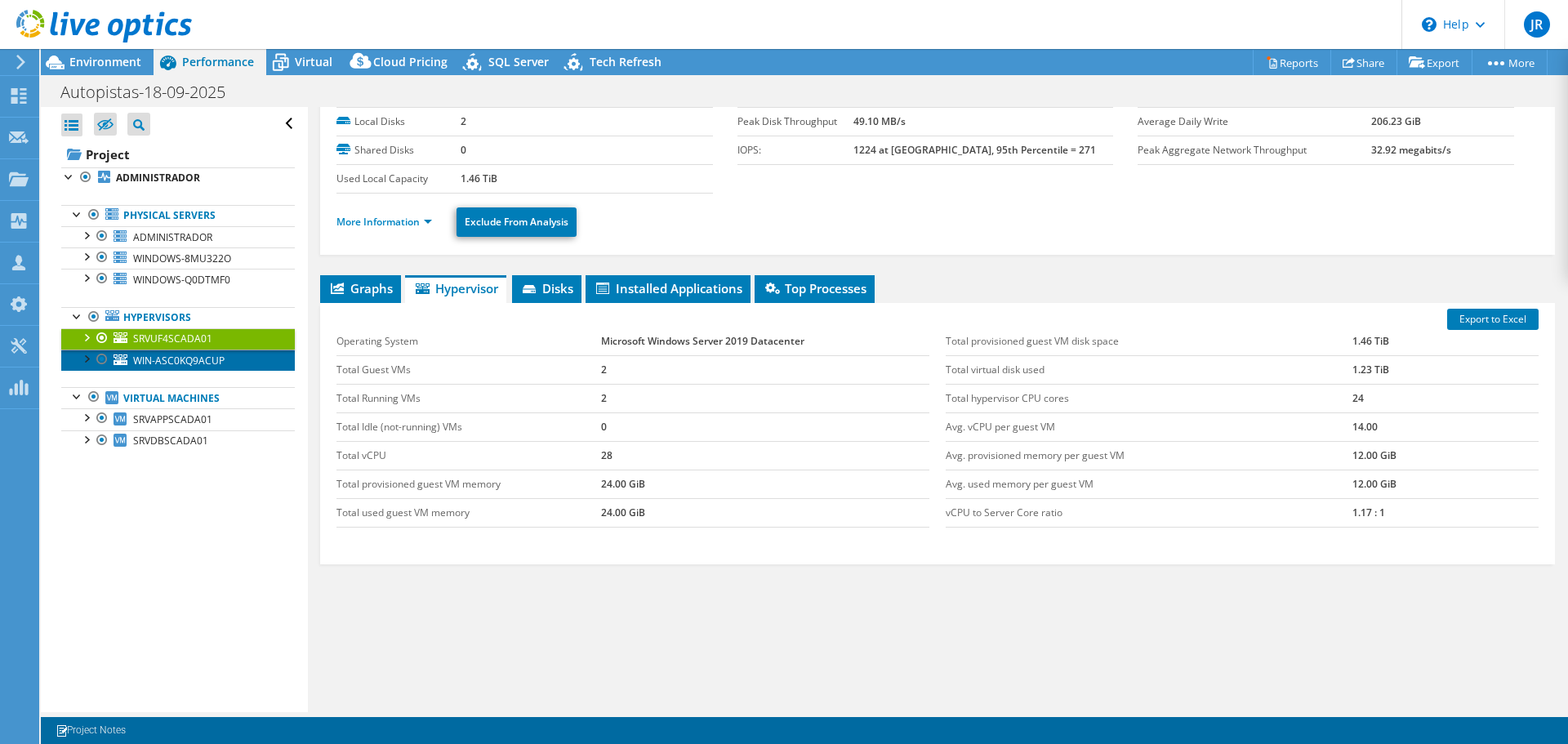
click at [180, 358] on span "WIN-ASC0KQ9ACUP" at bounding box center [178, 360] width 91 height 14
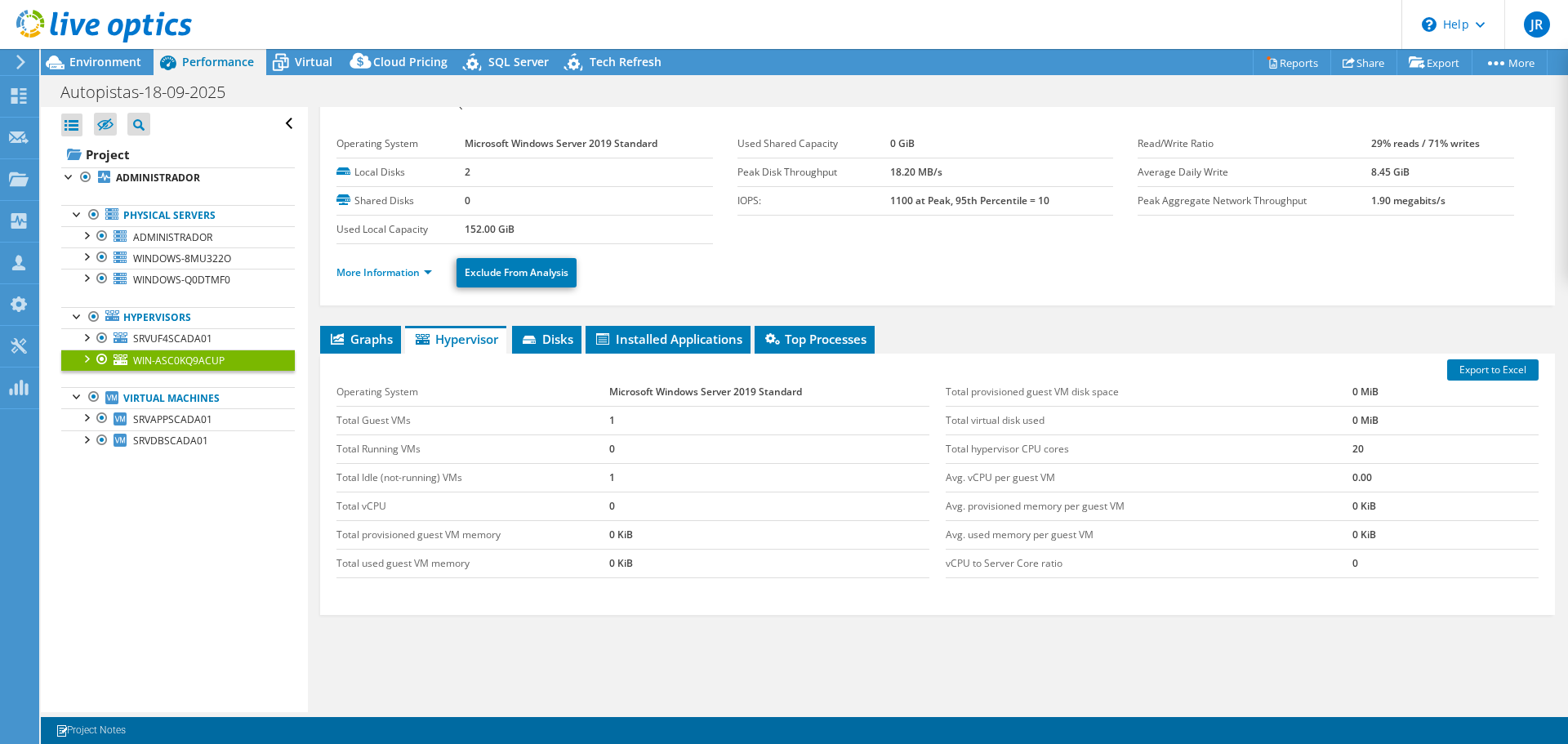
scroll to position [0, 0]
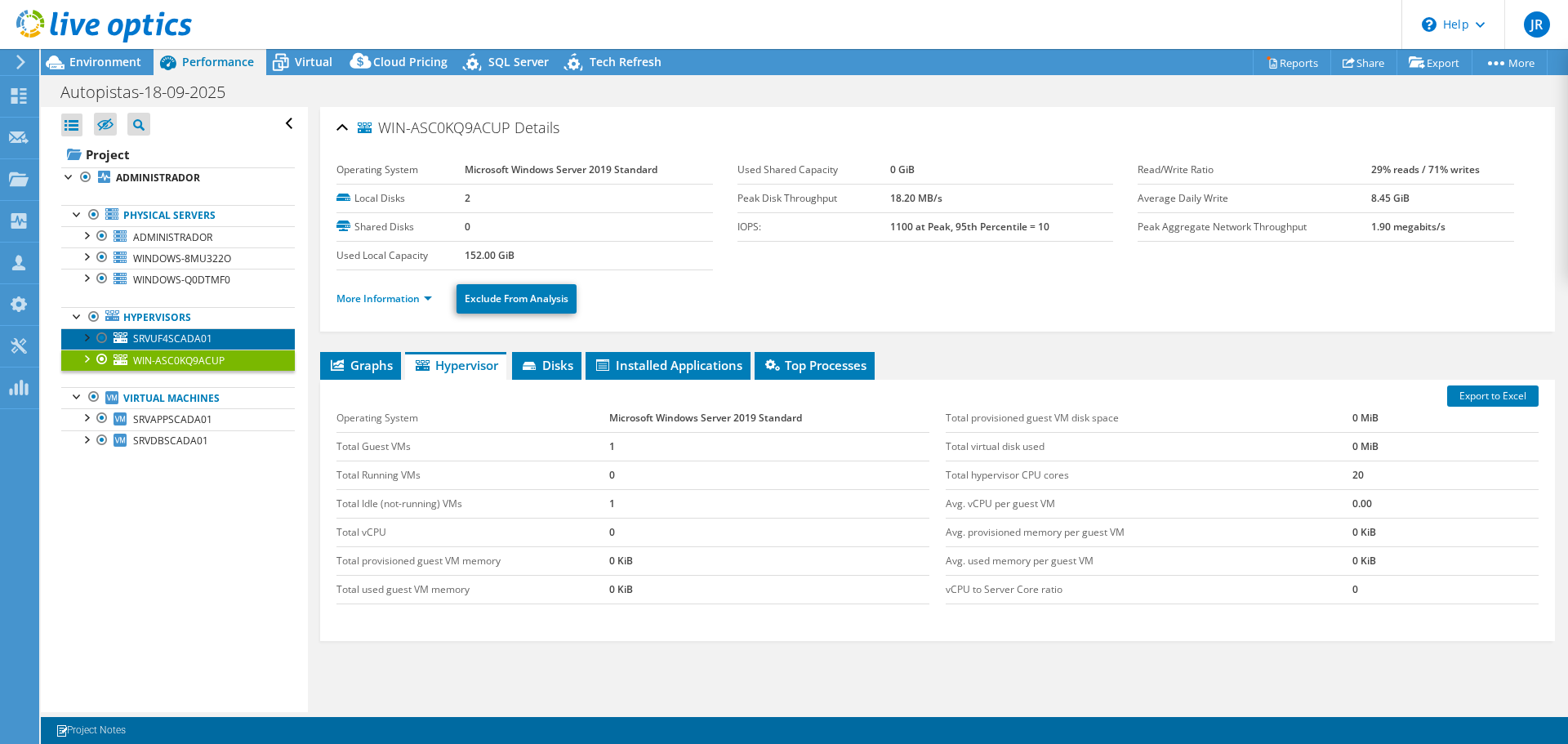
click at [186, 334] on span "SRVUF4SCADA01" at bounding box center [173, 339] width 79 height 14
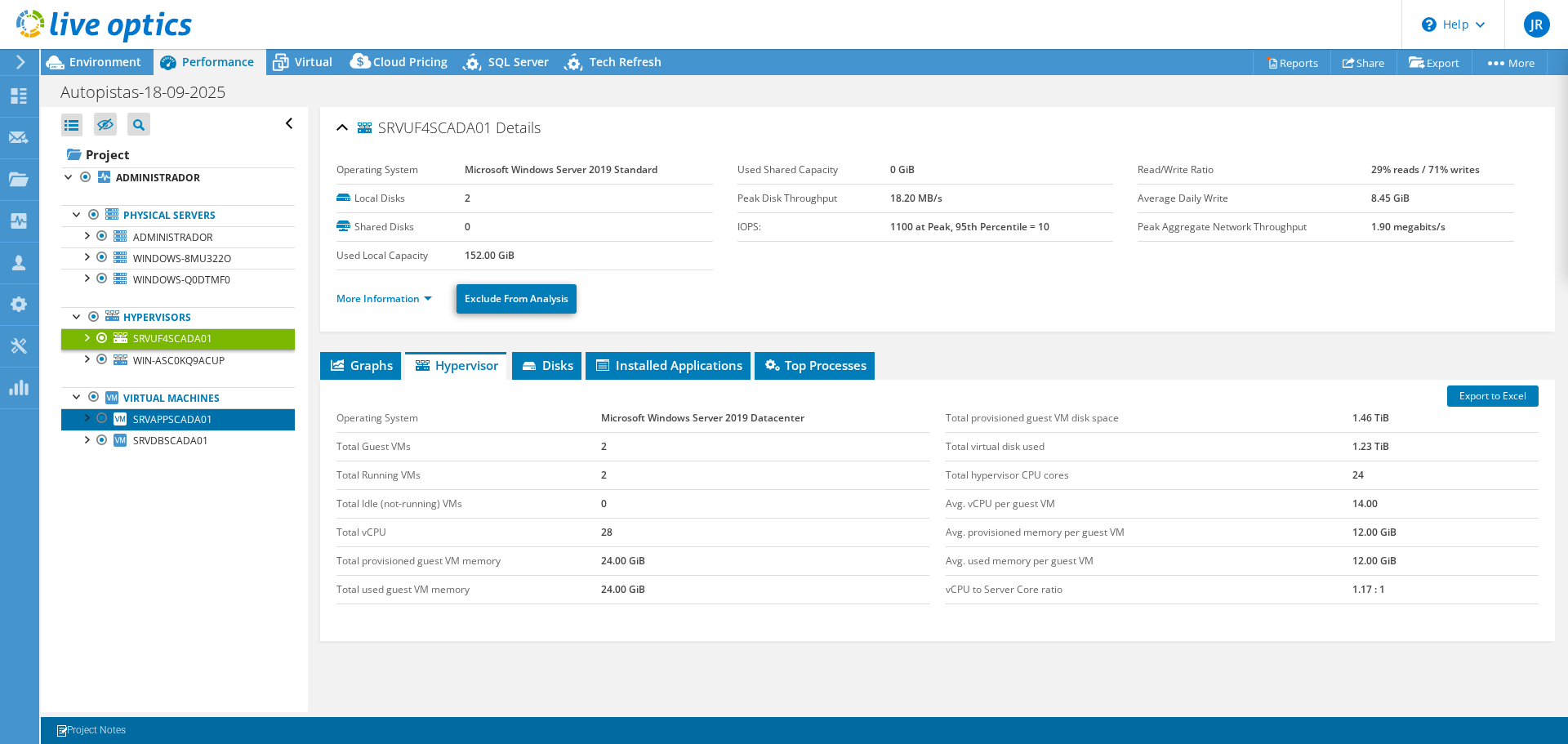
click at [166, 414] on span "SRVAPPSCADA01" at bounding box center [173, 419] width 79 height 14
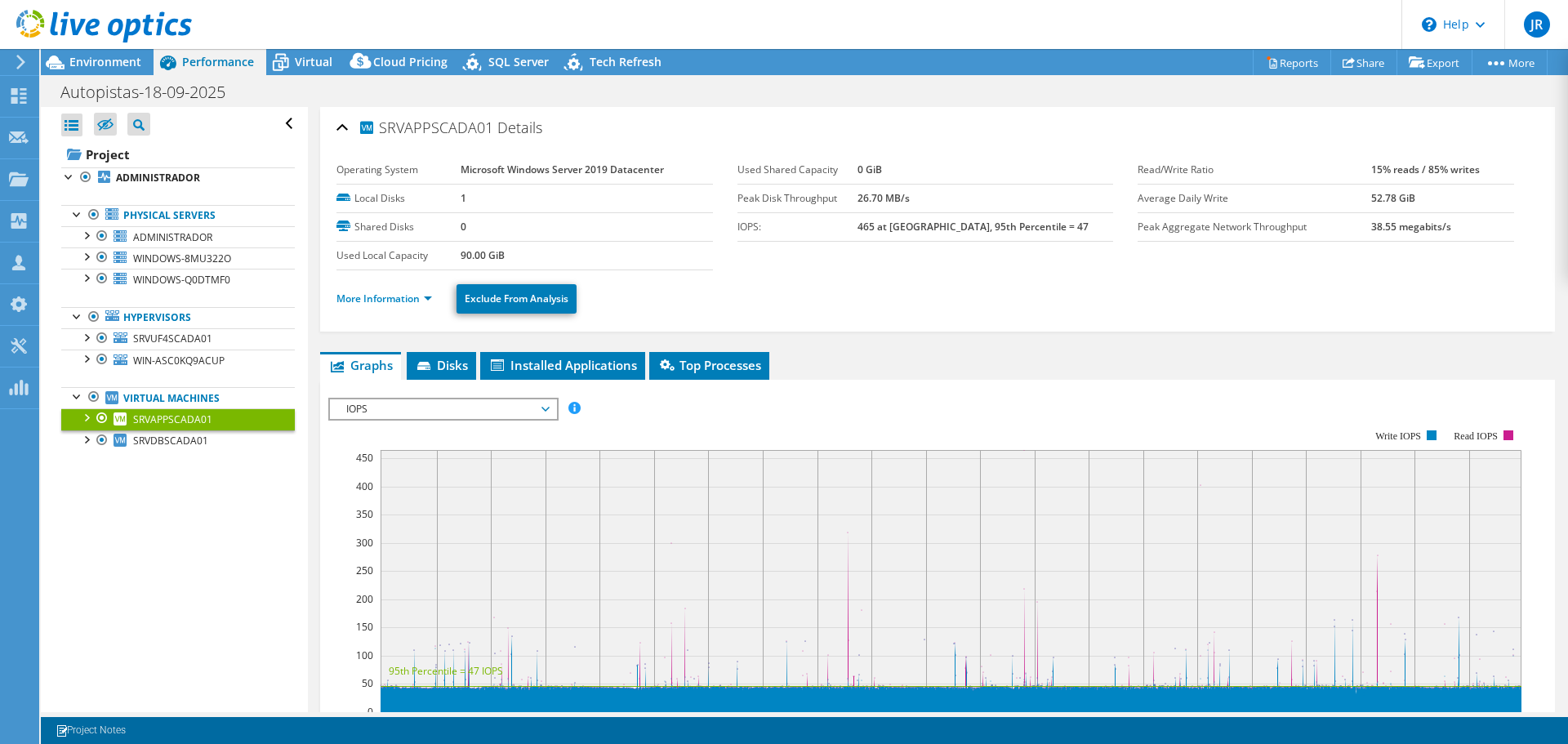
click at [86, 421] on div at bounding box center [85, 416] width 16 height 16
click at [106, 60] on span "Environment" at bounding box center [106, 61] width 72 height 15
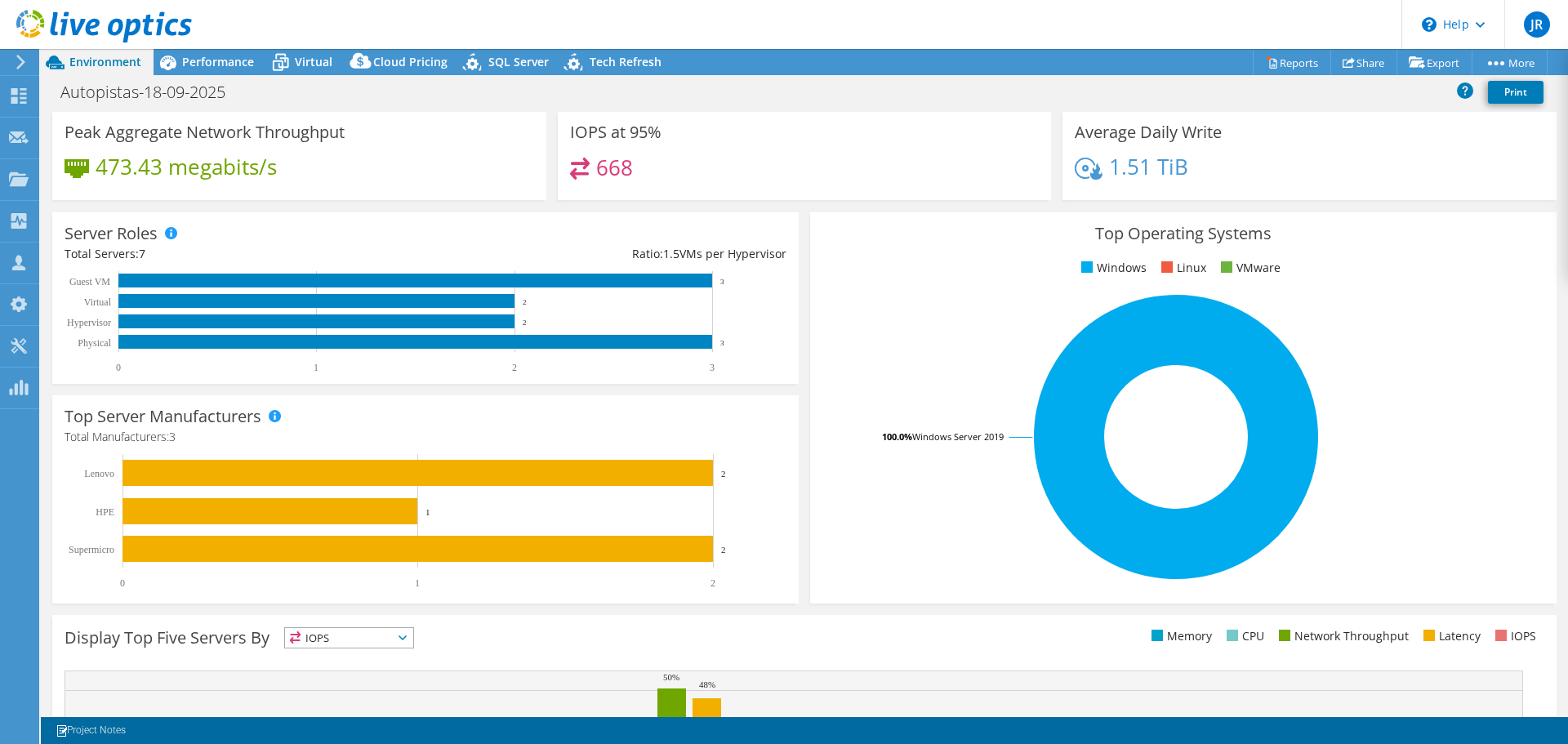
scroll to position [82, 0]
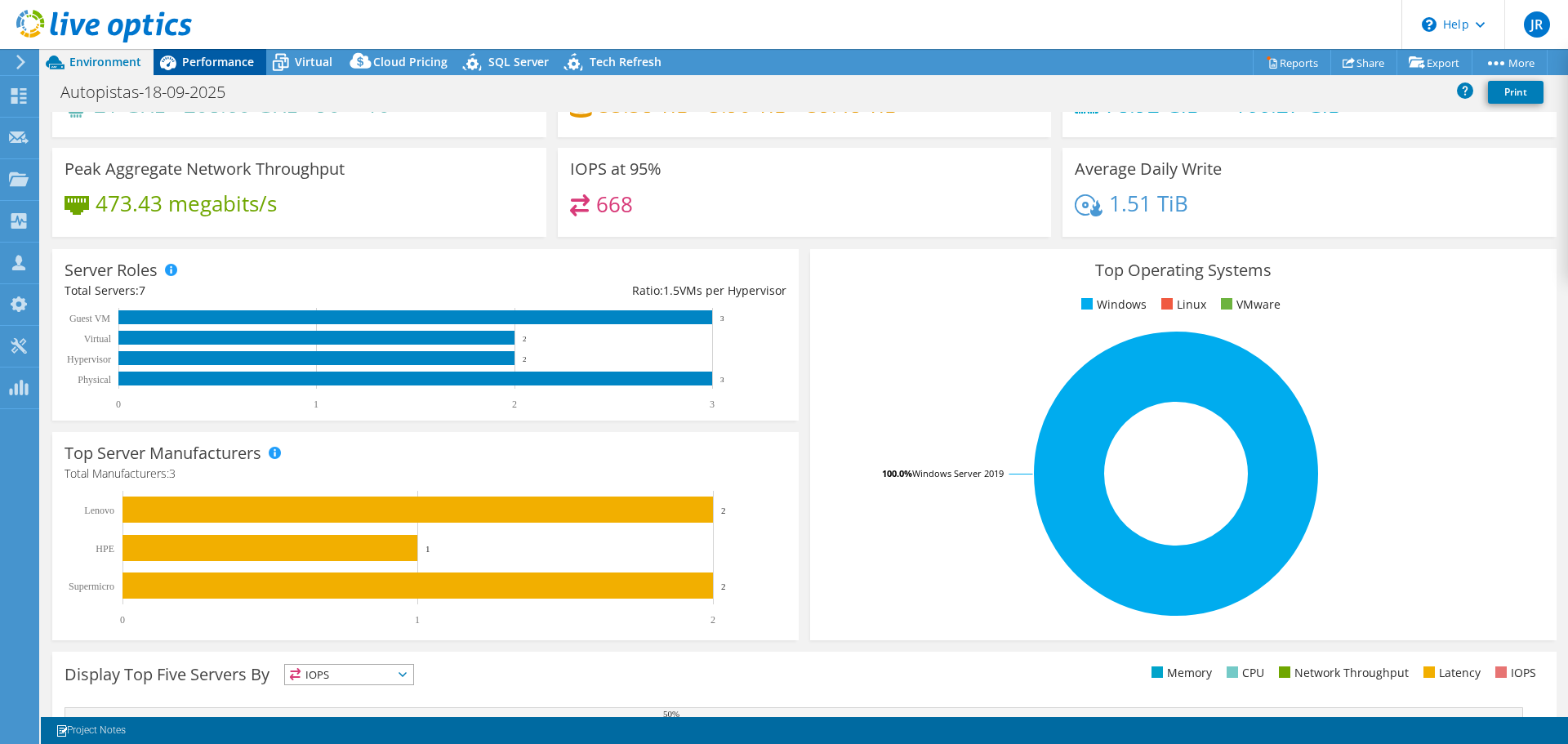
click at [210, 64] on span "Performance" at bounding box center [218, 61] width 72 height 15
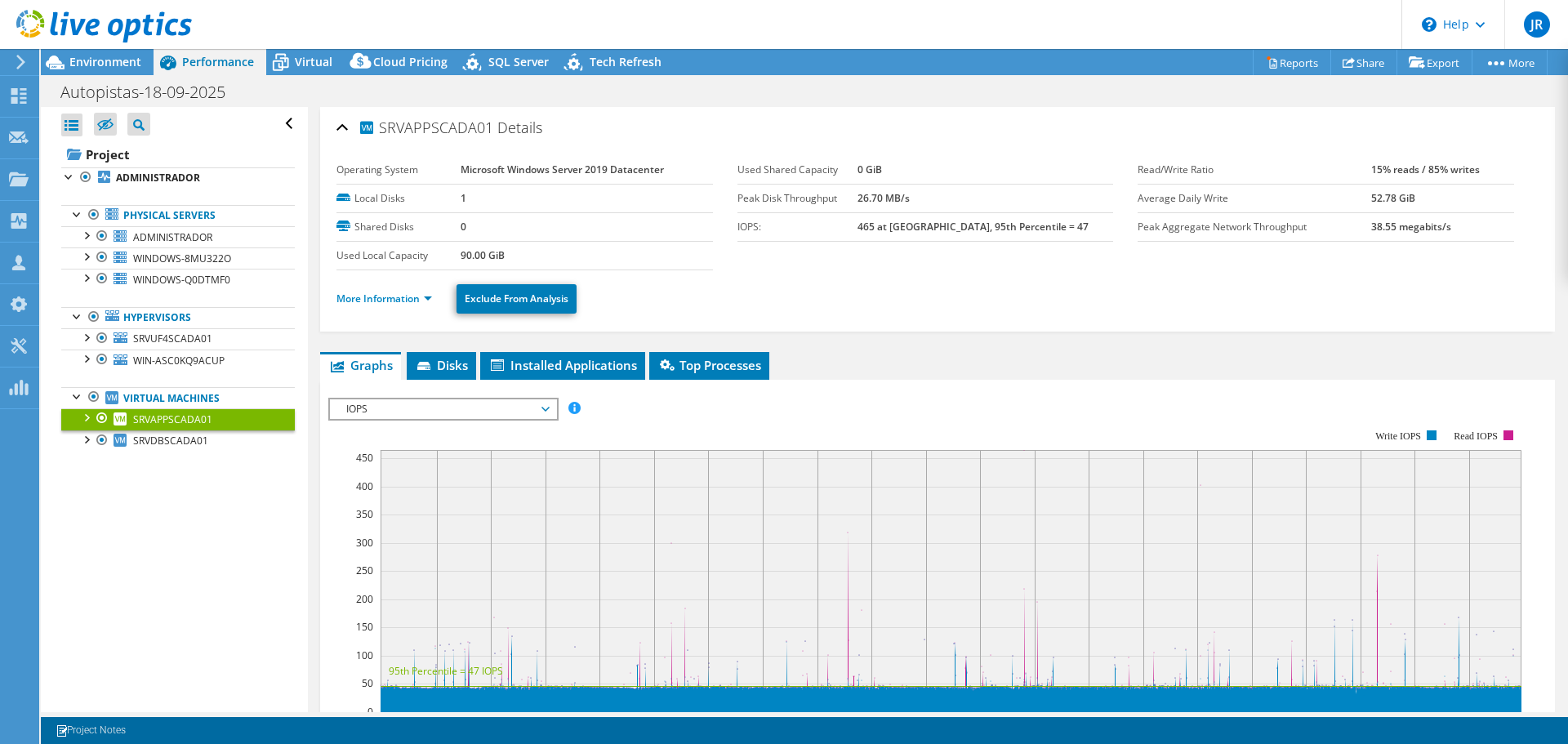
scroll to position [0, 0]
click at [112, 55] on span "Environment" at bounding box center [106, 61] width 72 height 15
